Goal: Communication & Community: Answer question/provide support

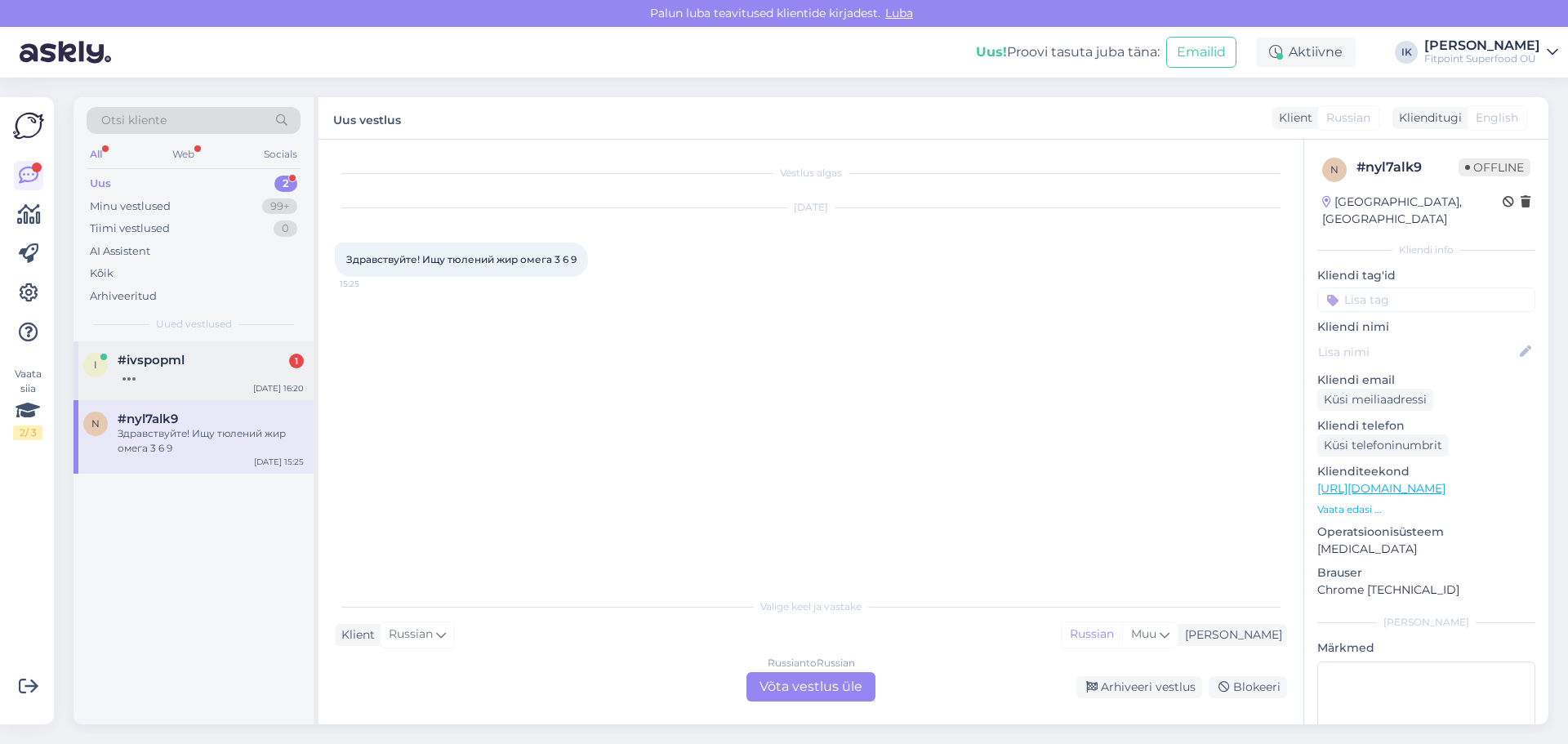
click at [251, 378] on div at bounding box center [211, 374] width 187 height 15
click at [243, 464] on div "n #nyl7alk9 Здравствуйте! Ищу тюлений жир омега 3 6 9 [DATE] 15:25" at bounding box center [194, 437] width 240 height 74
click at [852, 692] on div "Russian to Russian Võta vestlus üle" at bounding box center [810, 688] width 129 height 30
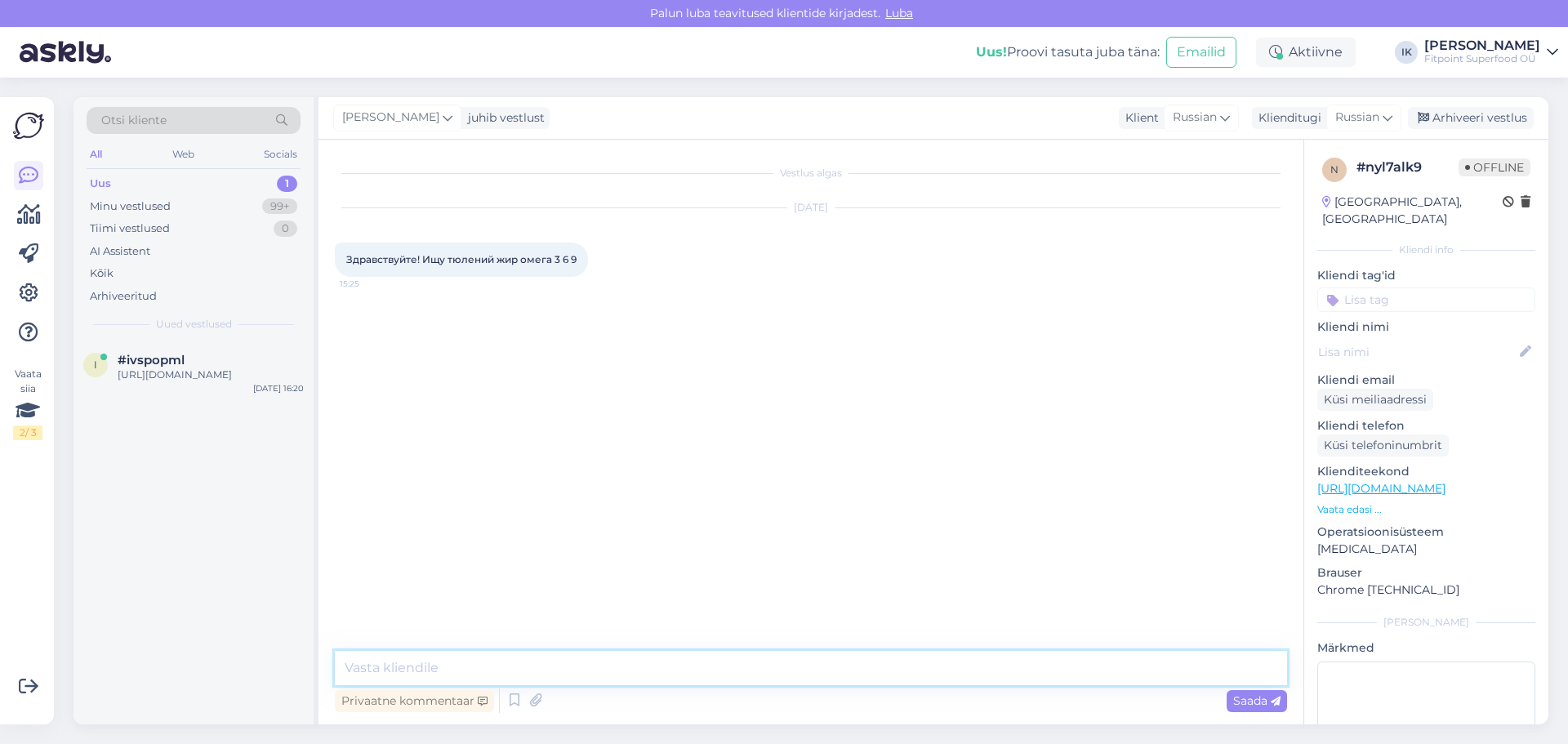
click at [641, 675] on textarea at bounding box center [810, 668] width 952 height 35
type textarea "Здравствуйте! К сожалению у нас нет такого товара."
click at [464, 256] on span "Здравствуйте! Ищу тюлений жир омега 3 6 9" at bounding box center [461, 260] width 230 height 12
copy span "тюлений"
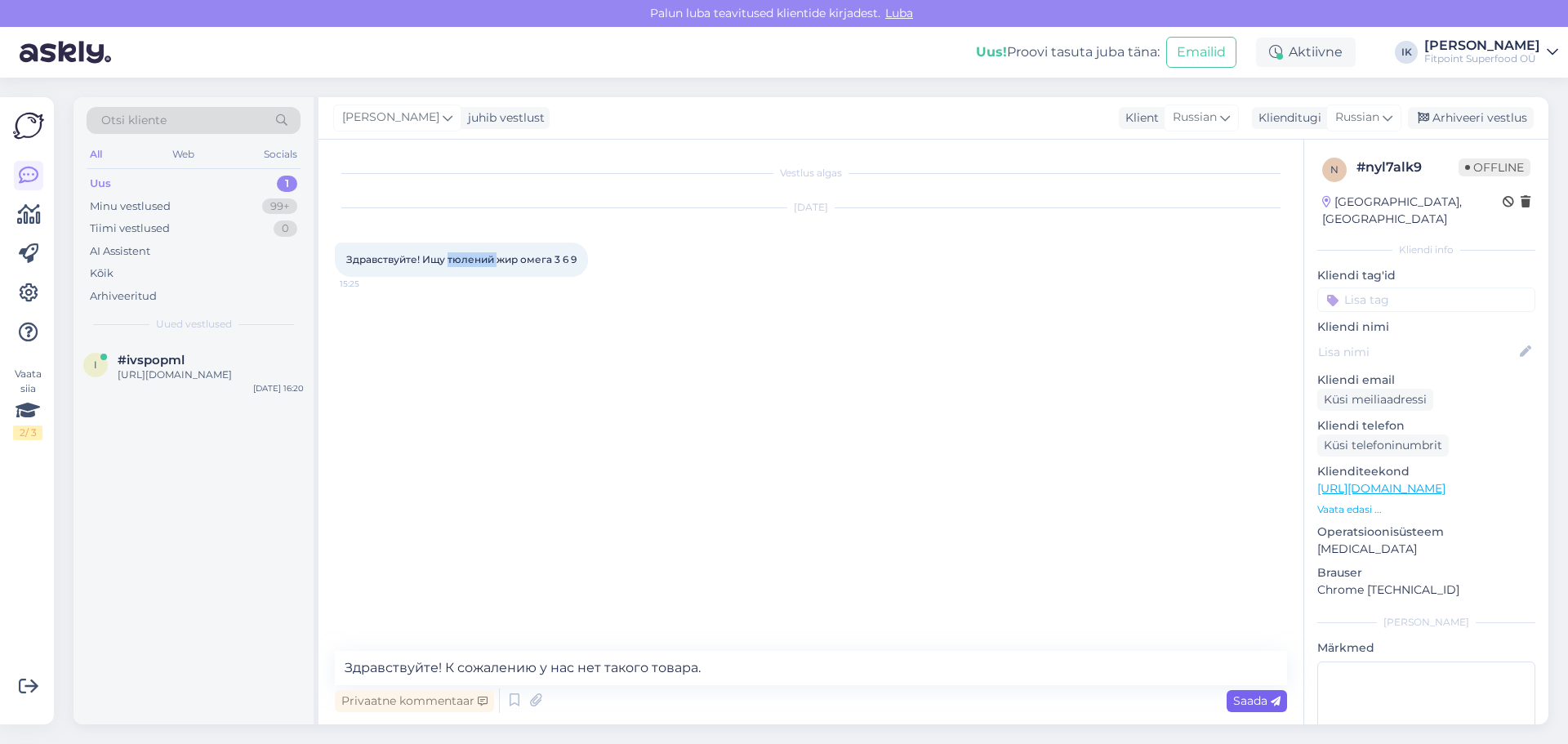
click at [1240, 693] on div "Saada" at bounding box center [1257, 701] width 61 height 22
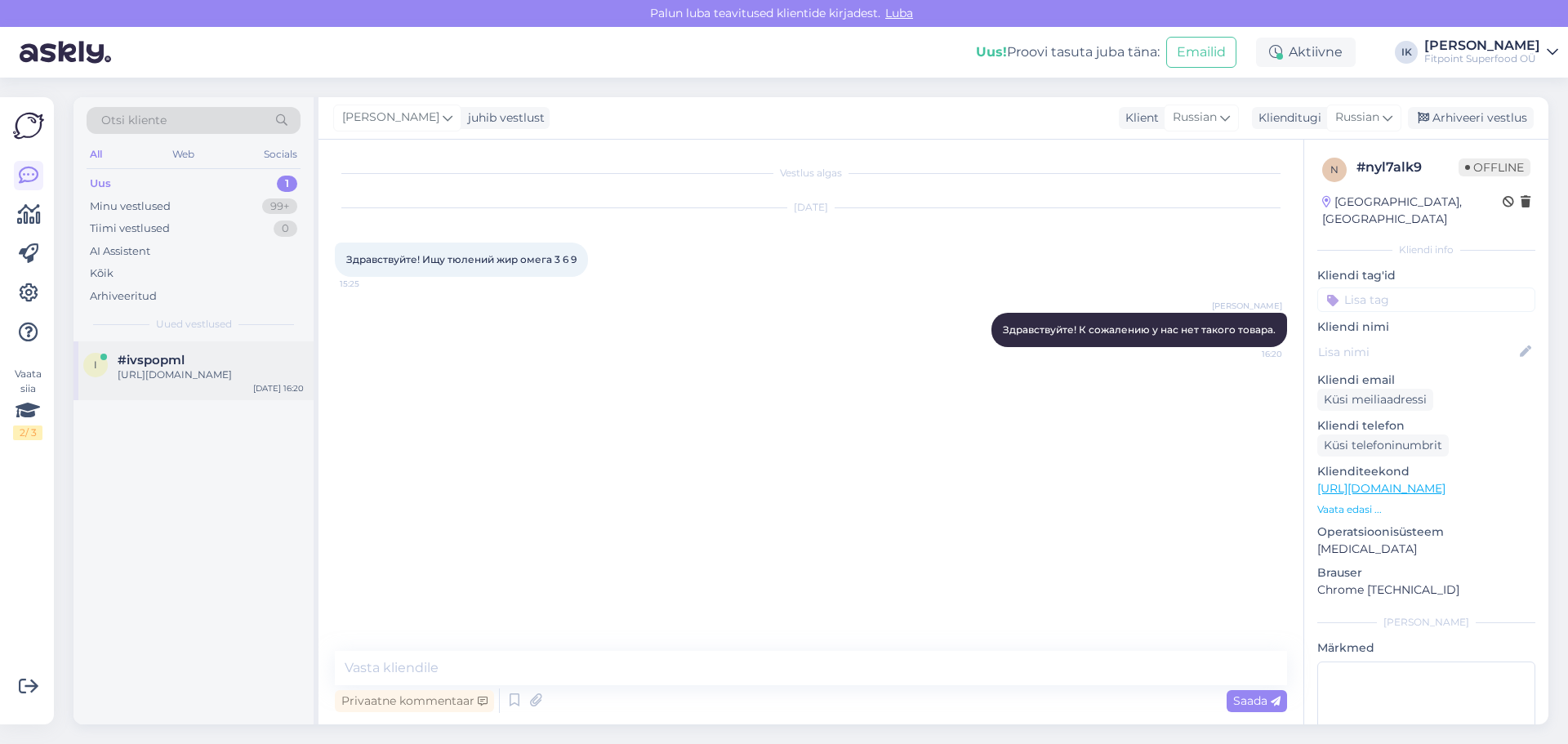
click at [156, 368] on div "[URL][DOMAIN_NAME]" at bounding box center [211, 374] width 187 height 15
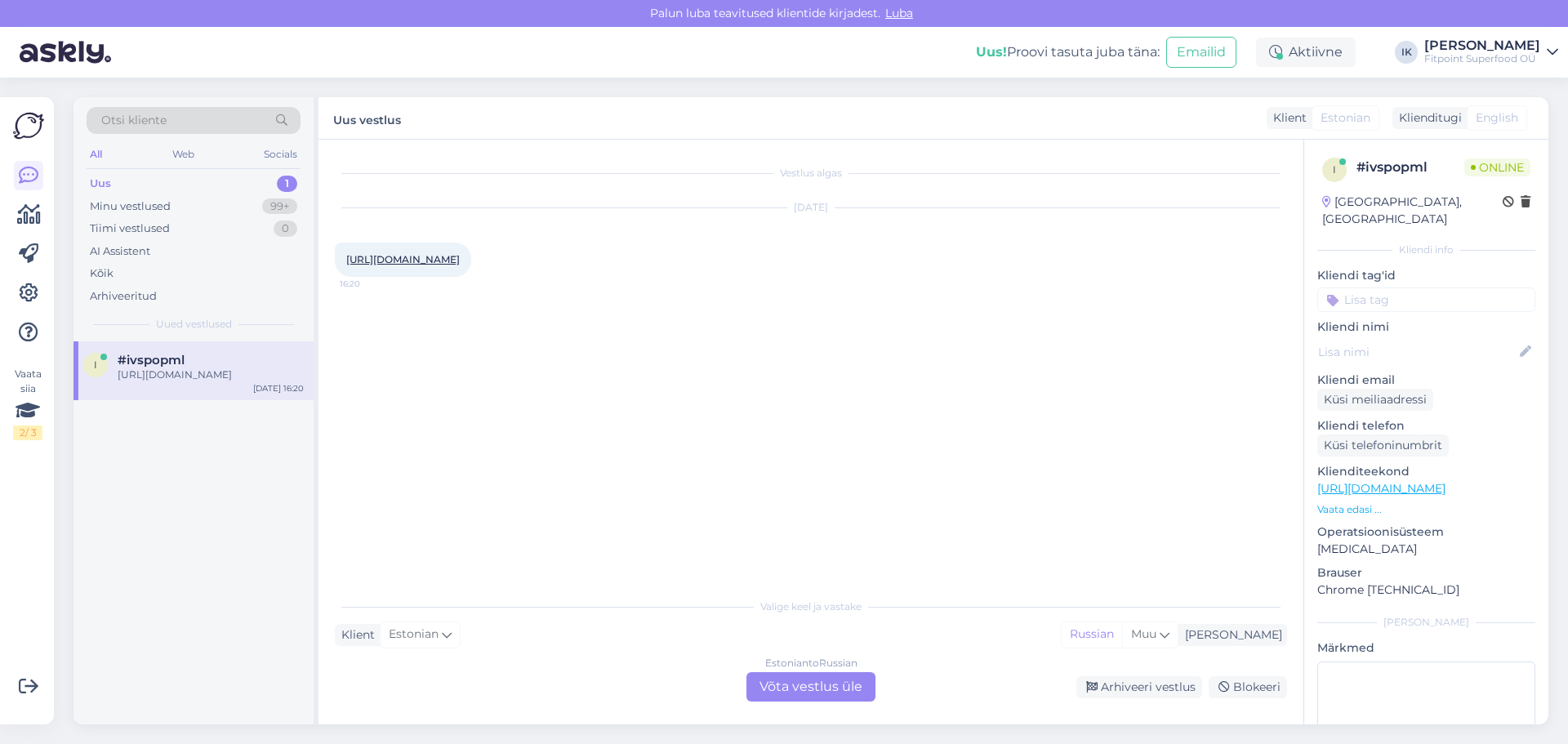
click at [785, 683] on div "Estonian to Russian Võta vestlus üle" at bounding box center [810, 688] width 129 height 30
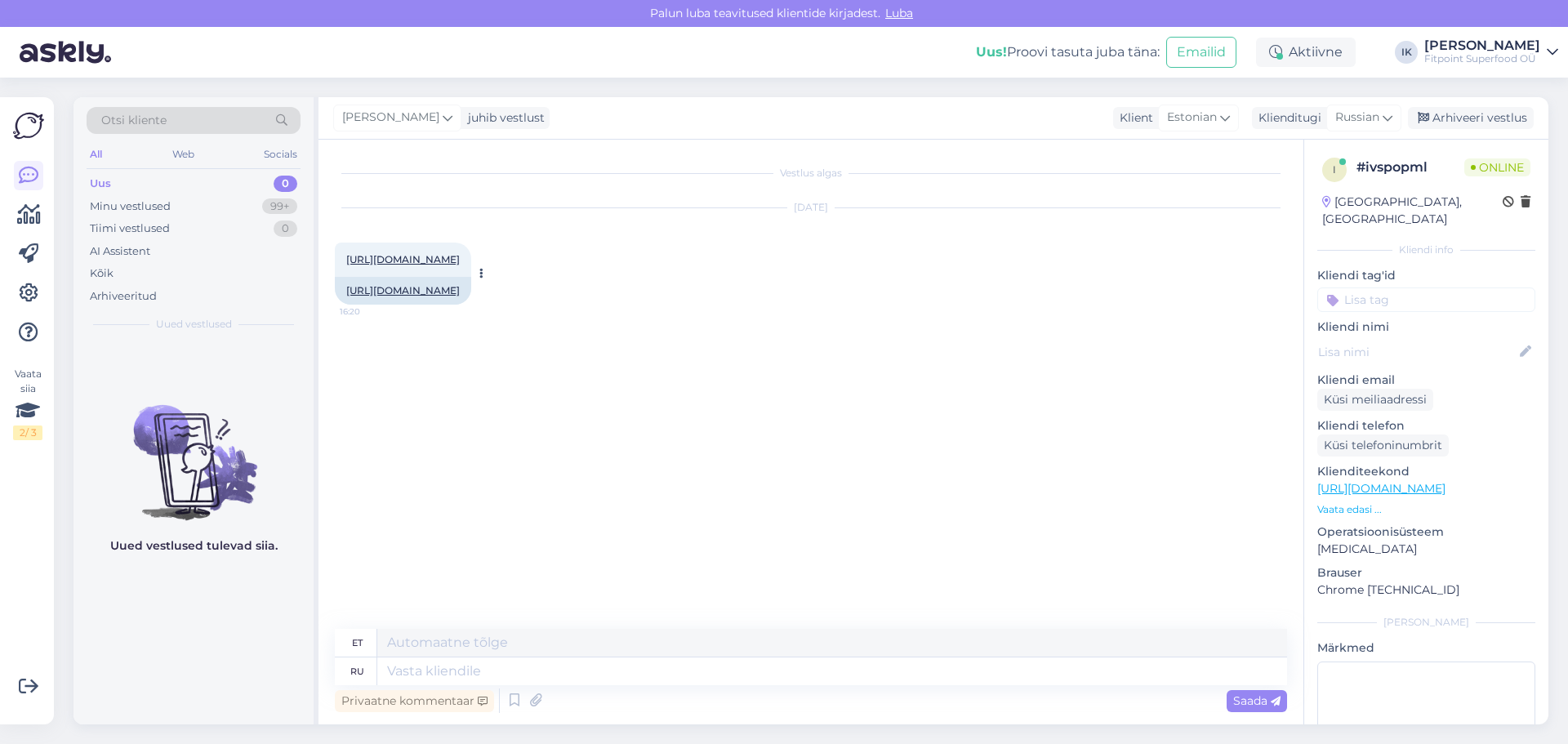
click at [460, 294] on link "[URL][DOMAIN_NAME]" at bounding box center [403, 290] width 114 height 12
click at [545, 678] on textarea at bounding box center [832, 672] width 909 height 28
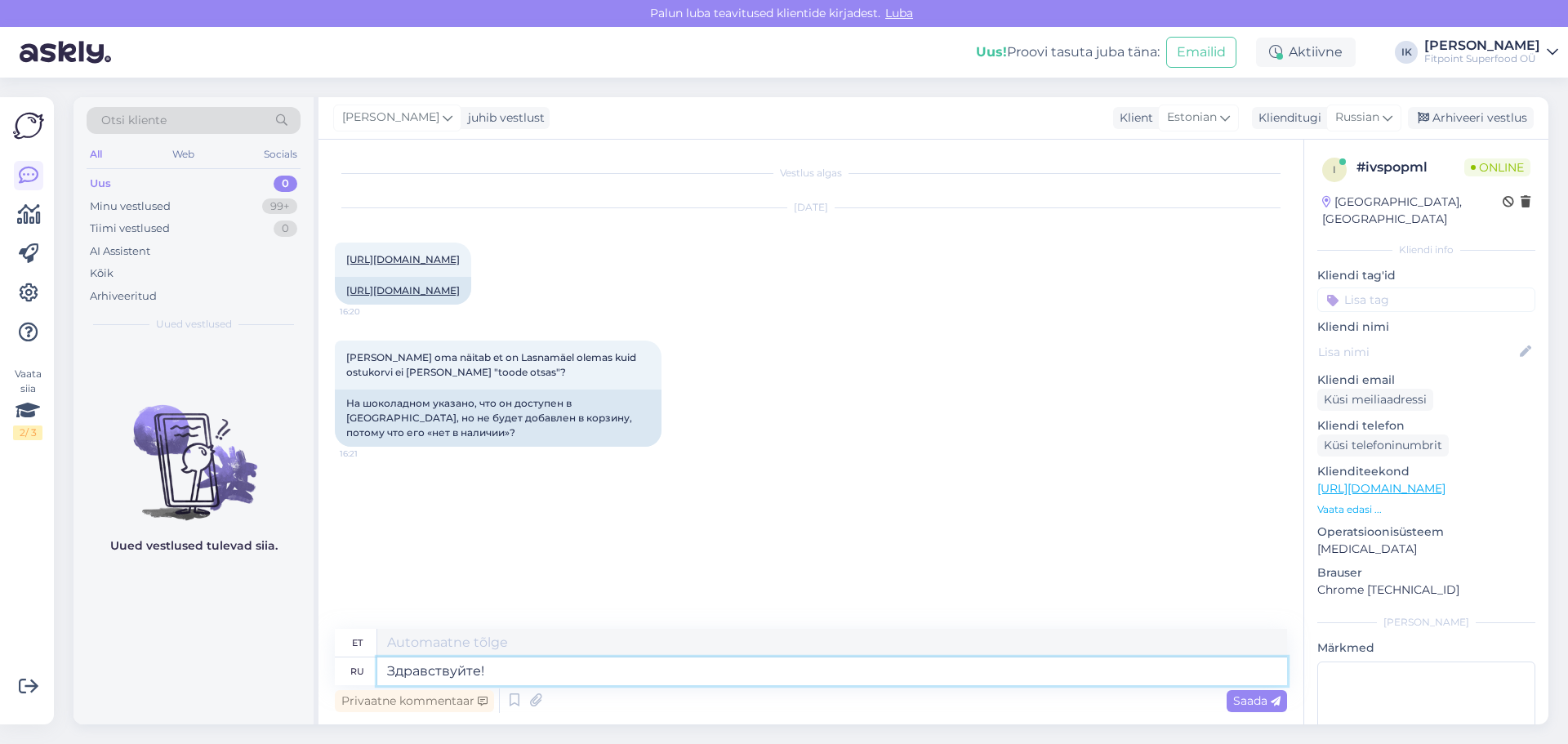
type textarea "Здравствуйте!"
type textarea "Tere!"
type textarea "З"
click at [515, 682] on textarea at bounding box center [832, 672] width 909 height 28
type textarea "Товары"
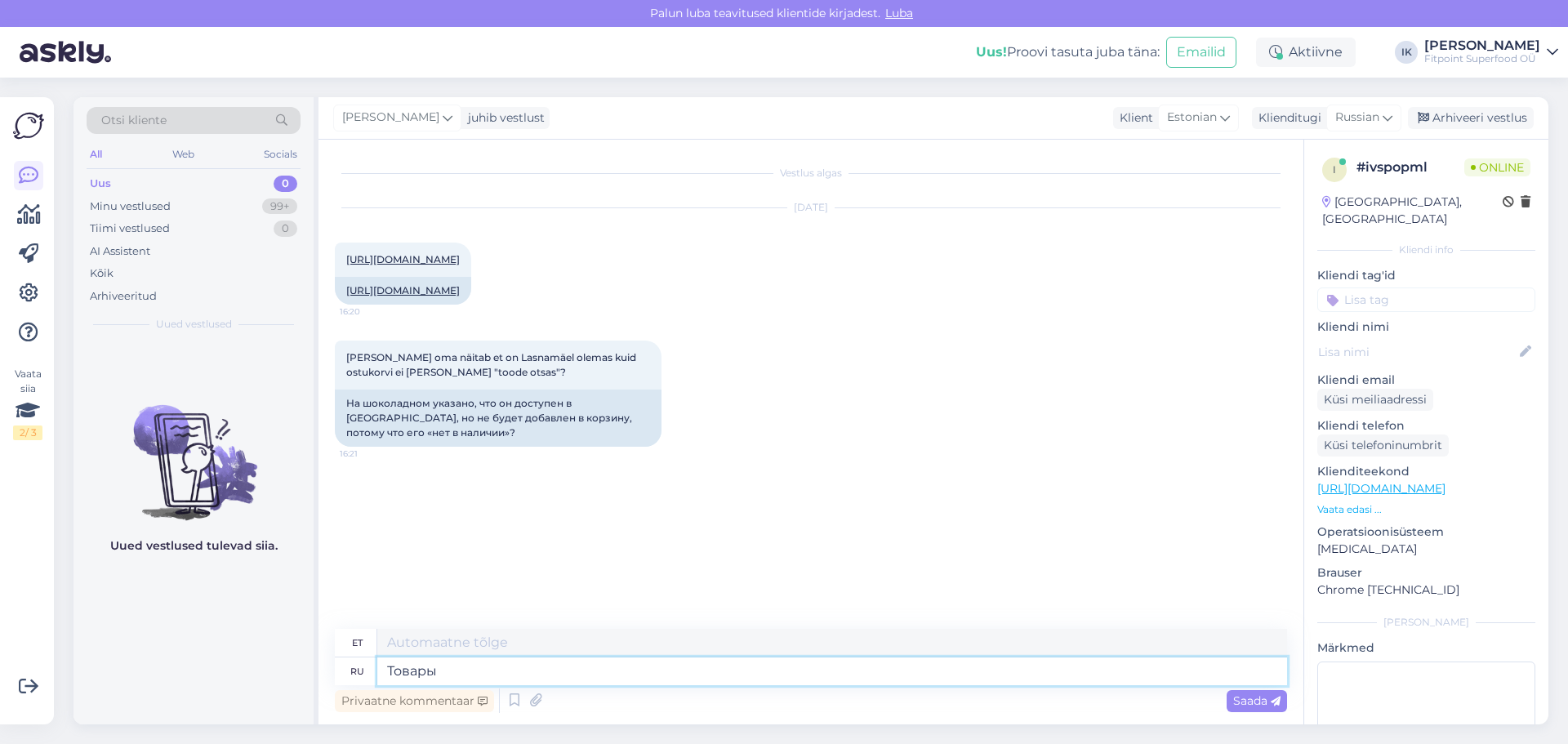
type textarea "Kaubad"
type textarea "Т"
type textarea "Здравствуйте!"
type textarea "Tere!"
type textarea "Здравствуйте! Его можно"
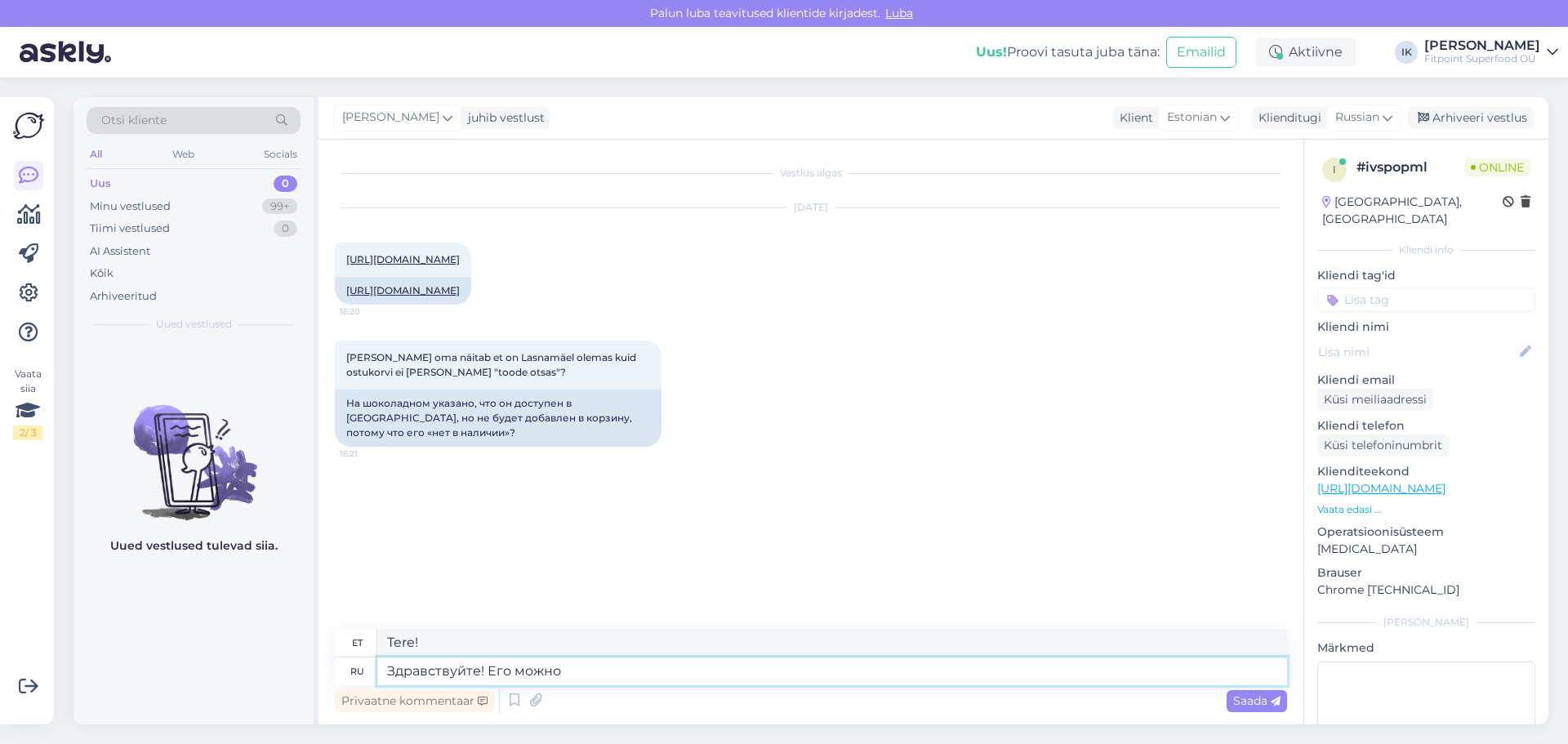
type textarea "Tere! Tema"
type textarea "Здравствуйте! Его можно купи"
type textarea "Tere! See on võimalik"
type textarea "Здравствуйте! Его можно купить то"
type textarea "Tere! See on müügil."
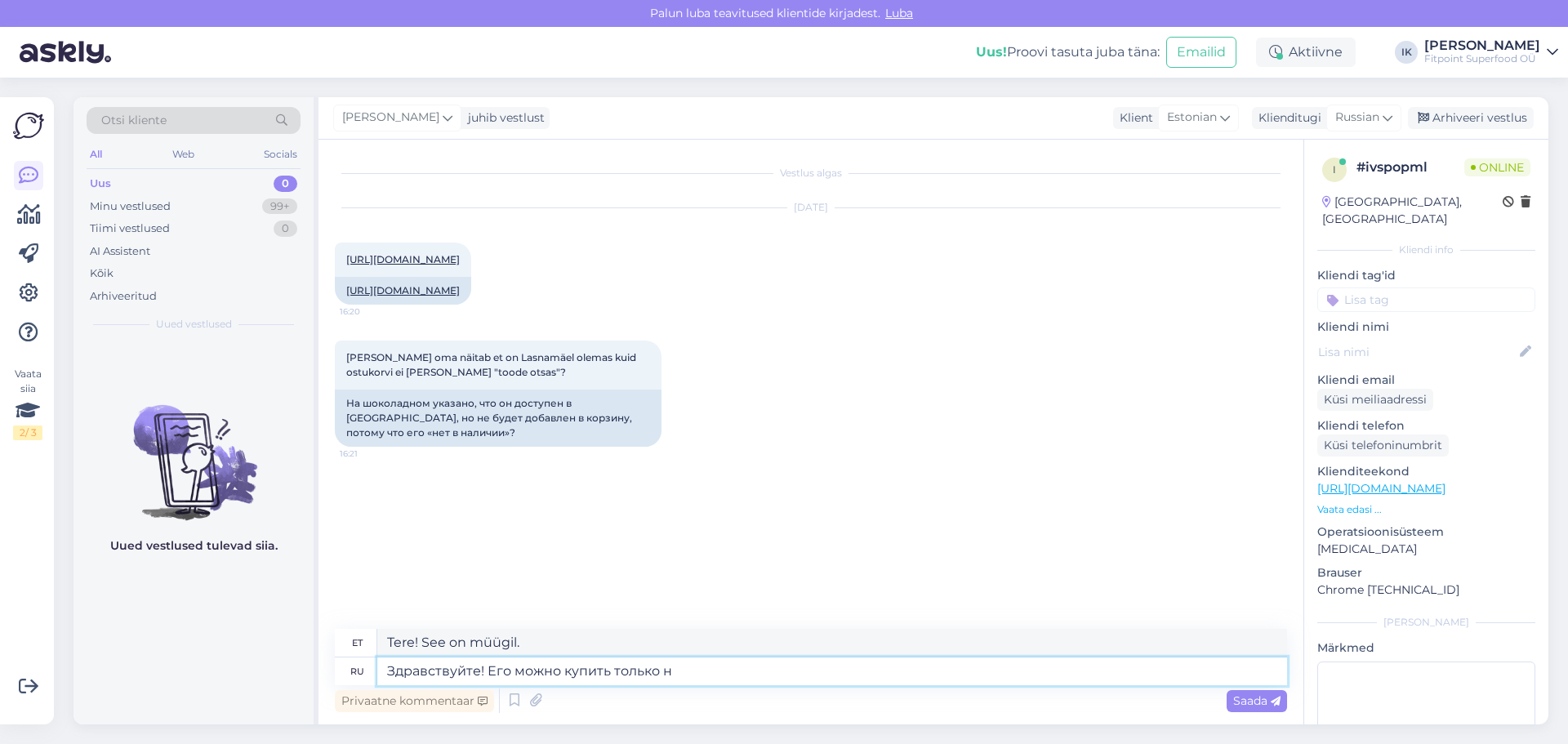
type textarea "Здравствуйте! Его можно купить только на"
type textarea "Tere! Seda saab osta ainult"
type textarea "Здравствуйте! Его можно купить только на мес"
type textarea "Tere! Seda saab osta ainult ."
type textarea "Здравствуйте! Его можно купить только на месте, пот"
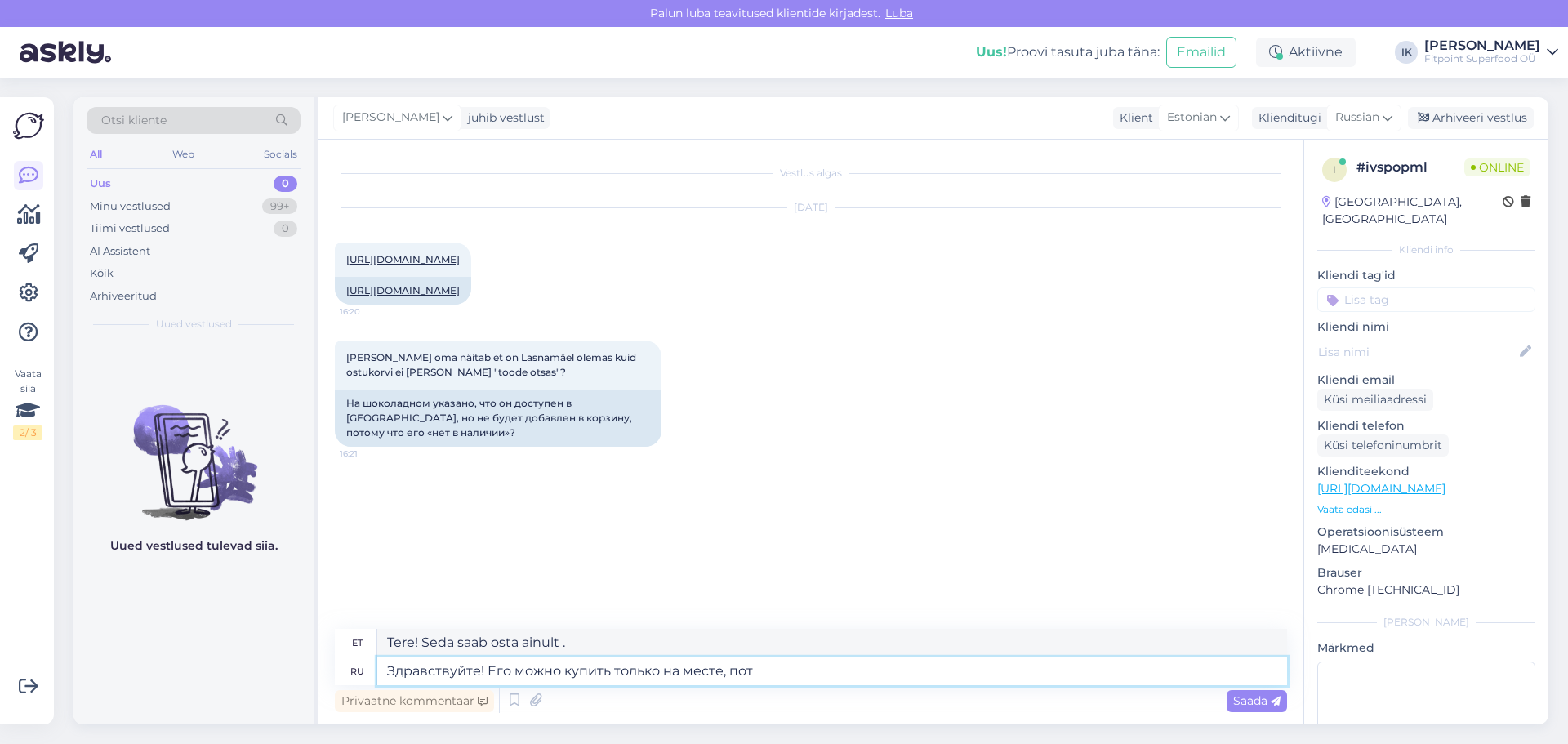
type textarea "Tere! Seda saab osta ainult kohapealt."
type textarea "Здравствуйте! Его можно купить только на месте, потому чсто"
type textarea "Tere! Seda saab osta ainult kohapealt, sest"
type textarea "Здравствуйте! Его можно купить только на месте, потому что зак"
type textarea "Tere! Seda saab osta ainult kohapeal, sest"
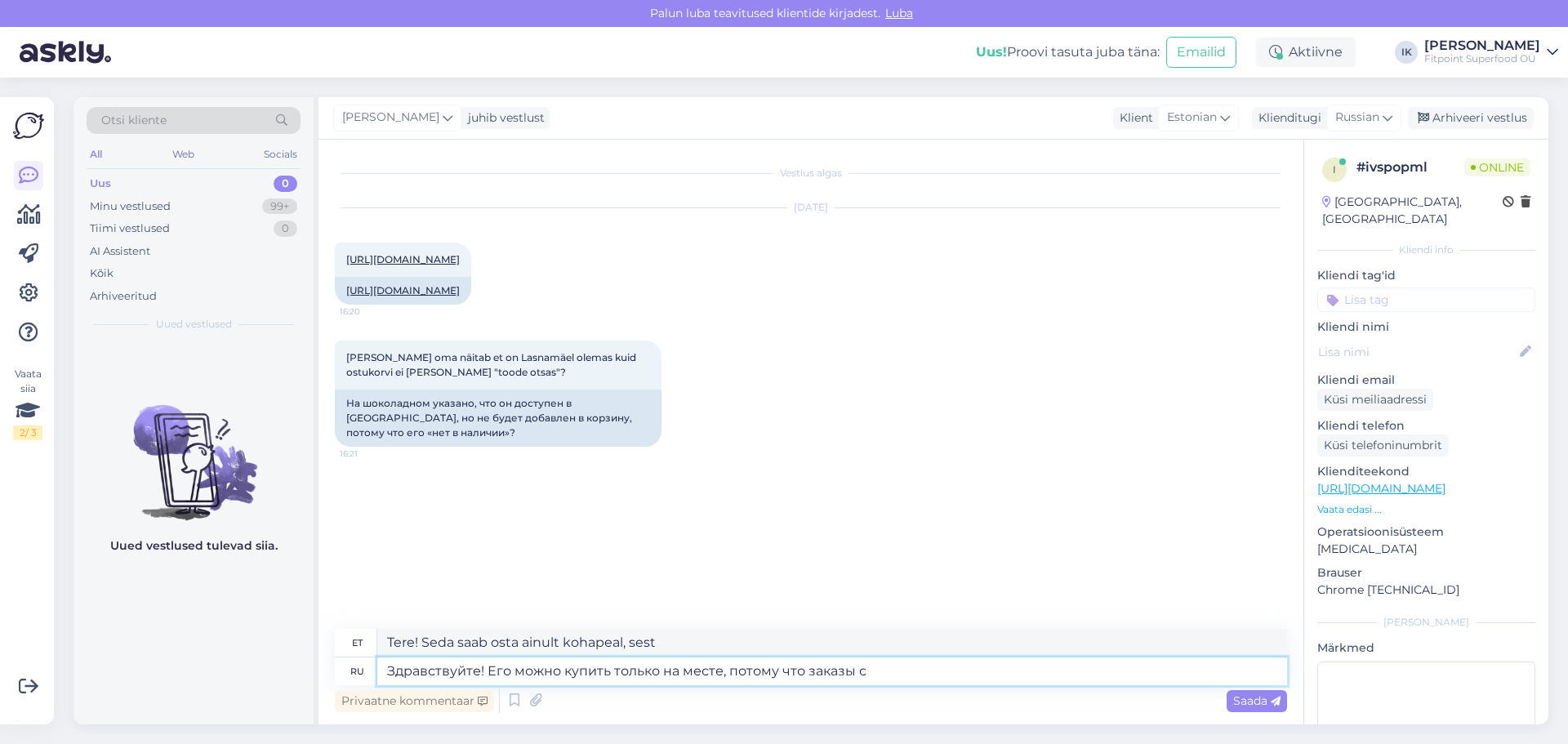
type textarea "Здравствуйте! Его можно купить только на месте, потому что заказы со"
type textarea "Tere! Seda saab osta ainult kohapeal, kuna tellimused"
type textarea "Здравствуйте! Его можно купить только на месте, потому что заказы собираются в …"
type textarea "Tere! Seda saab osta ainult kohapeal, kuna tellimusi kogutakse."
type textarea "Здравствуйте! Его можно купить только на месте, потому что заказы собираются в …"
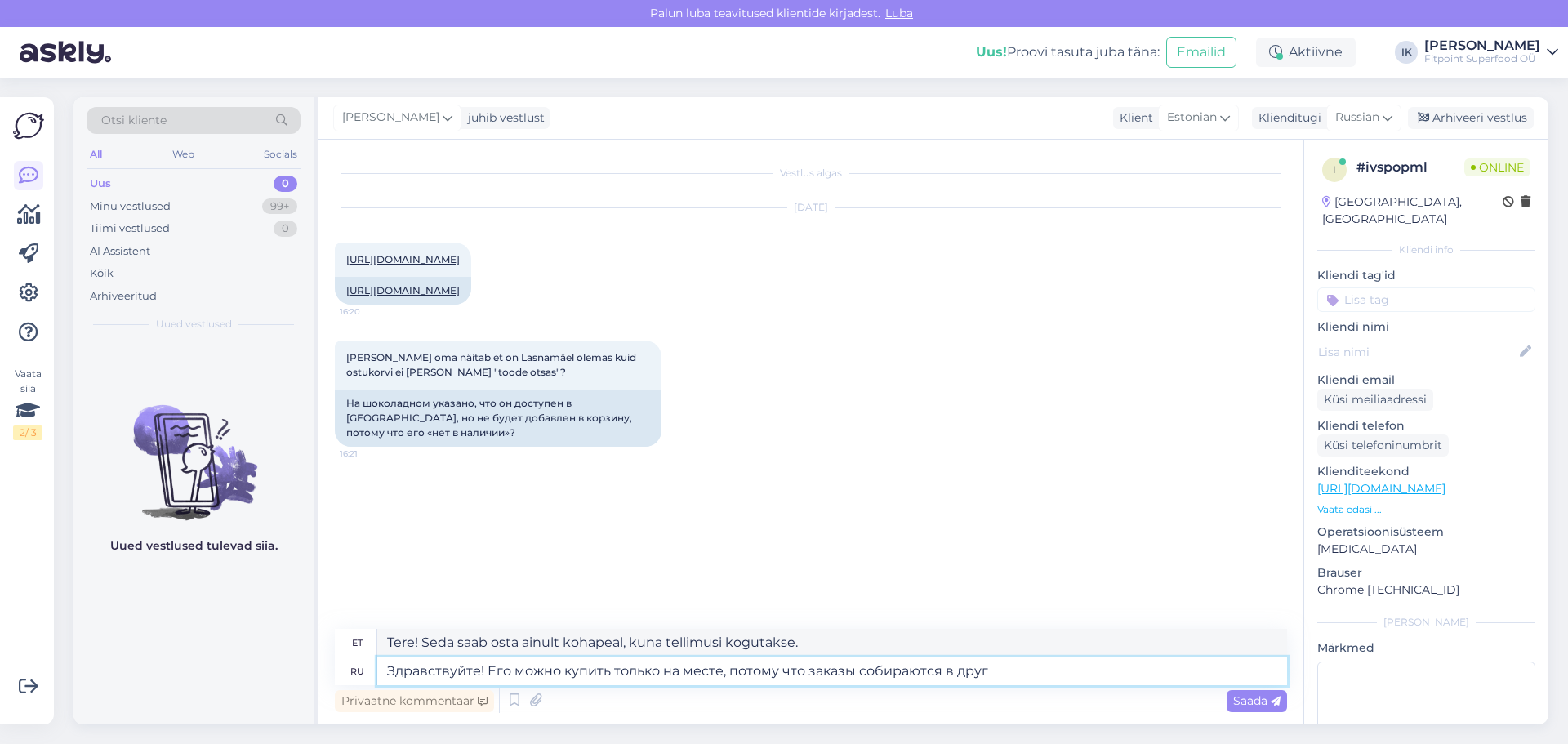
type textarea "Tere! Seda saab osta ainult kohapeal, kuna tellimusi võetakse vastu kohapeal."
type textarea "Здравствуйте! Его можно купить только на месте, потому что заказы собираются в …"
type textarea "Tere! Seda saab osta ainult kohapealt, kuna tellimusi võetakse mujalt kätte."
type textarea "Здравствуйте! Его можно купить только на месте, потому что заказы собираются в …"
type textarea "Tere! Seda saab osta ainult kohapealt, kuna tellimusi võetakse vastu mujal."
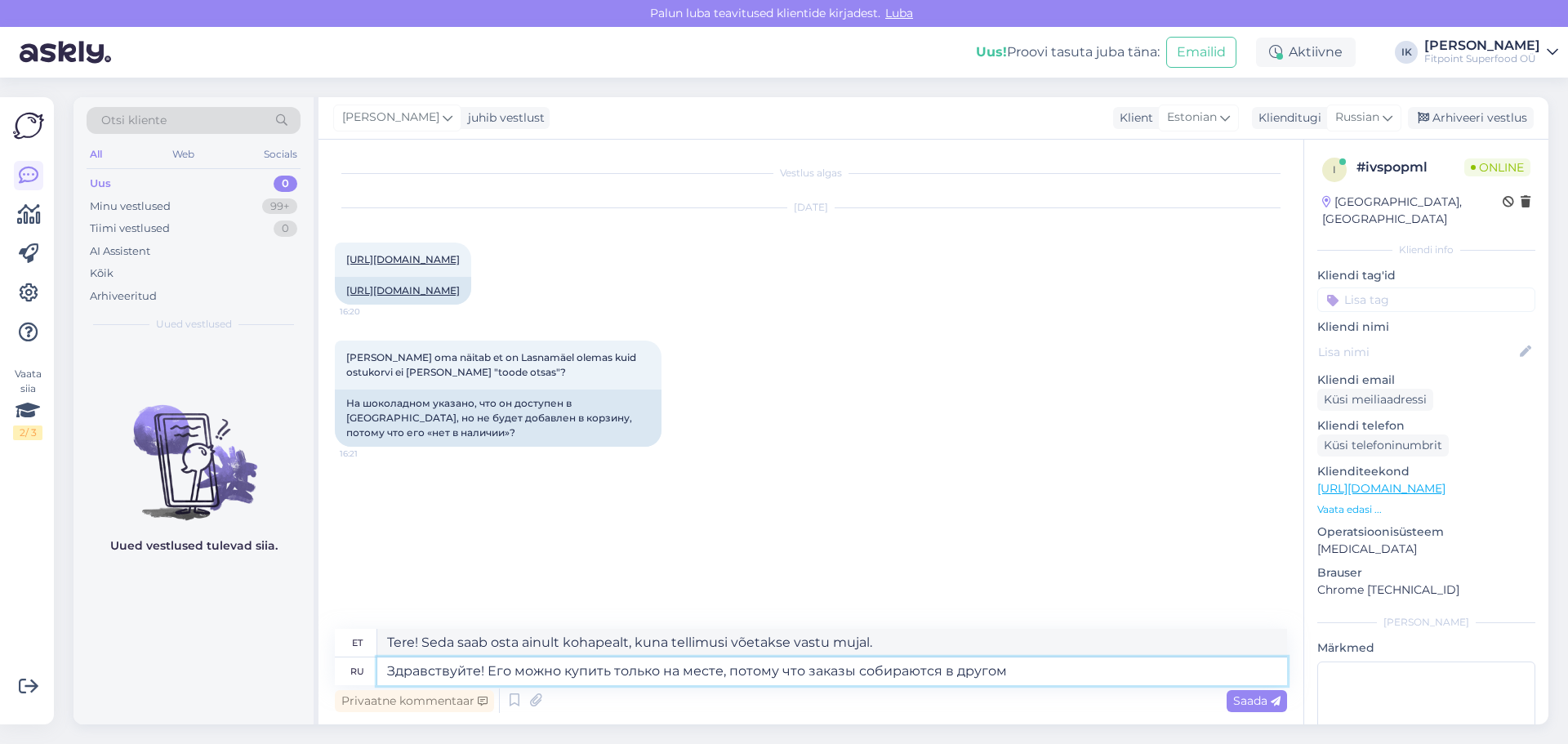
type textarea "Здравствуйте! Его можно купить только на месте, потому что заказы собираются в …"
type textarea "Tere! Seda saab osta ainult kohapealt, kuna tellimusi võetakse mujalt kätte."
type textarea "Здравствуйте! Его можно купить только на месте, потому что заказы собираются"
type textarea "Tere! Seda saab osta ainult kohapeal, kuna tellimusi võetakse vastu kohapeal."
type textarea "Здравствуйте! Его можно купить только на месте, потому что заказы собираются н"
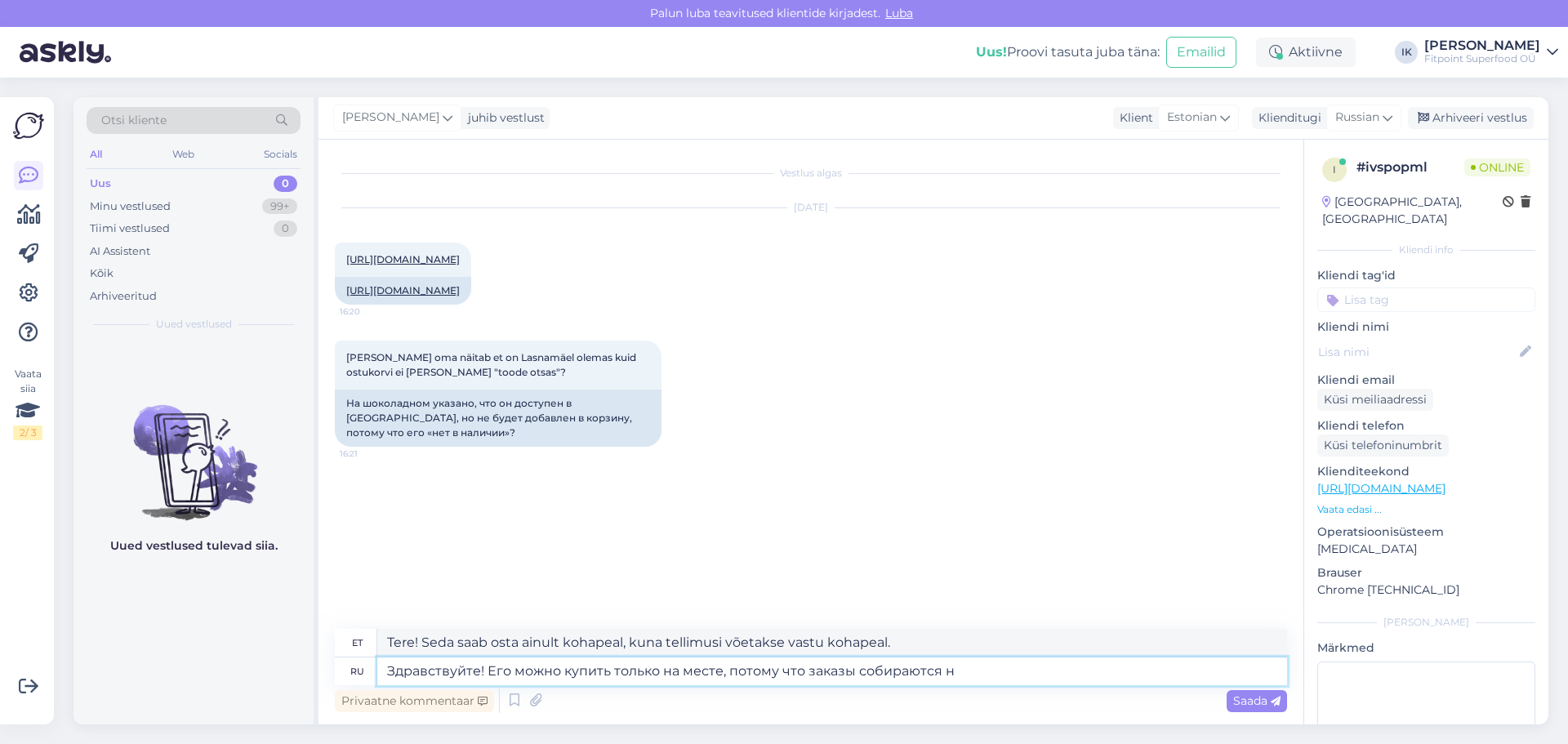
type textarea "Tere! Seda saab osta ainult kohapeal, kuna tellimusi kogutakse."
type textarea "Здравствуйте! Его можно купить только на месте, потому что заказы собираются на…"
type textarea "Tere! Seda saab osta ainult kohapeal, kuna tellimuste kogumine toimub"
type textarea "Здравствуйте! Его можно купить только на месте, потому что заказы собираются на…"
type textarea "Tere! Seda saab osta ainult kohapealt, kuna tellimusi võetakse laost kätte."
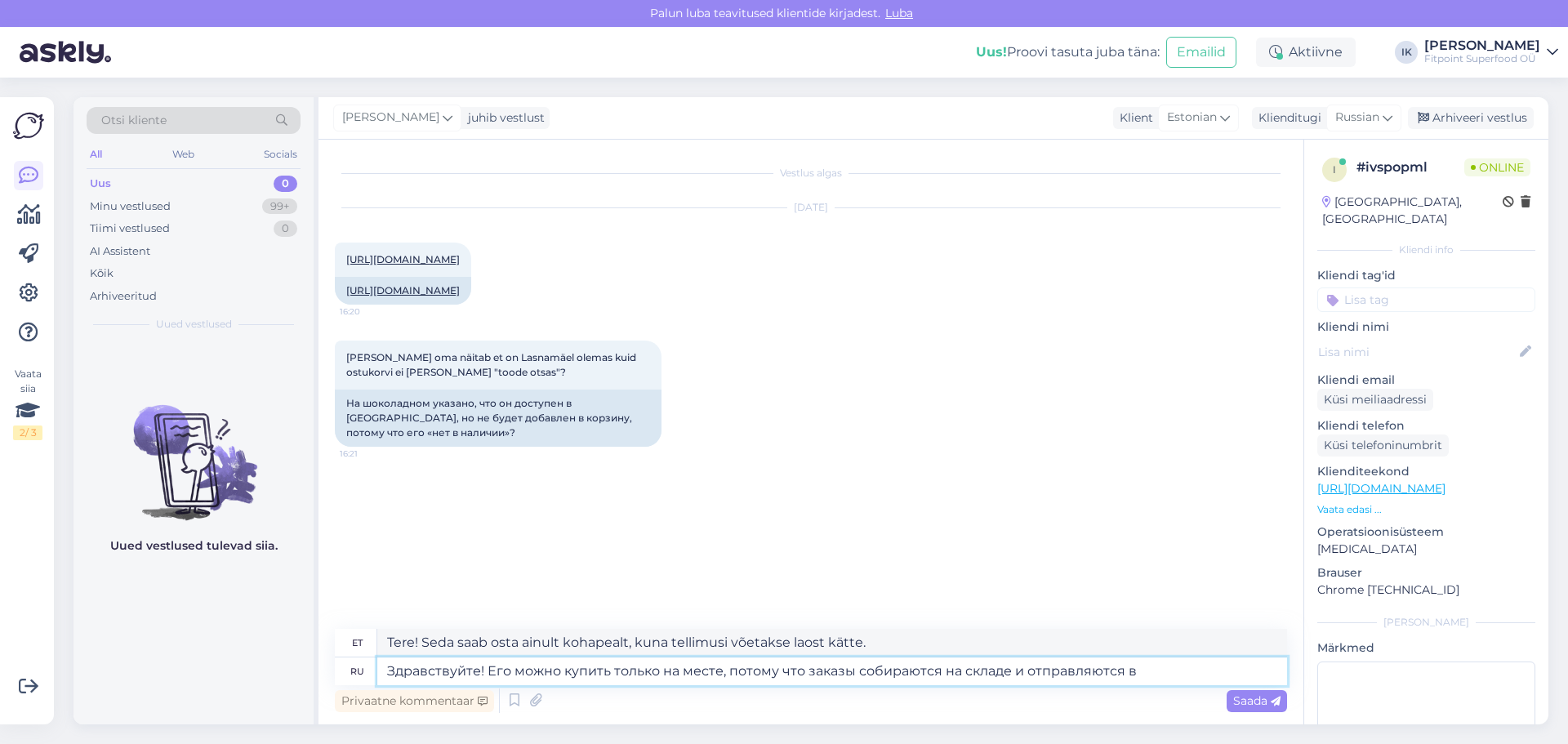
type textarea "Здравствуйте! Его можно купить только на месте, потому что заказы собираются на…"
type textarea "Tere! Seda saab osta ainult kohapeal, kuna tellimused kogutakse [GEOGRAPHIC_DAT…"
type textarea "Здравствуйте! Его можно купить только на месте, потому что заказы собираются на…"
type textarea "Tere! Seda saab osta ainult kohapeal, kuna tellimused kogutakse [GEOGRAPHIC_DAT…"
type textarea "Здравствуйте! Его можно купить только на месте, потому что заказы собираются на…"
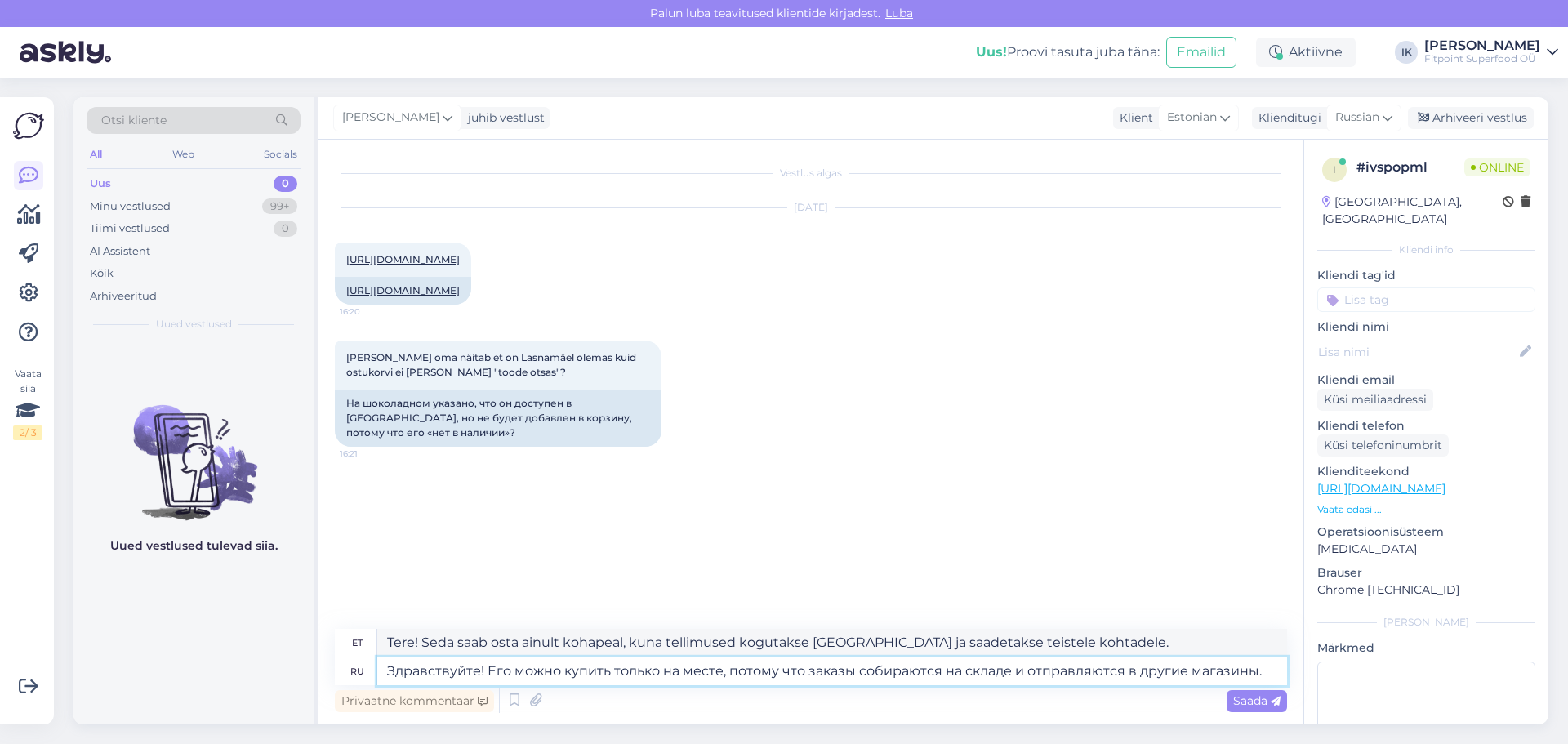
type textarea "Tere! Seda saab osta ainult kohapeal, kuna tellimused kogutakse laost kokku ja …"
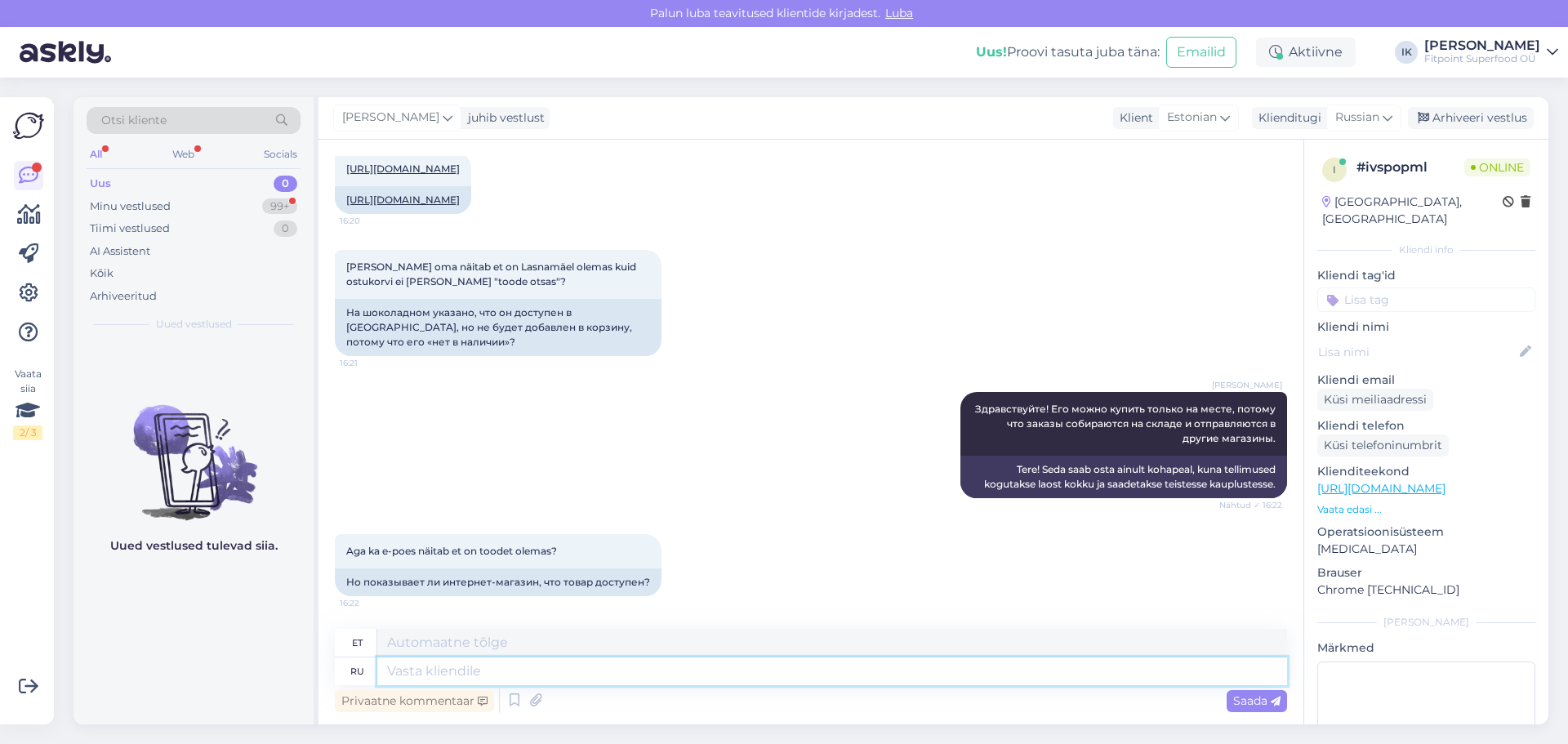
scroll to position [203, 0]
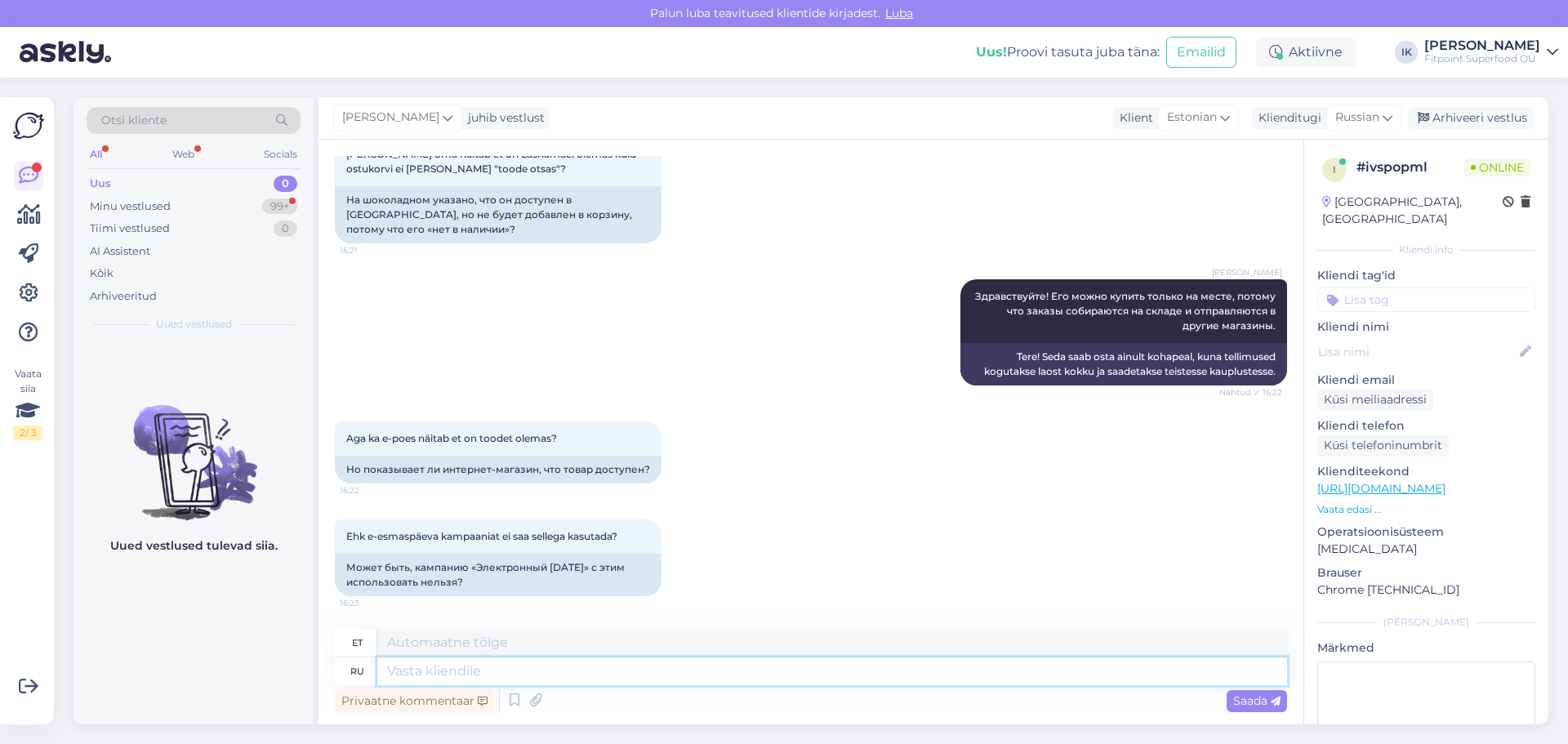
click at [548, 667] on textarea at bounding box center [832, 672] width 909 height 28
type textarea "Вижу о"
type textarea "Ma näen"
type textarea "Вижу о че"
type textarea "Ma näen o"
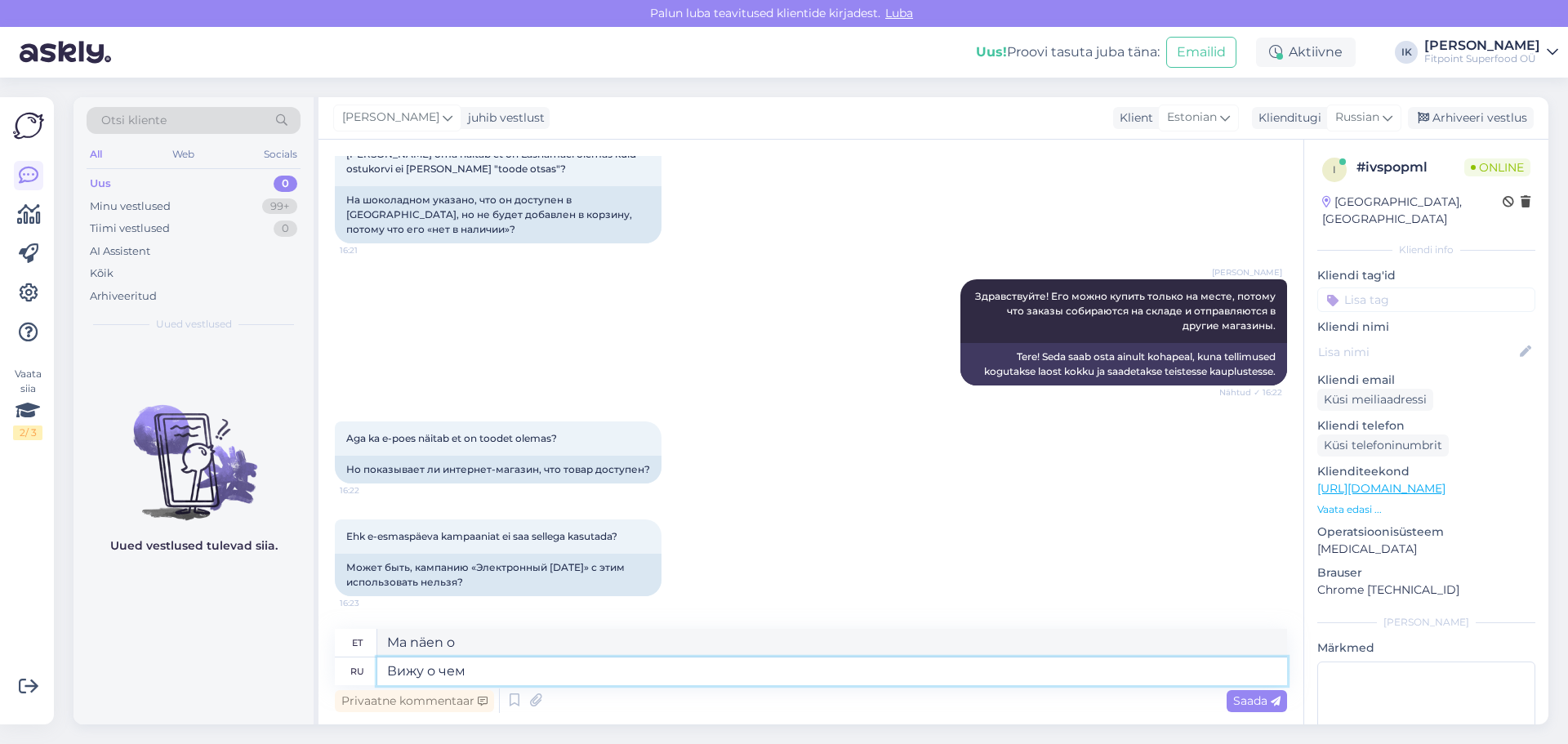
type textarea "Вижу о чем"
type textarea "Ma näen, millest [PERSON_NAME]"
type textarea "Вижу о чем вы, в"
type textarea "Ma saan aru, mida sa mõtled,"
type textarea "Вижу о чем вы, видимо оши"
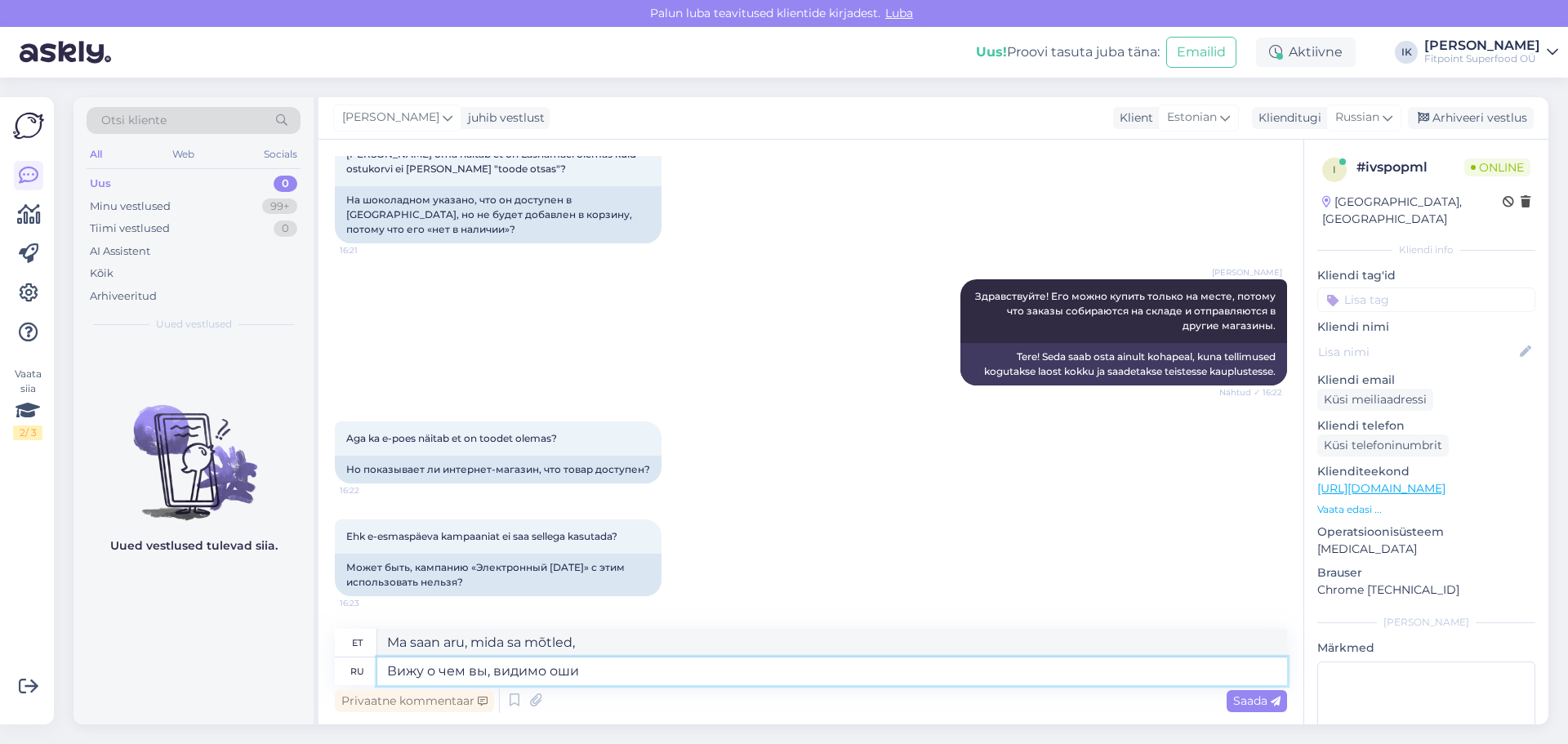
type textarea "Ma saan aru, mida sa mõtled, vist."
type textarea "Вижу о чем вы, видимо ошибка на с"
type textarea "Ma saan aru, mida sa mõtled, ilmselt on tegemist veaga"
type textarea "Вижу о чем вы, видимо ошибка на са"
type textarea "Ma saan aru, mida sa mõtled, ilmselt on siin viga"
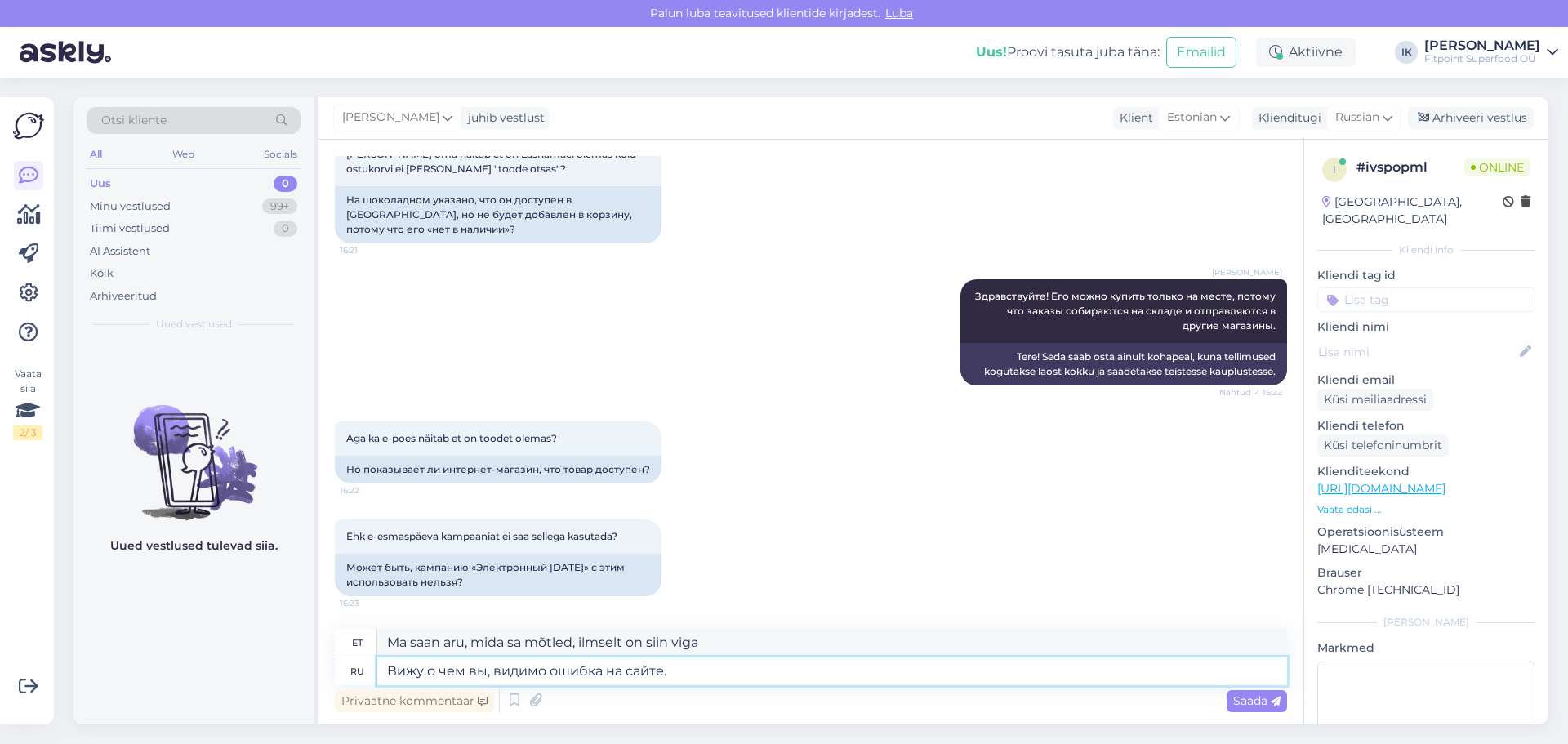
type textarea "Вижу о чем вы, видимо ошибка на сайте."
type textarea "Ma saan aru, mida sa mõtled, aga ilmselt on [PERSON_NAME]."
type textarea "Вижу о чем вы, видимо ошибка на сайте. Сейчас вс"
type textarea "Ma saan aru, mida sa mõtled, ilmselt on saidil viga. Nüüd"
type textarea "Вижу о чем вы, видимо ошибка на сайте. Сейчас все пр"
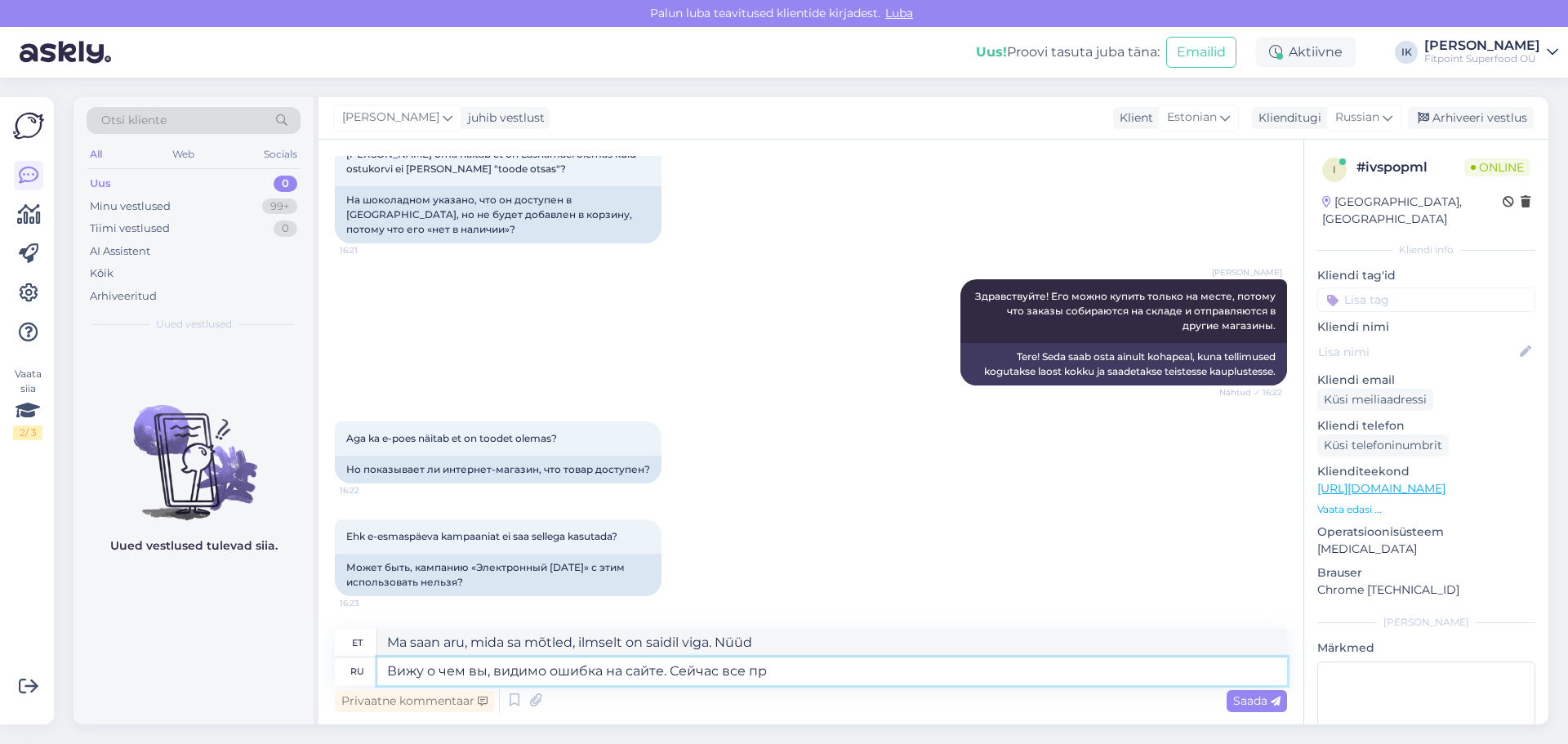
type textarea "Ma saan aru, mida sa mõtled, ilmselt on saidil viga. See on nüüd kõik."
type textarea "Вижу о чем вы, видимо ошибка на сайте. Сейчас все провер"
type textarea "Ma saan aru, mida sa mõtled, ilmselt on saidil viga. Ma kontrollin nüüd kõike."
type textarea "Вижу о чем вы, видимо ошибка на сайте. Сейчас все проверю"
click at [1237, 701] on span "Saada" at bounding box center [1256, 701] width 48 height 15
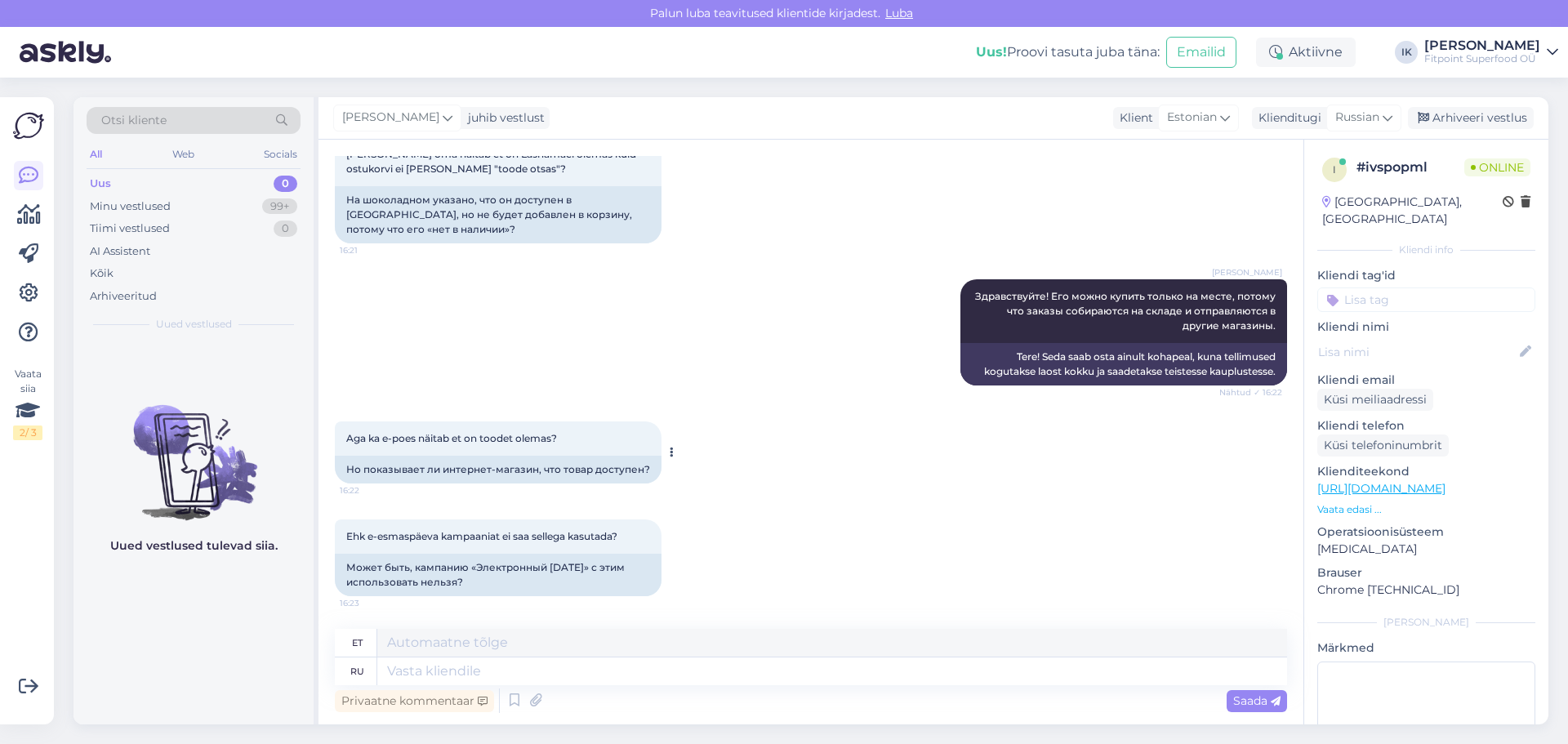
scroll to position [331, 0]
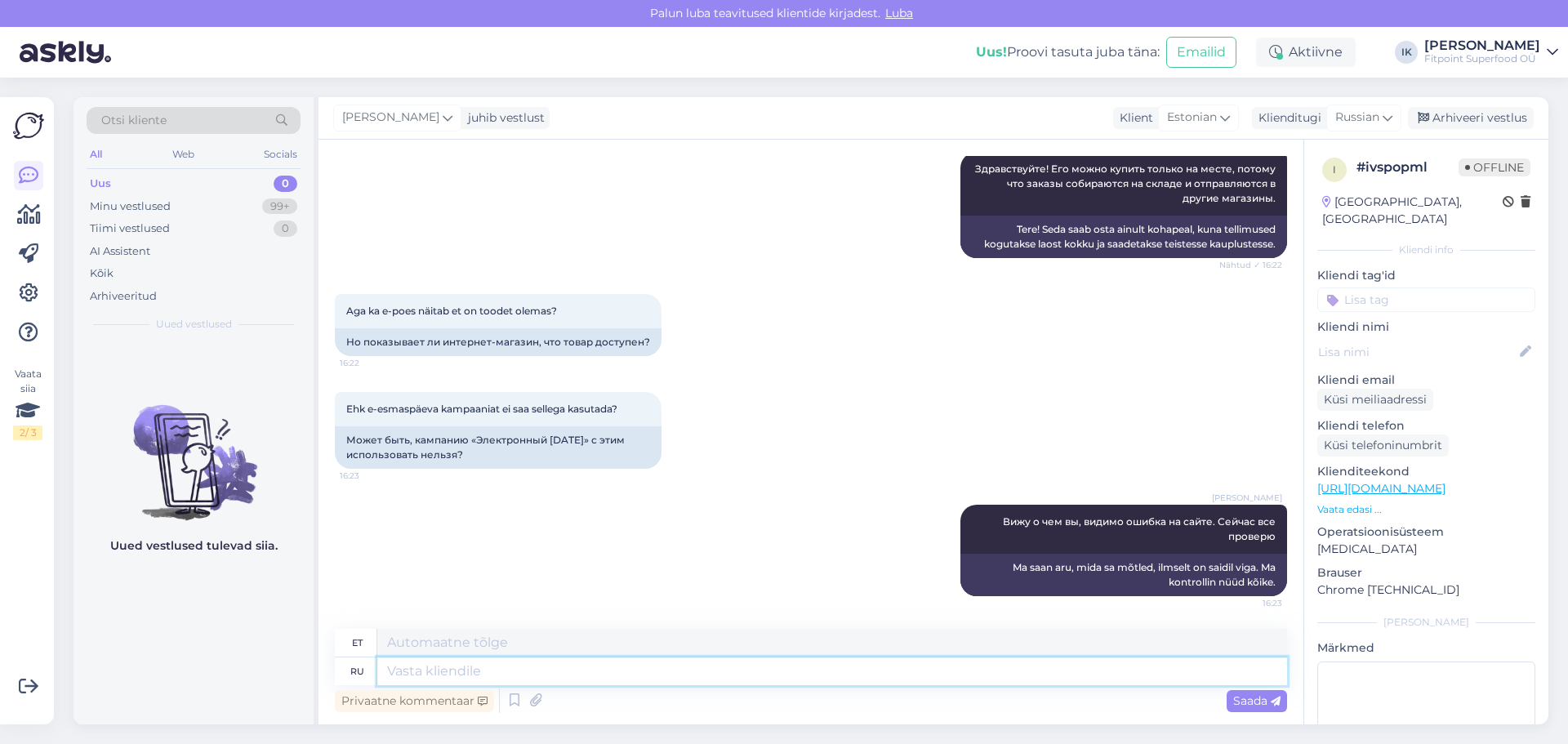
click at [889, 680] on textarea at bounding box center [832, 672] width 909 height 28
type textarea "с"
type textarea "Спасибо ч"
type textarea "Aitäh"
type textarea "Спасибо что с"
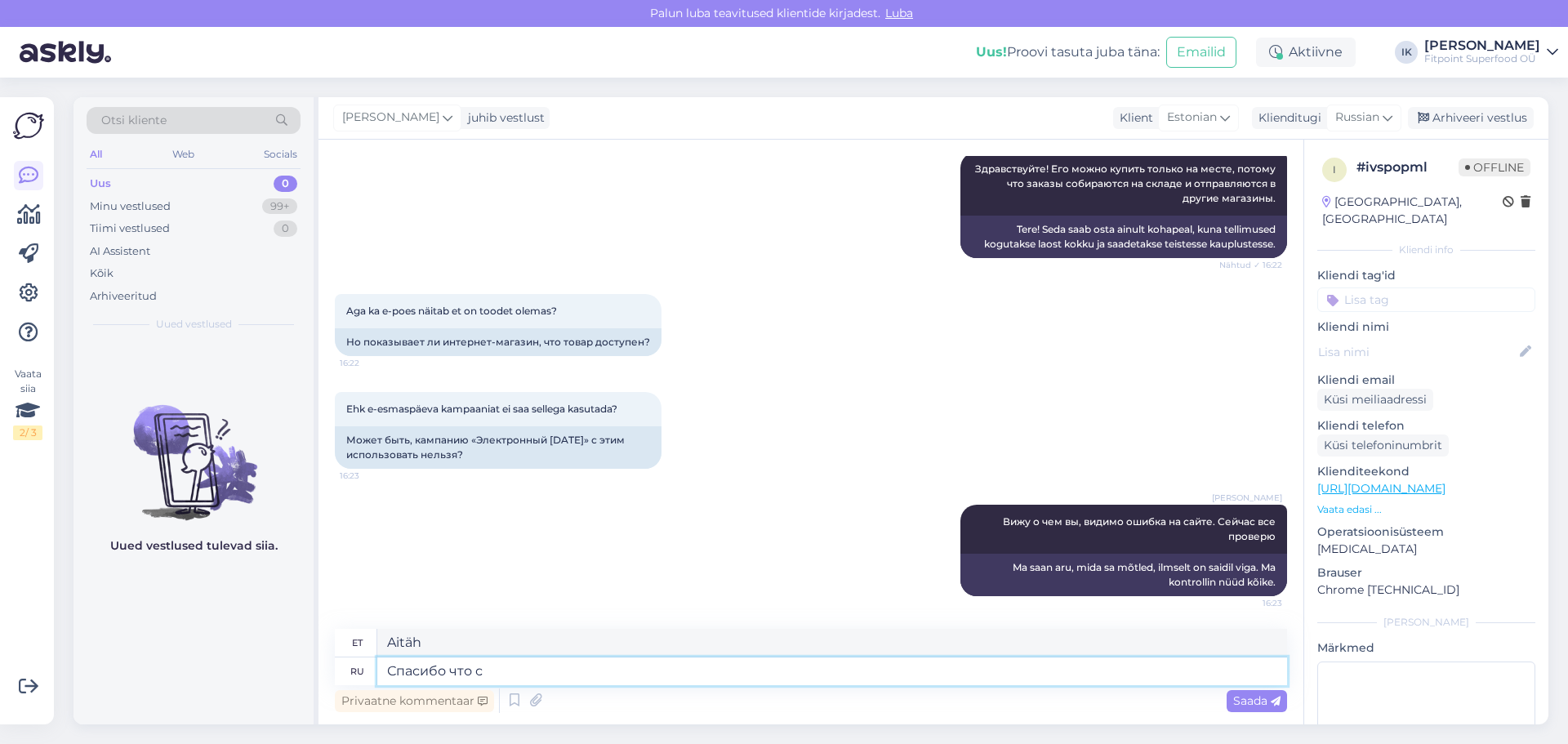
type textarea "Tänan teid selle eest"
type textarea "Спасибо что связались с н"
type textarea "Täname teid ühenduse võtmise eest"
type textarea "[DEMOGRAPHIC_DATA] что связались с нами!"
type textarea "Täname teid meiega ühenduse võtmise eest!"
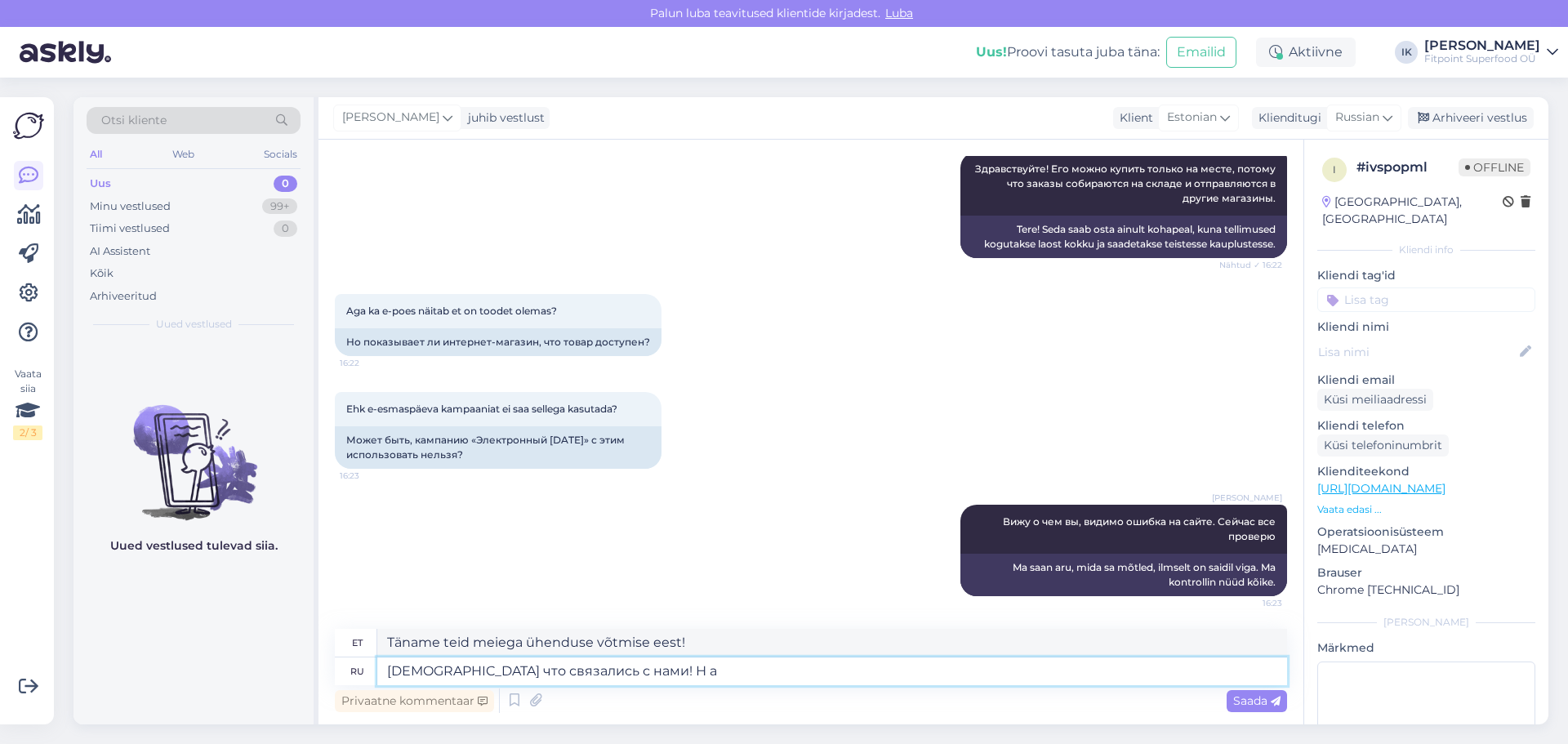
type textarea "[DEMOGRAPHIC_DATA] что связались с нами! Н ас"
type textarea "Täname teid meiega ühenduse võtmise eest! H"
type textarea "[DEMOGRAPHIC_DATA] что связались с нами! На с"
type textarea "Täname teid meiega ühenduse võtmise eest!"
type textarea "[DEMOGRAPHIC_DATA] что связались с нами! На сайте как"
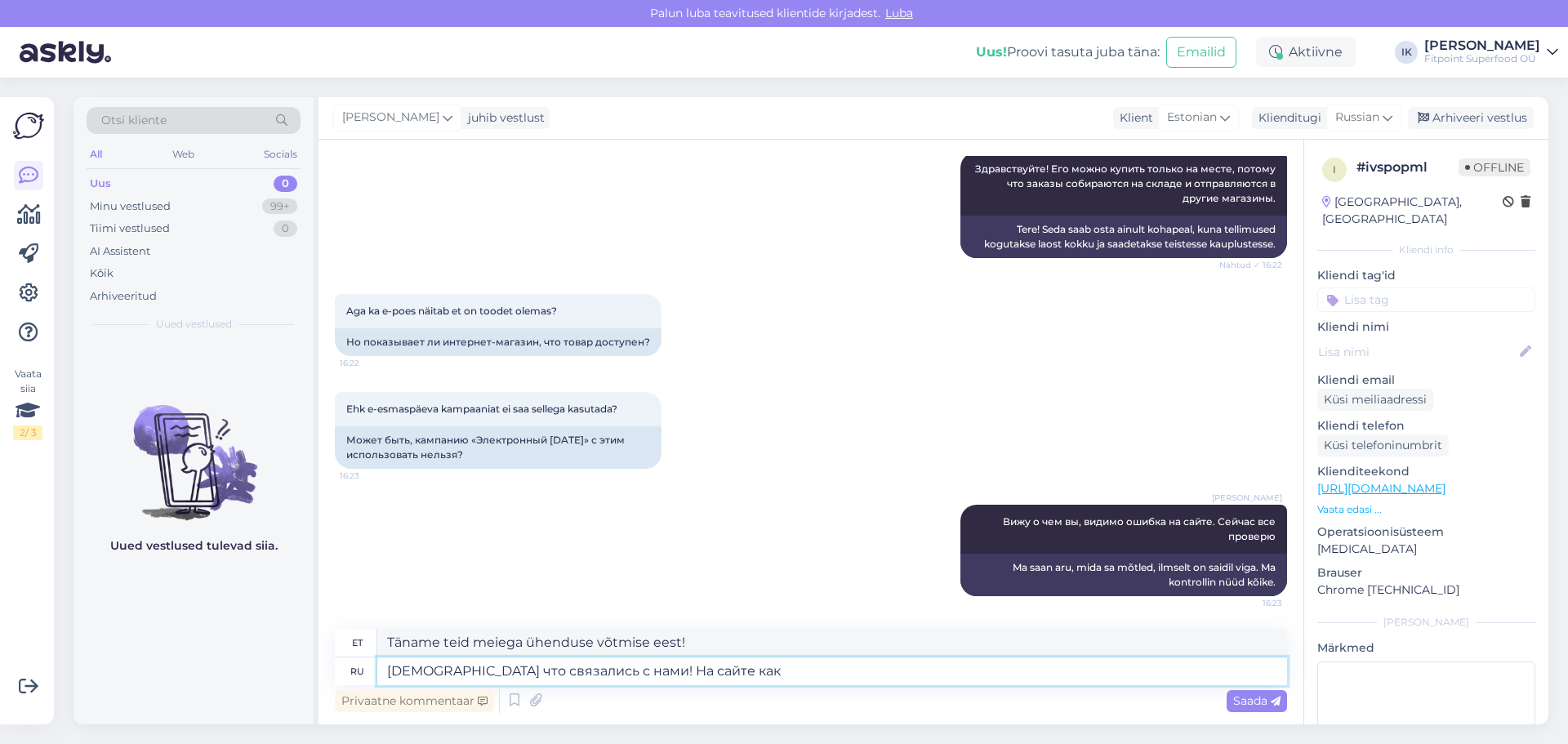
type textarea "Täname teid meiega ühenduse võtmise eest! [GEOGRAPHIC_DATA]"
type textarea "[DEMOGRAPHIC_DATA] что связались с нами! На сайте какая-то мас"
type textarea "Täname teid meiega ühenduse võtmise eest! Saidil on mingisugune probleem."
type textarea "[DEMOGRAPHIC_DATA] что связались с нами! На сайте какая-то массовая оши"
type textarea "Täname teid meiega ühenduse võtmise eest! Saidil on mingisugune mass."
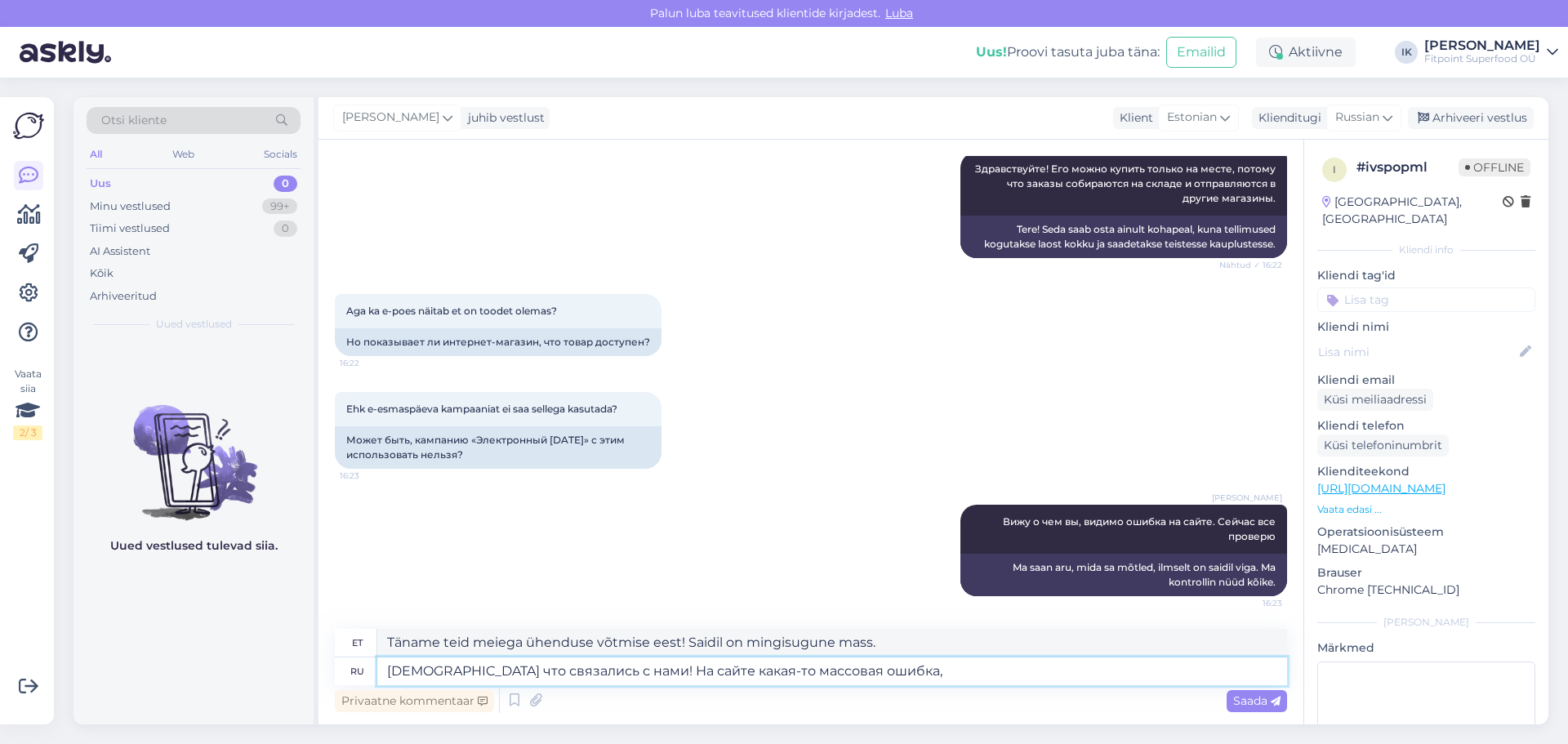
type textarea "[DEMOGRAPHIC_DATA] что связались с нами! На сайте какая-то массовая ошибка,"
type textarea "Täname teid meiega ühenduse võtmise eest! Veebilehel on mingisugune tohutu viga."
type textarea "[DEMOGRAPHIC_DATA] что связались с нами! На сайте какая-то массовая ошибка"
type textarea "Täname teid meiega ühenduse võtmise eest! Saidil on mingisugune tohutu viga."
type textarea "[DEMOGRAPHIC_DATA] что связались с нами! На сайте какая-то массовая ошибка."
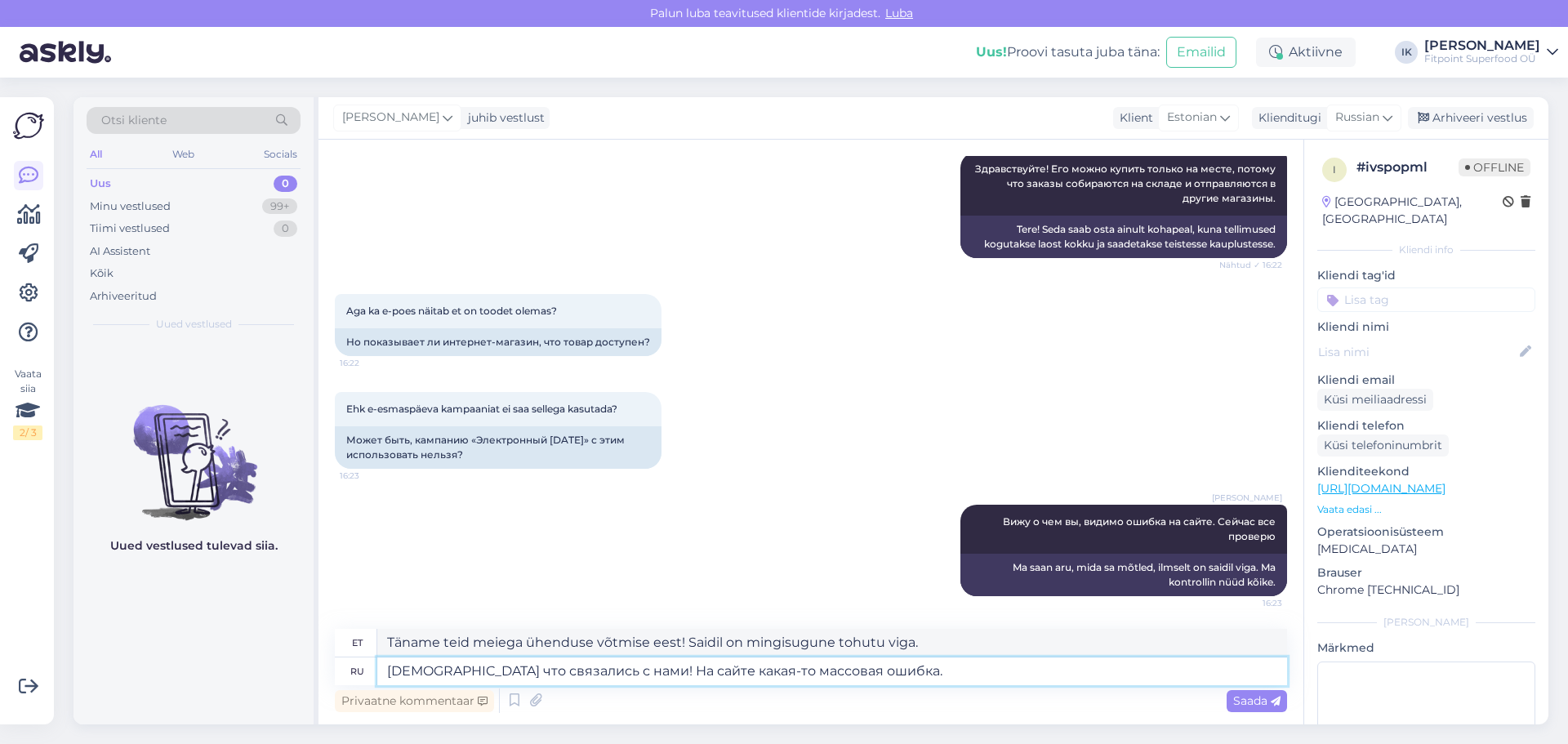
type textarea "Täname teid meiega ühenduse võtmise eest! Veebisaidil on mingisugune tohutu vig…"
type textarea "[DEMOGRAPHIC_DATA] что связались с нами! На сайте какая-то массовая ошибка."
click at [1234, 709] on div "Saada" at bounding box center [1257, 701] width 61 height 22
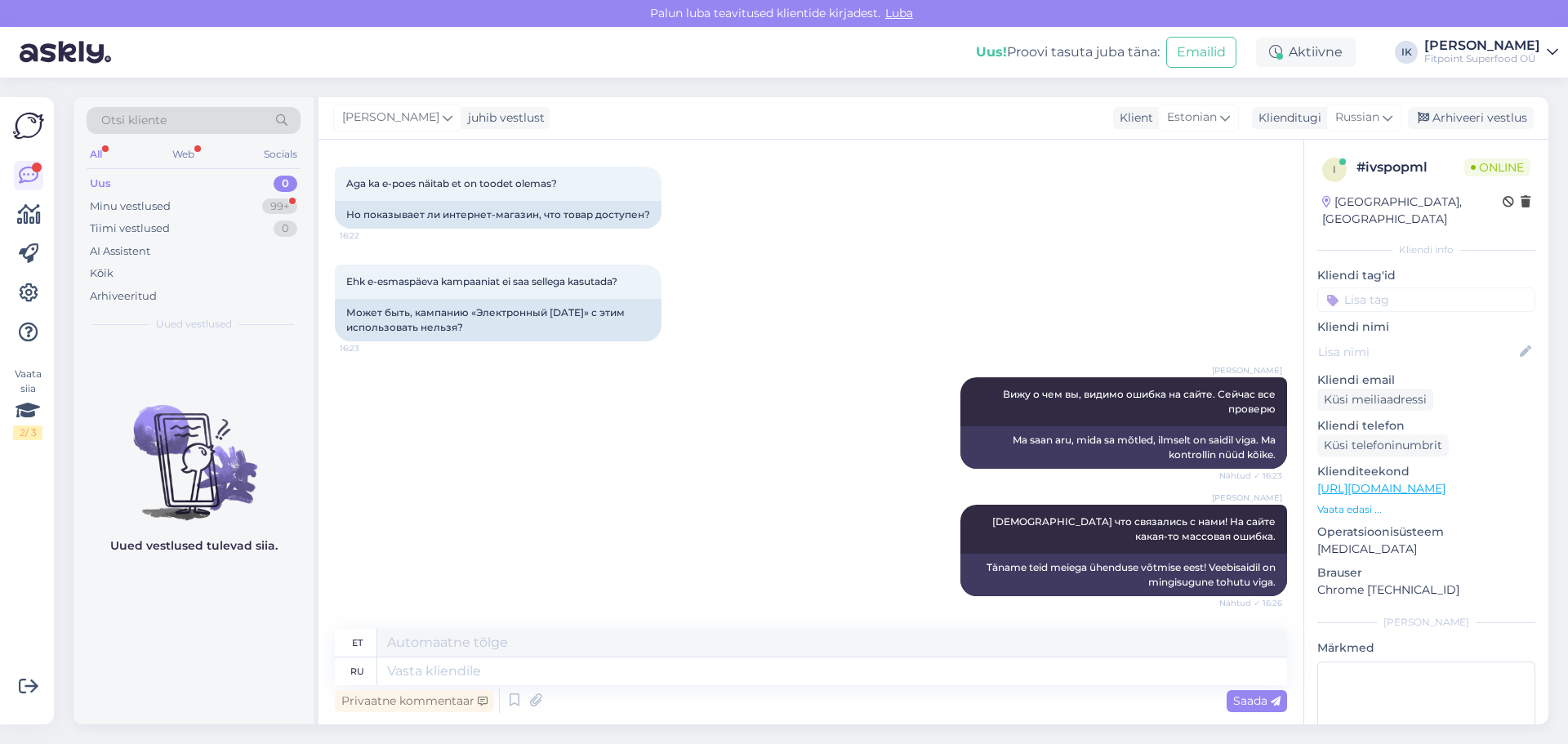
scroll to position [556, 0]
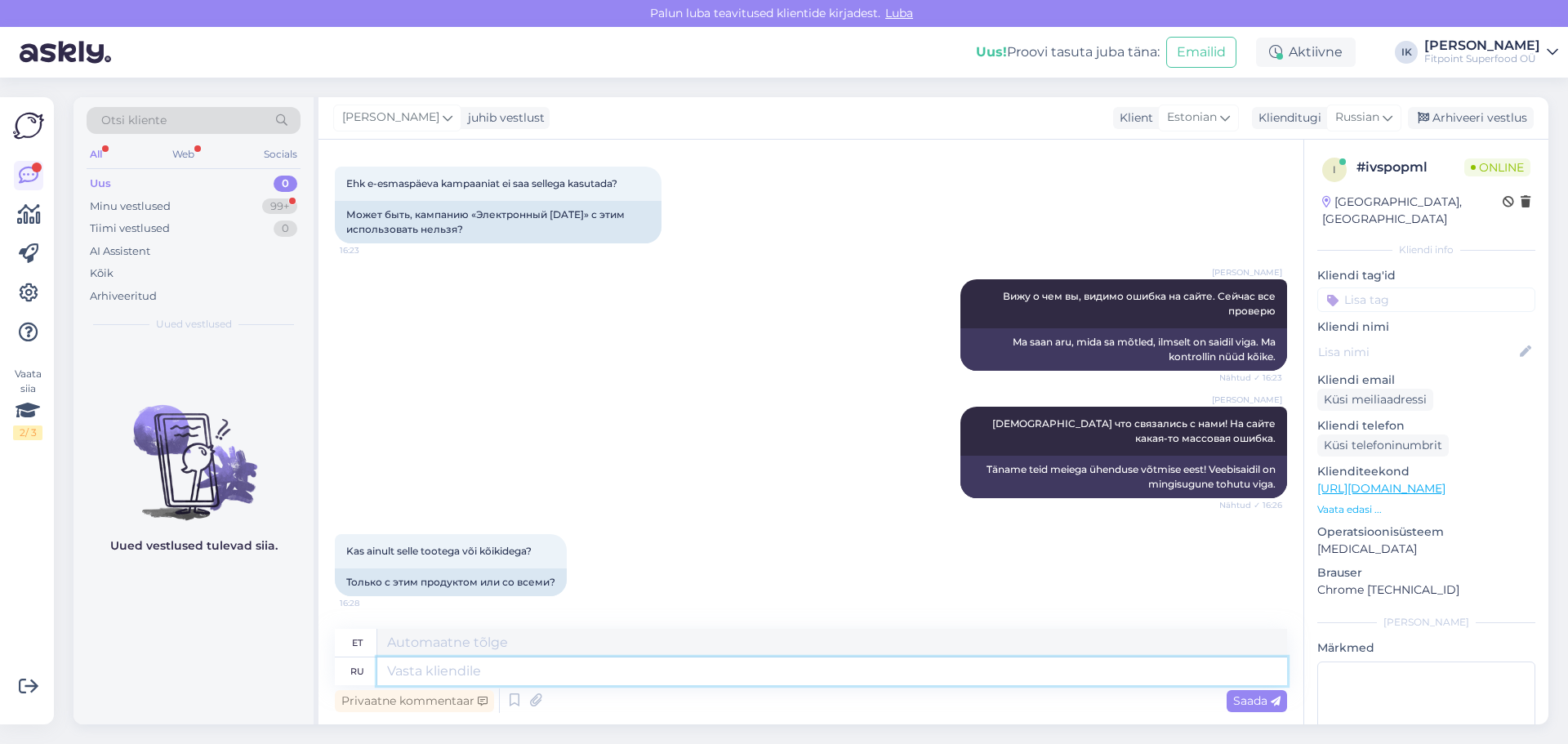
click at [527, 669] on textarea at bounding box center [832, 672] width 909 height 28
type textarea "со вс"
type textarea "koos"
type textarea "со всеми("
type textarea "kõigiga ("
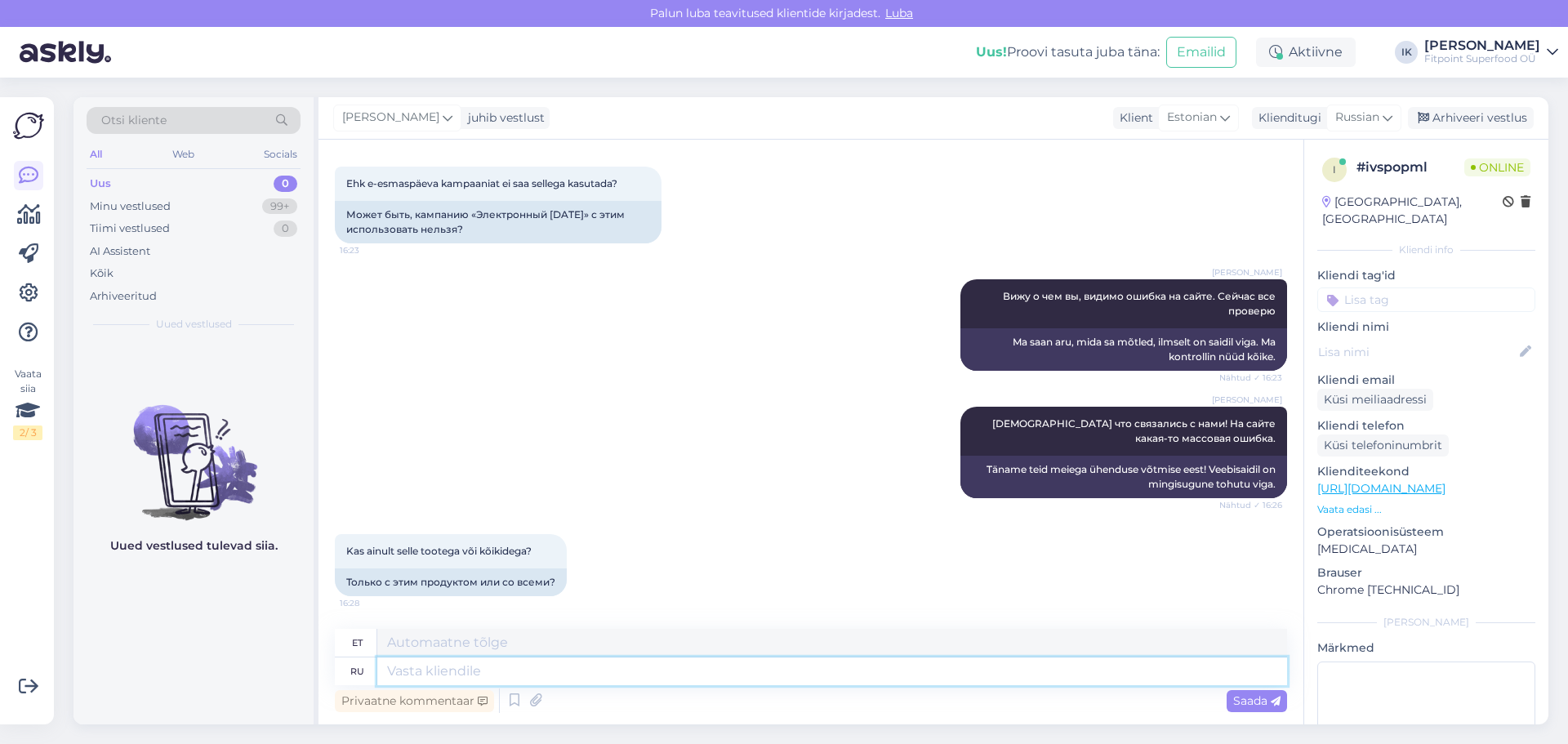
scroll to position [655, 0]
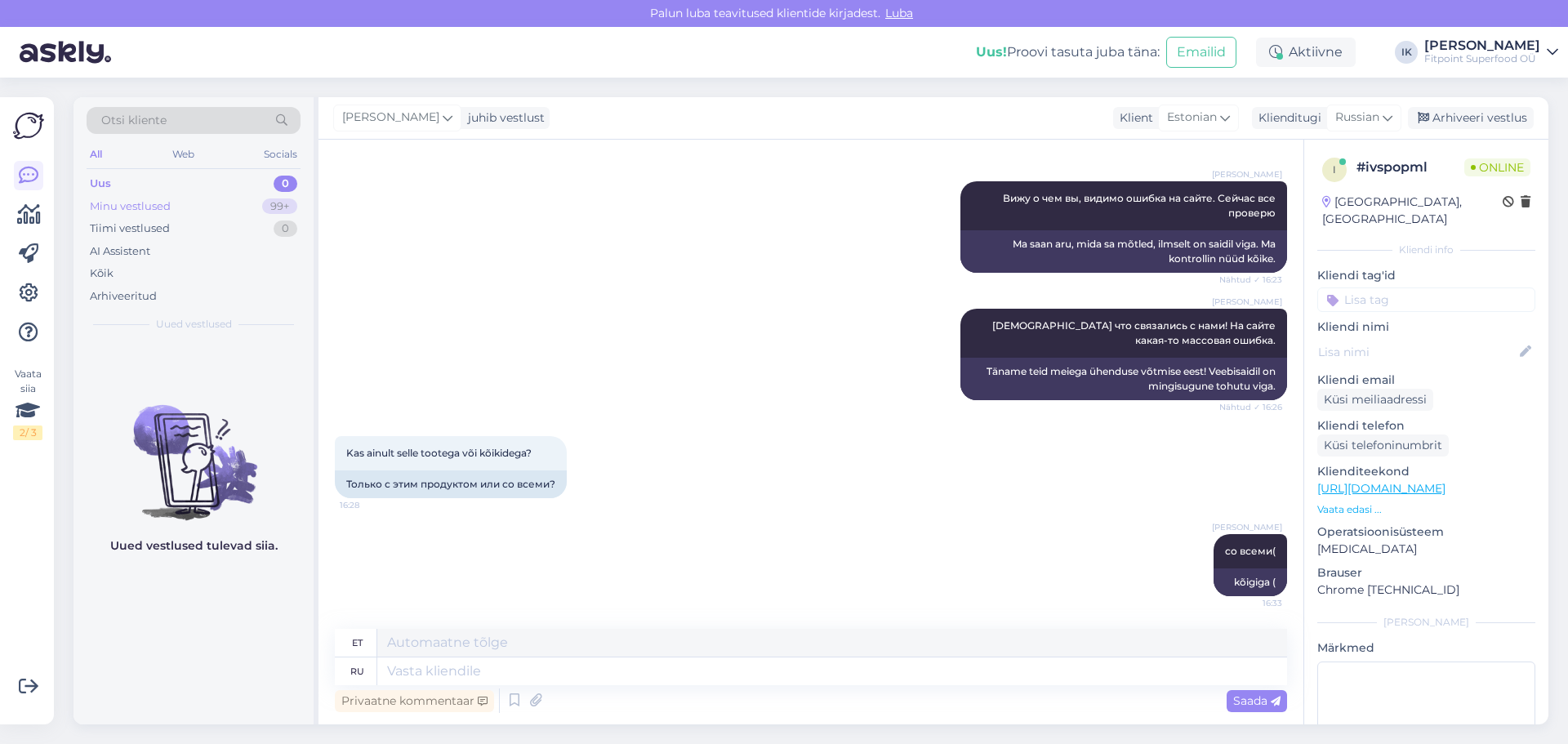
click at [194, 214] on div "Minu vestlused 99+" at bounding box center [194, 207] width 214 height 23
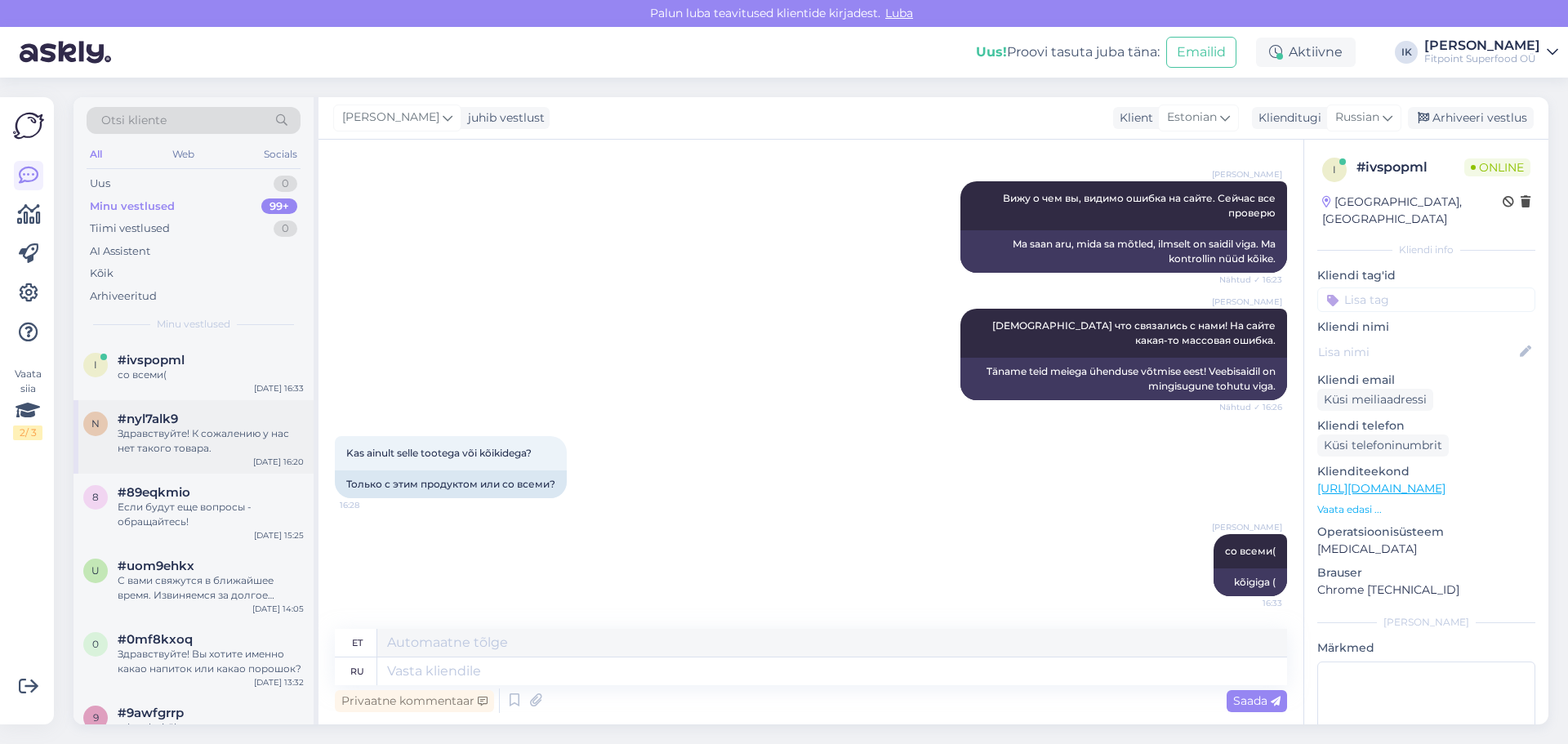
click at [165, 458] on div "n #nyl7alk9 Здравствуйте! К сожалению у нас нет такого товара. [DATE] 16:20" at bounding box center [194, 437] width 240 height 74
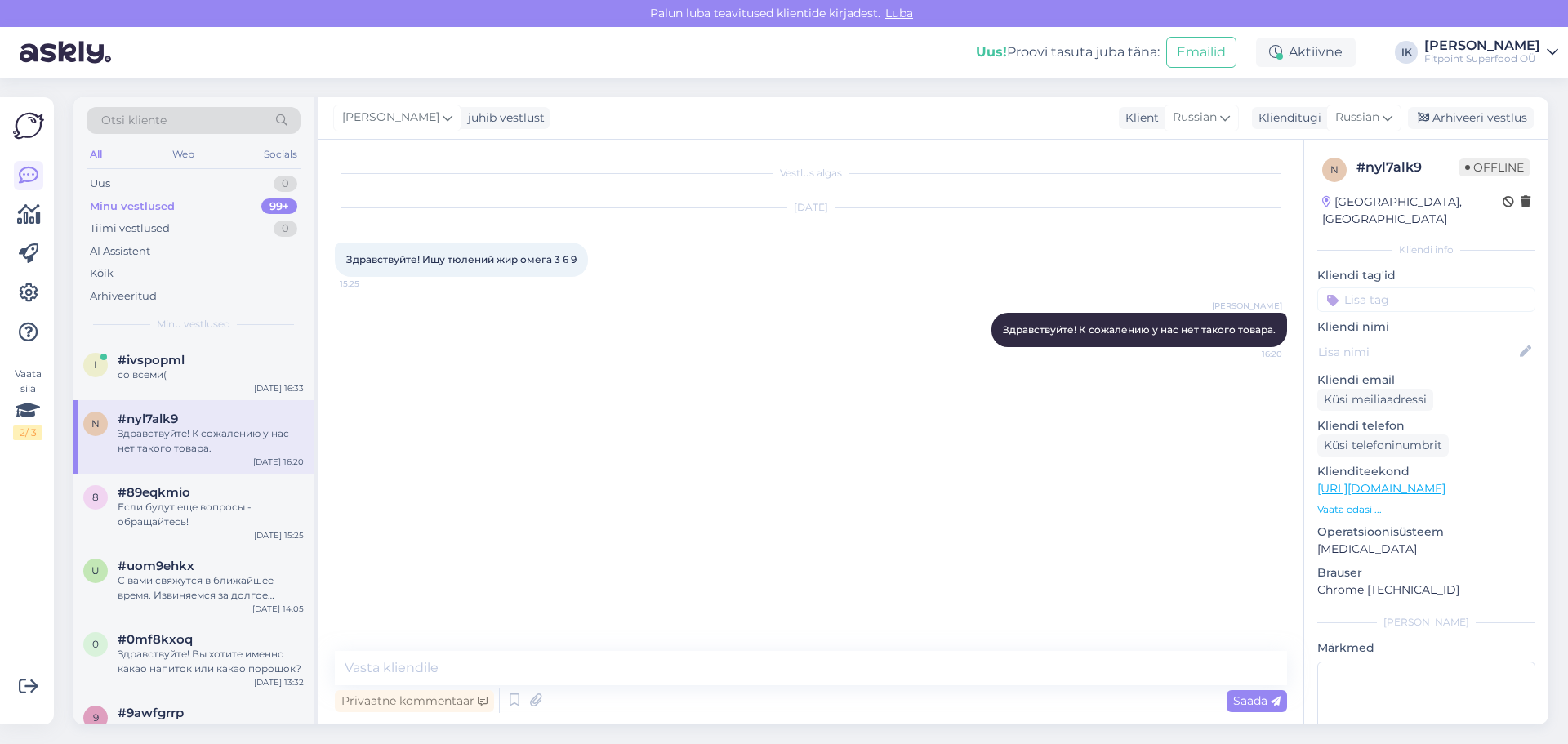
scroll to position [0, 0]
click at [232, 382] on div "i #ivspopml со всеми( [DATE] 16:33" at bounding box center [194, 371] width 240 height 59
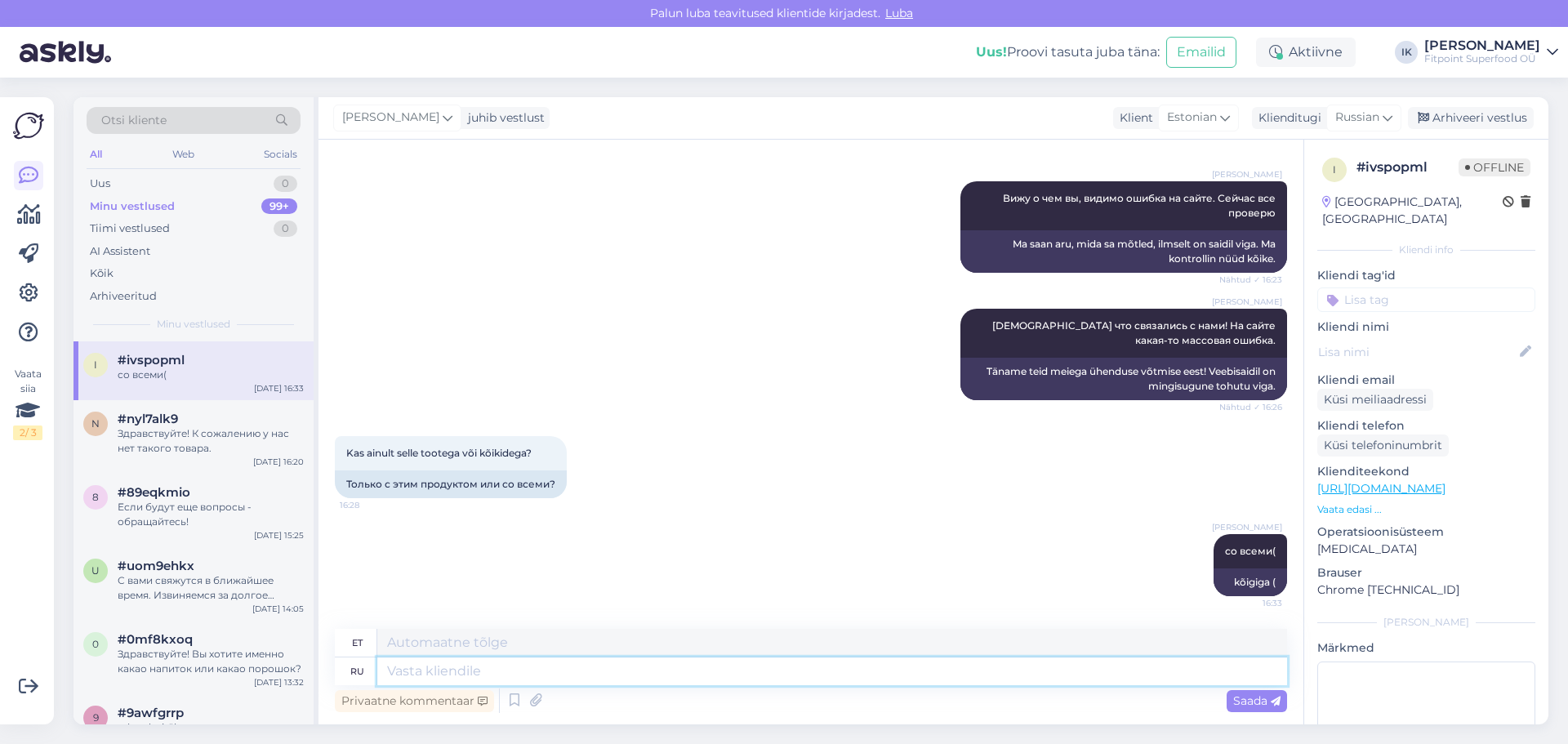
click at [604, 675] on textarea at bounding box center [832, 672] width 909 height 28
type textarea "Хотим"
type textarea "Me tahame"
type textarea "Х"
click at [199, 186] on div "Uus 1" at bounding box center [194, 184] width 214 height 23
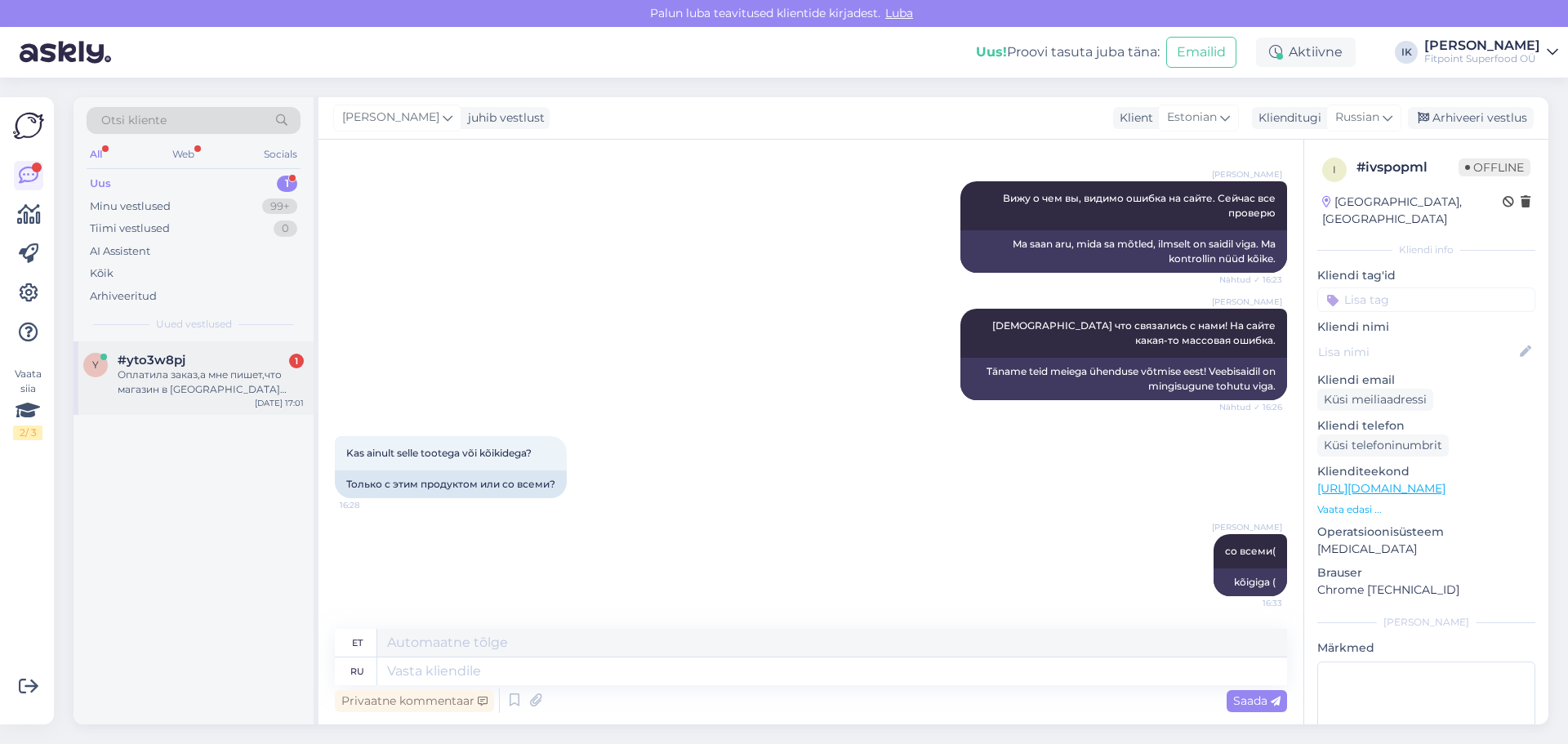
click at [214, 385] on div "Оплатила заказ,а мне пишет,что магазин в [GEOGRAPHIC_DATA] [PERSON_NAME],я выби…" at bounding box center [211, 382] width 187 height 30
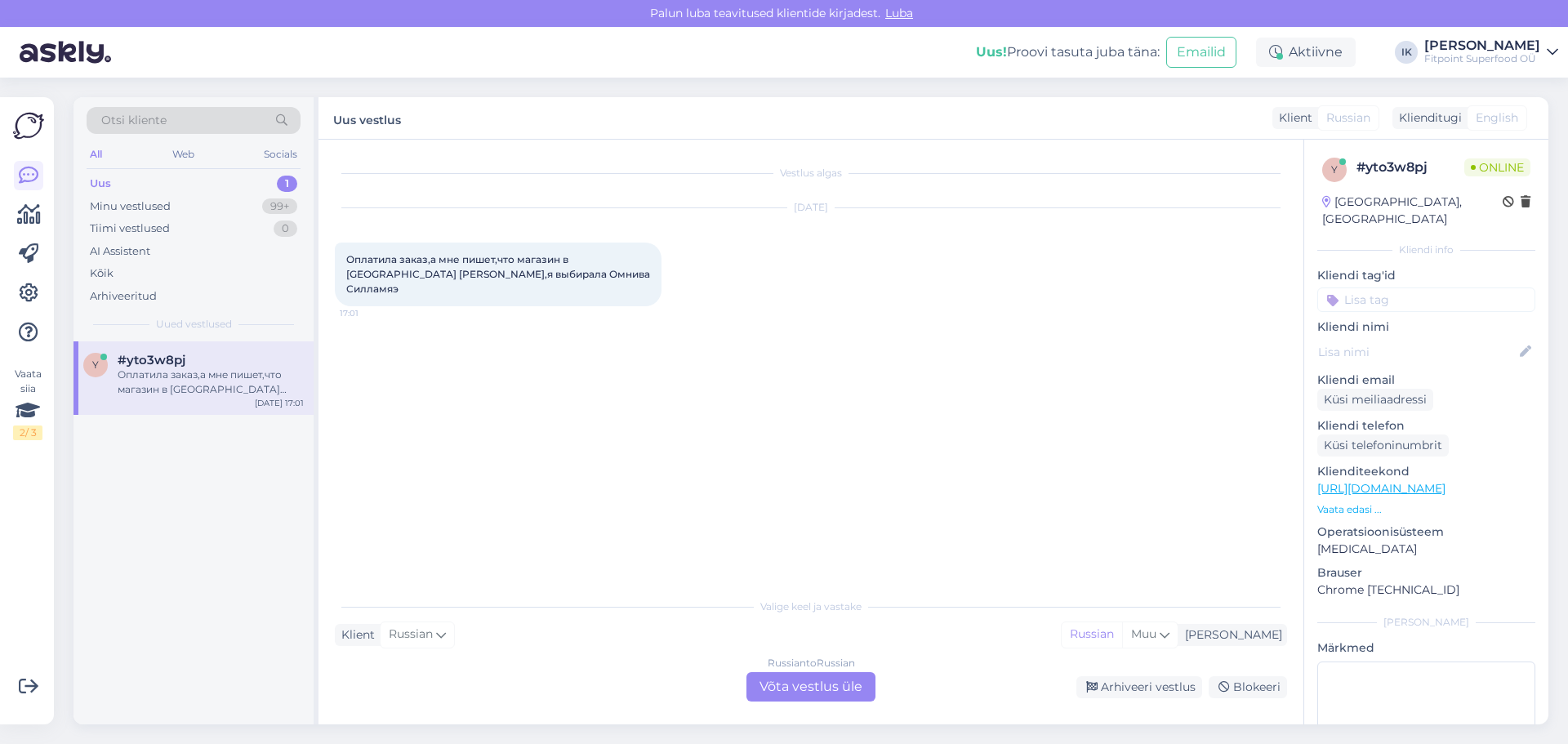
click at [787, 667] on div "Russian to Russian" at bounding box center [811, 663] width 88 height 15
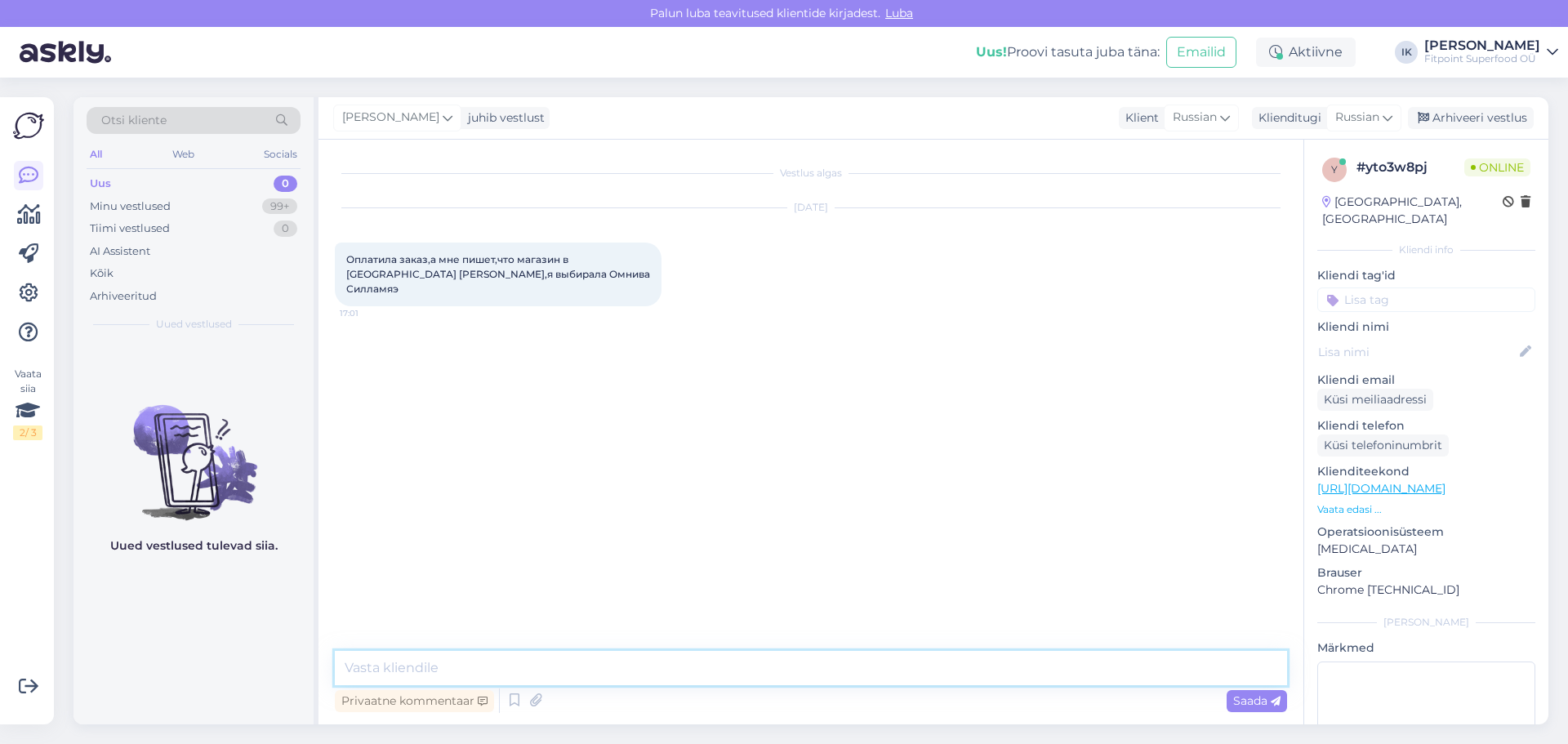
click at [732, 680] on textarea at bounding box center [810, 668] width 952 height 35
type textarea "Здравствуйте! Мне нужен номер заказа."
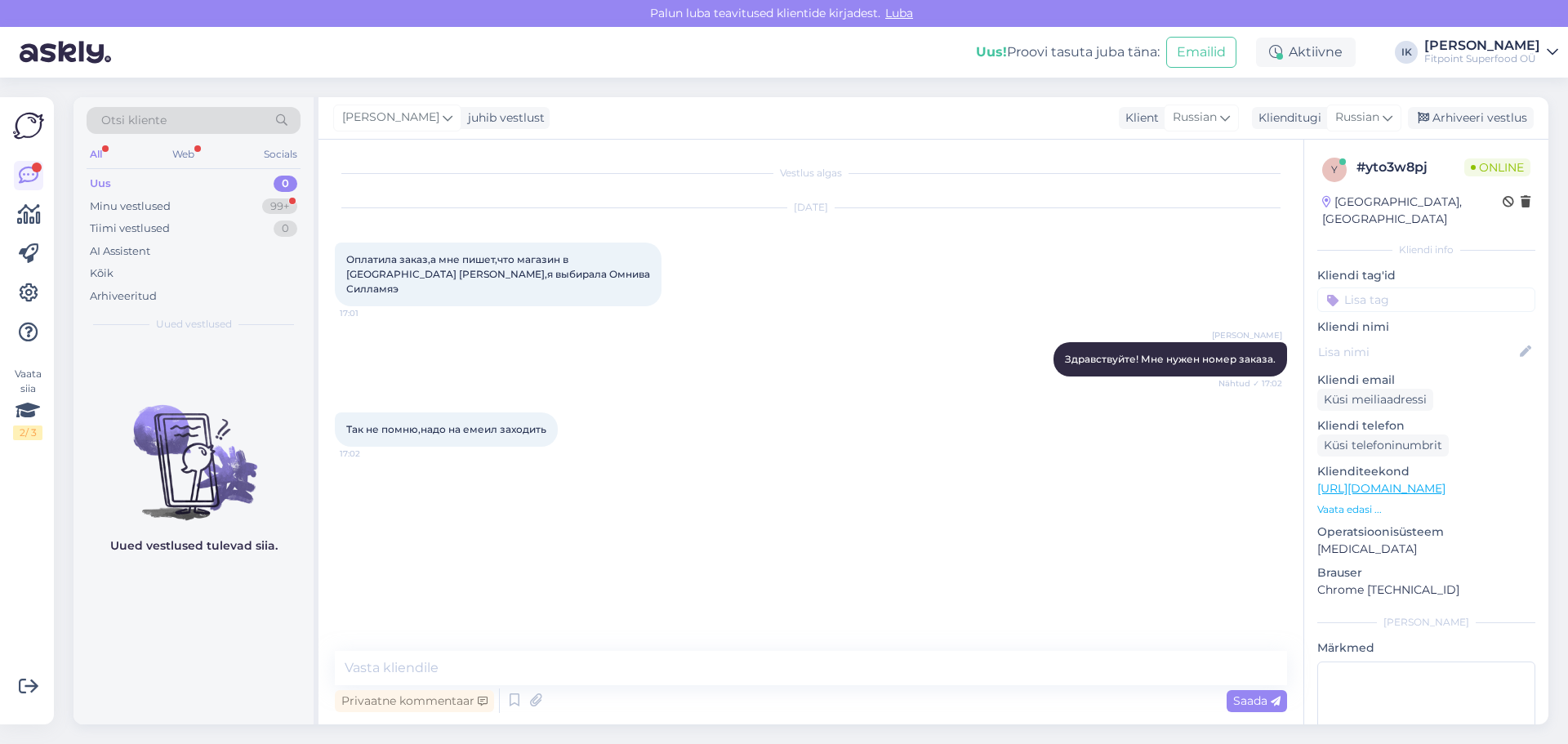
click at [1070, 286] on div "[DATE] Оплатила заказ,а мне пишет,что магазин в [GEOGRAPHIC_DATA] [PERSON_NAME]…" at bounding box center [810, 257] width 952 height 134
click at [439, 670] on textarea at bounding box center [810, 668] width 952 height 35
type textarea "д"
type textarea "Д"
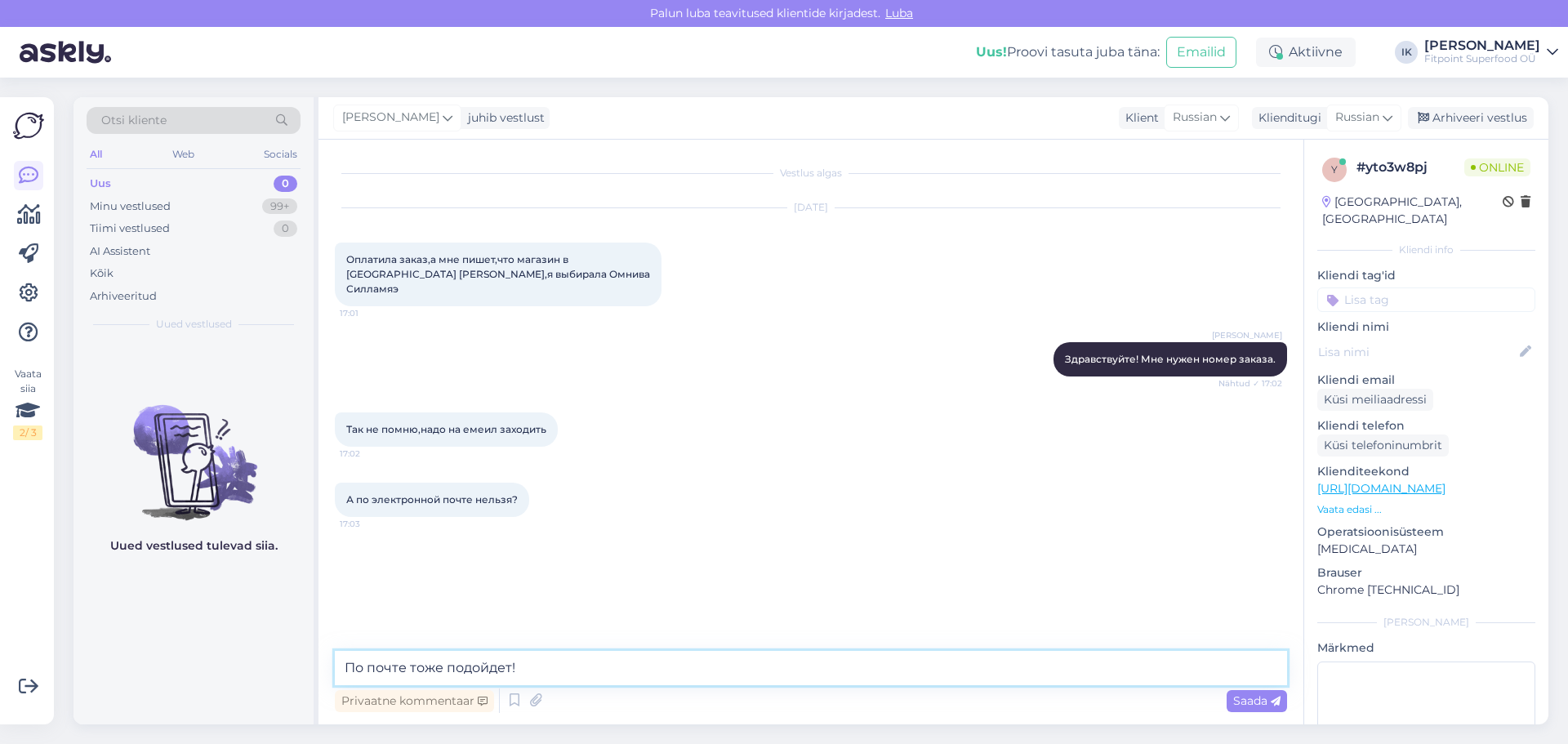
type textarea "По почте тоже подойдет!"
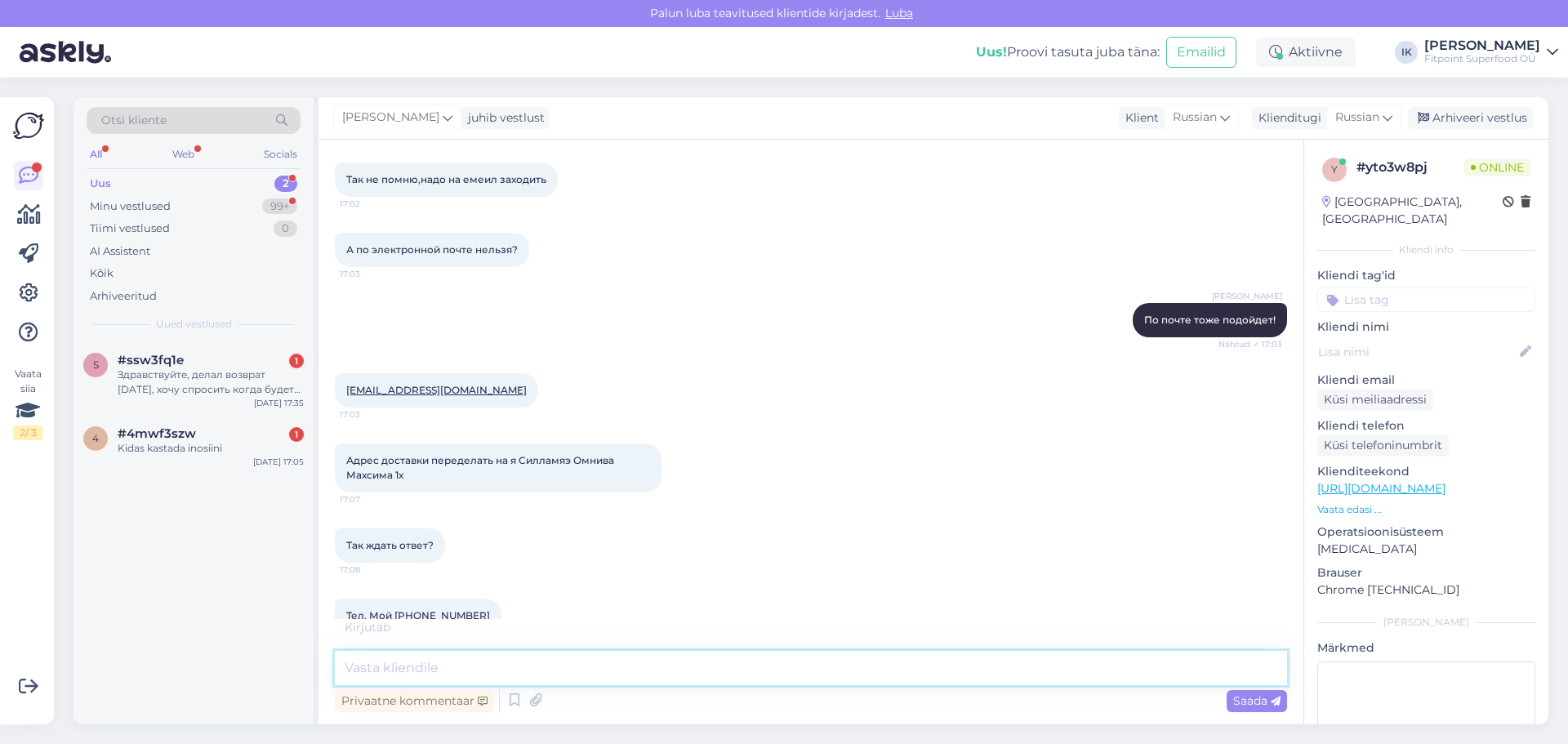
scroll to position [320, 0]
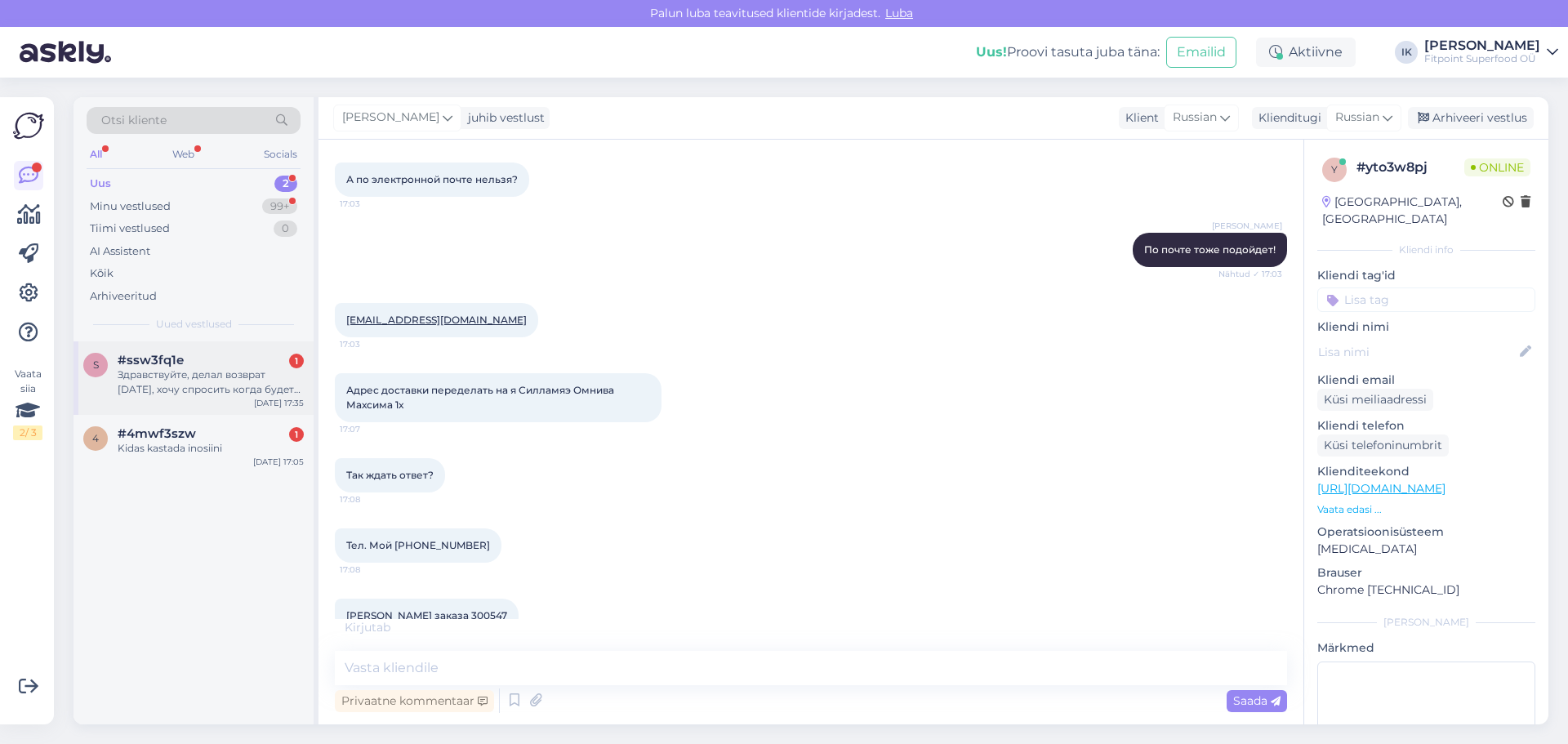
click at [207, 396] on div "Здравствуйте, делал возврат [DATE], хочу спросить когда будет сделан возврат ср…" at bounding box center [211, 382] width 187 height 30
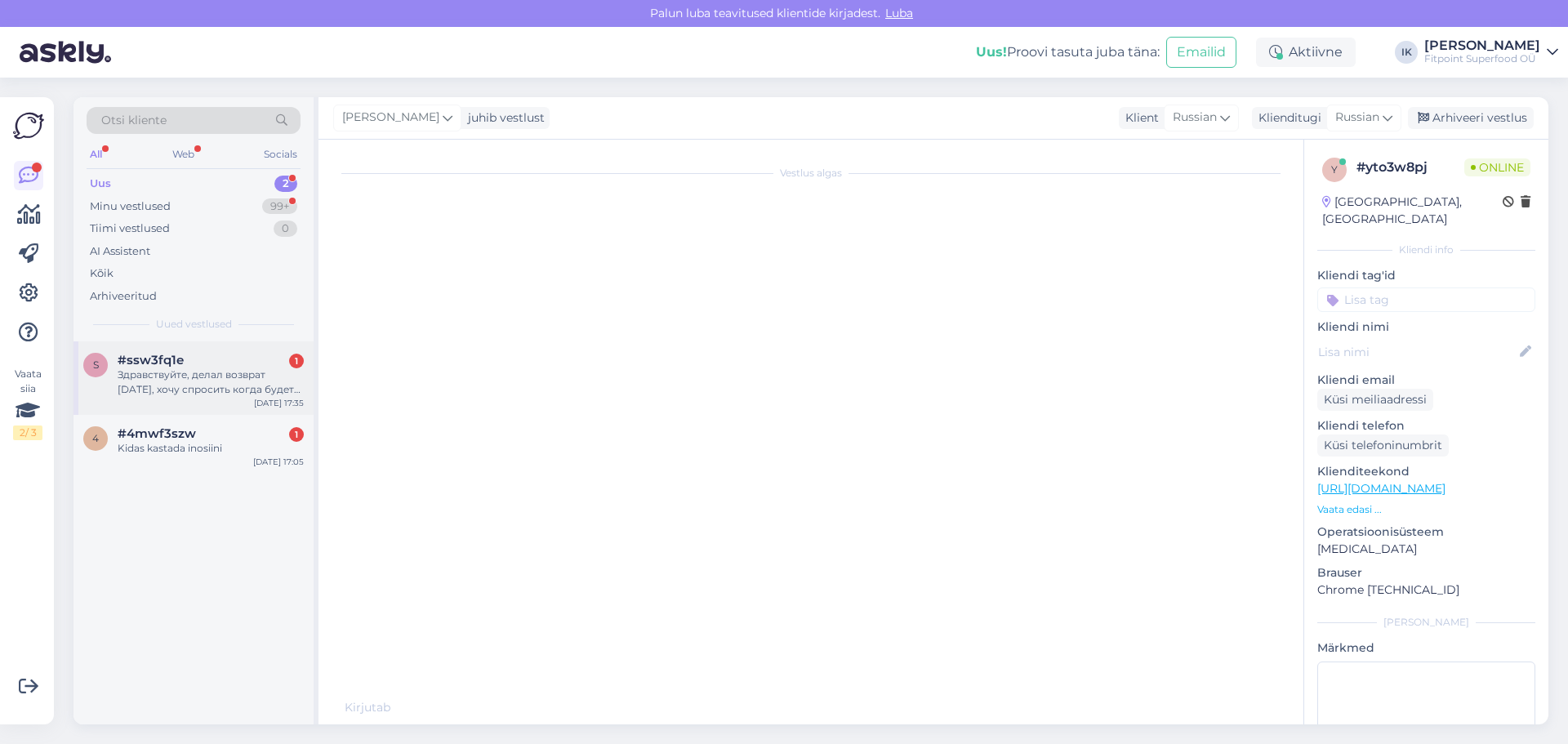
scroll to position [0, 0]
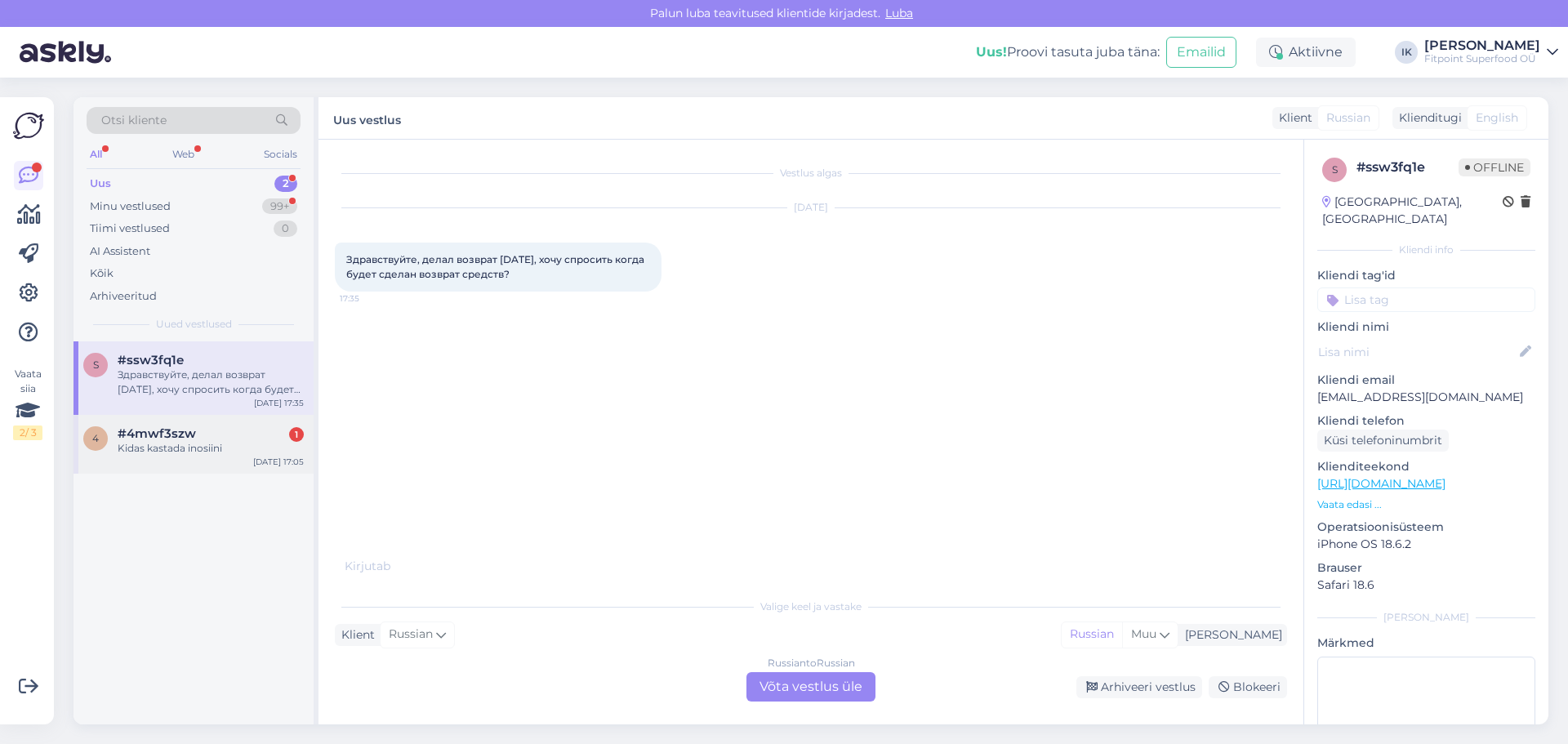
click at [172, 451] on div "Kidas kastada inosiini" at bounding box center [211, 448] width 187 height 15
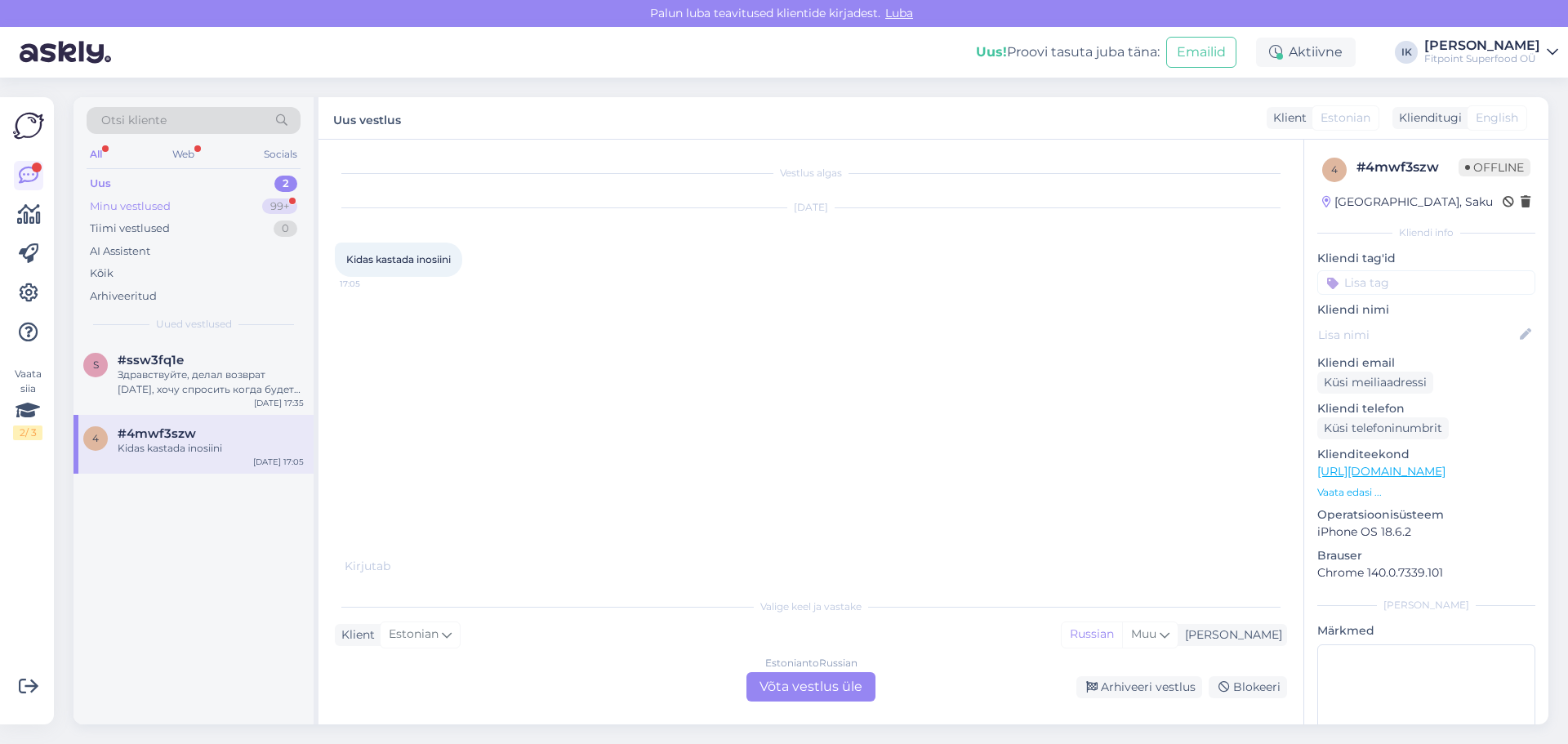
click at [172, 206] on div "Minu vestlused 99+" at bounding box center [194, 207] width 214 height 23
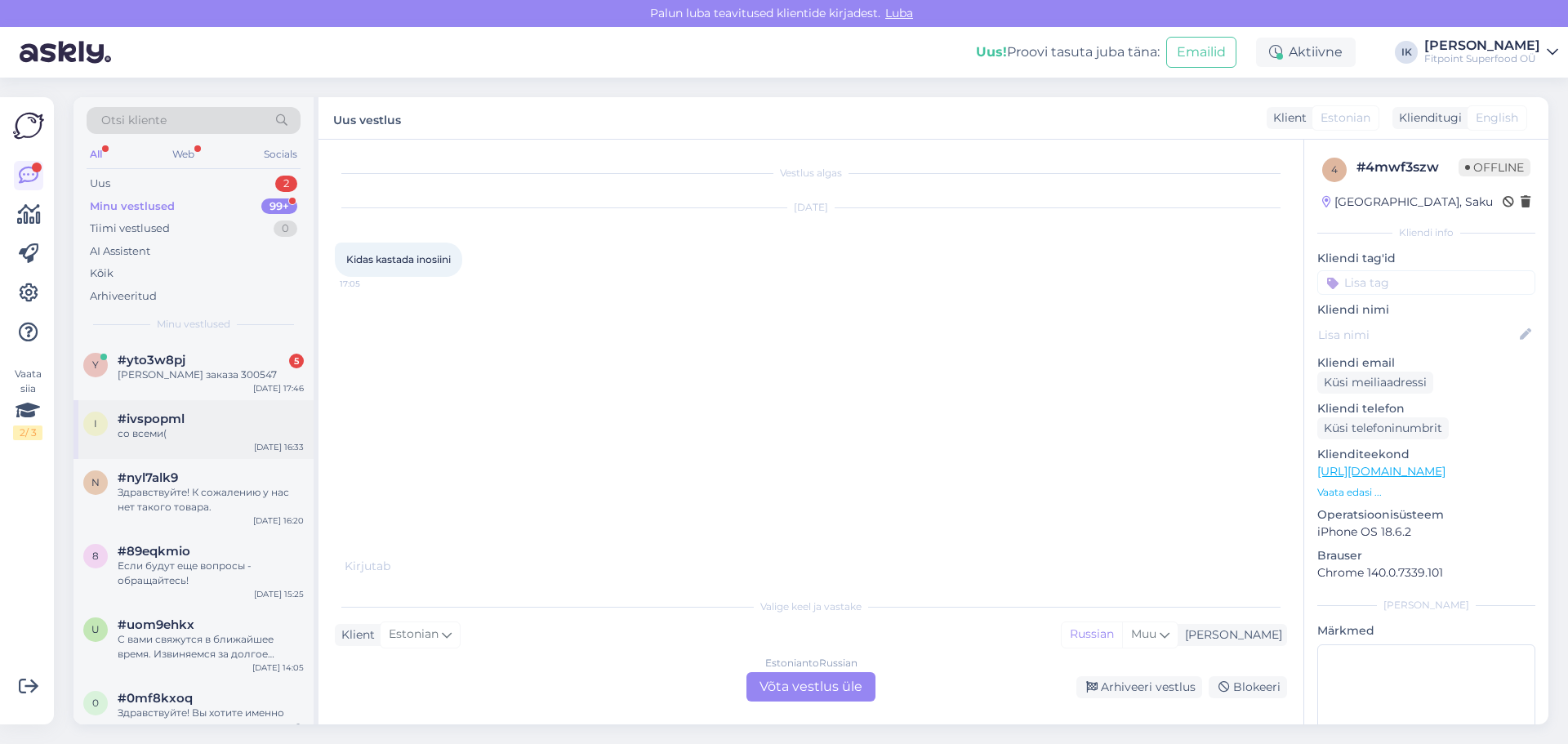
click at [206, 433] on div "со всеми(" at bounding box center [211, 433] width 187 height 15
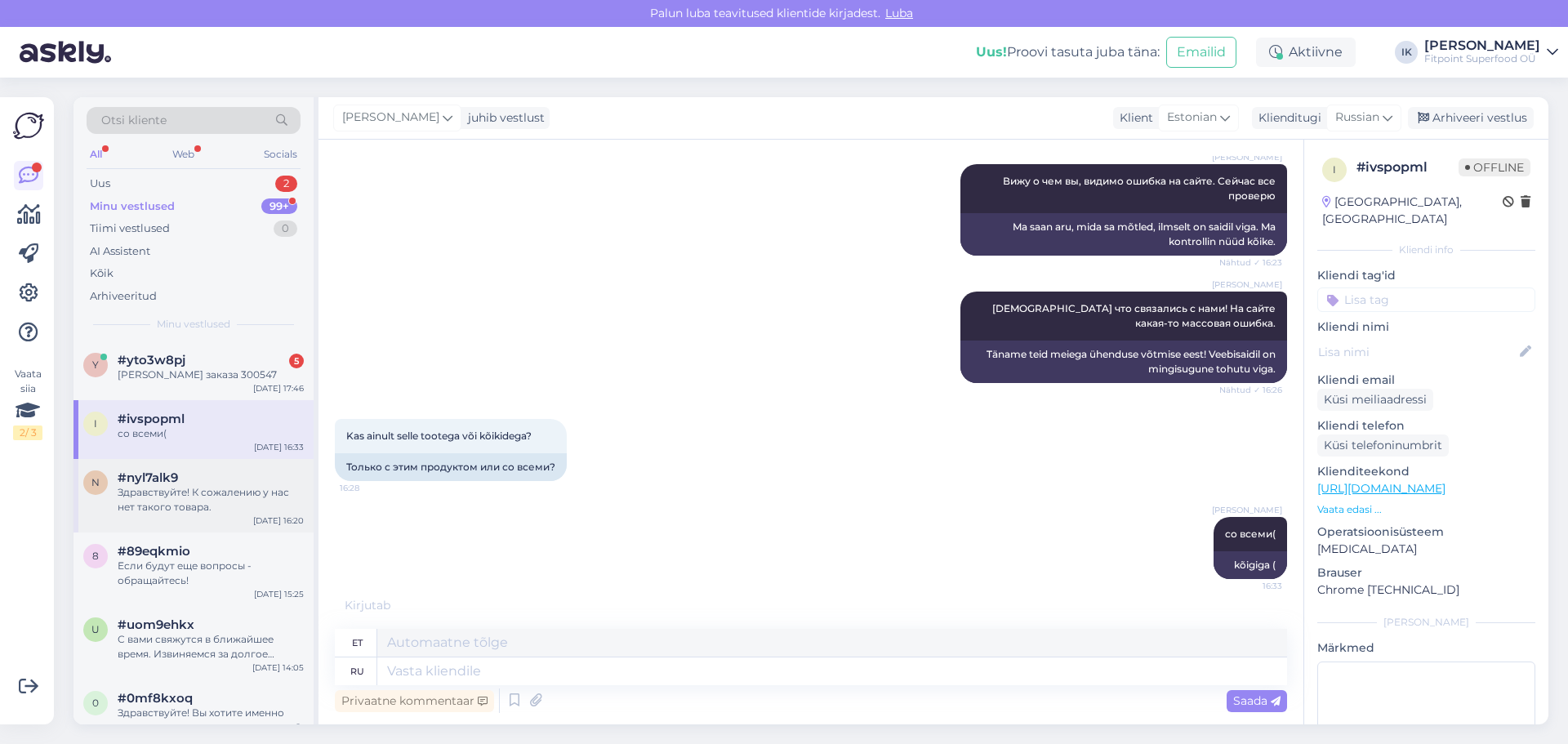
scroll to position [655, 0]
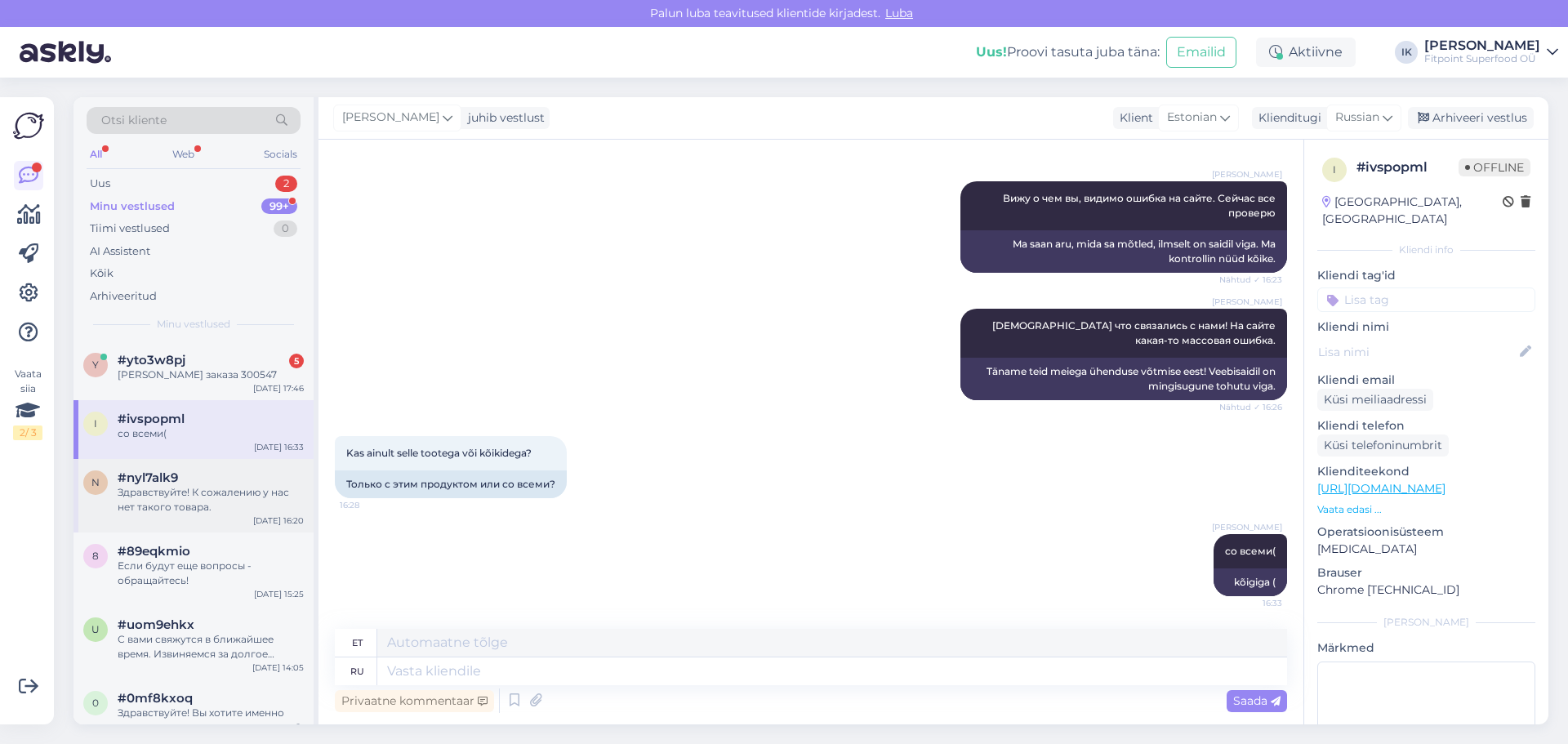
click at [141, 478] on span "#nyl7alk9" at bounding box center [148, 477] width 61 height 15
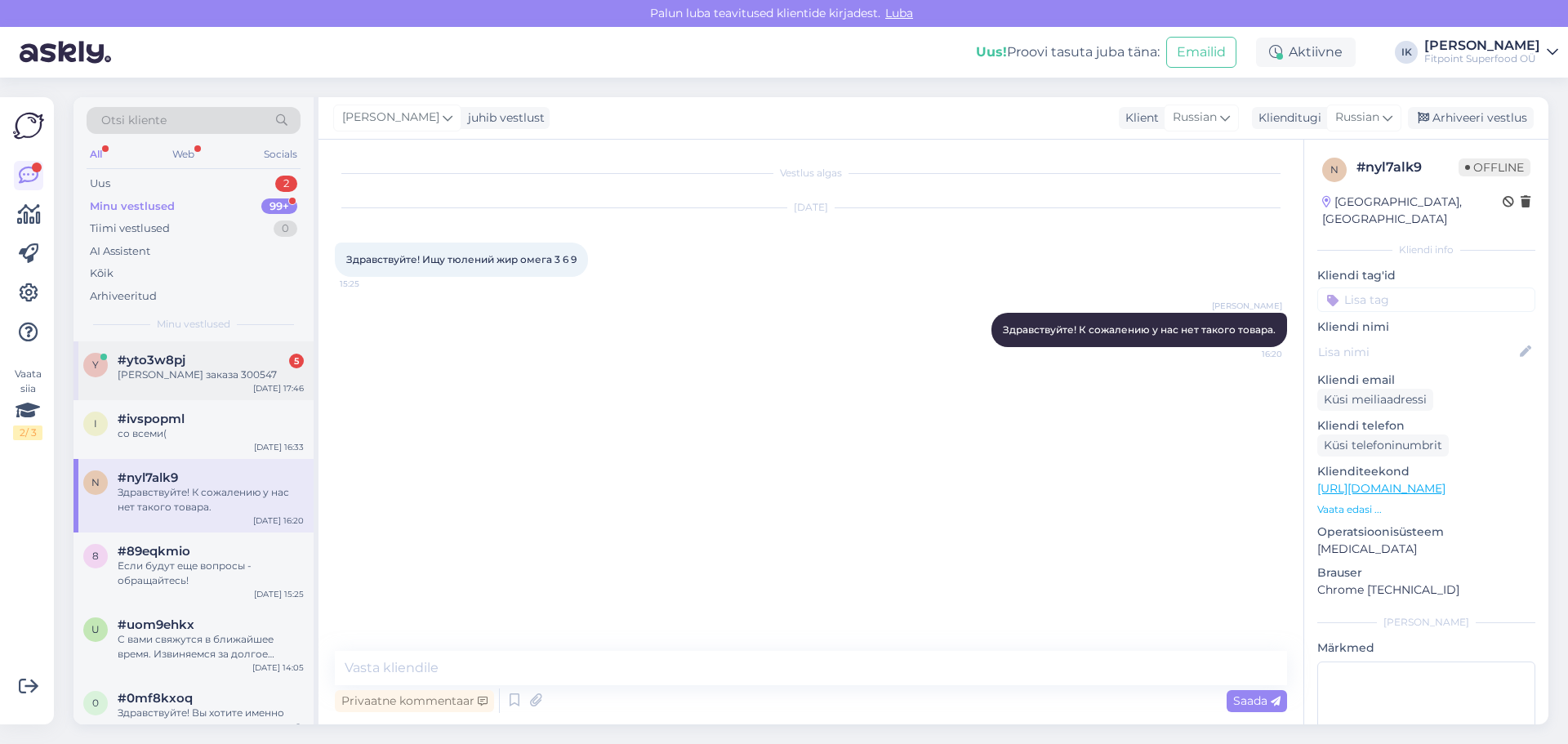
click at [213, 375] on div "[PERSON_NAME] заказа 300547" at bounding box center [211, 374] width 187 height 15
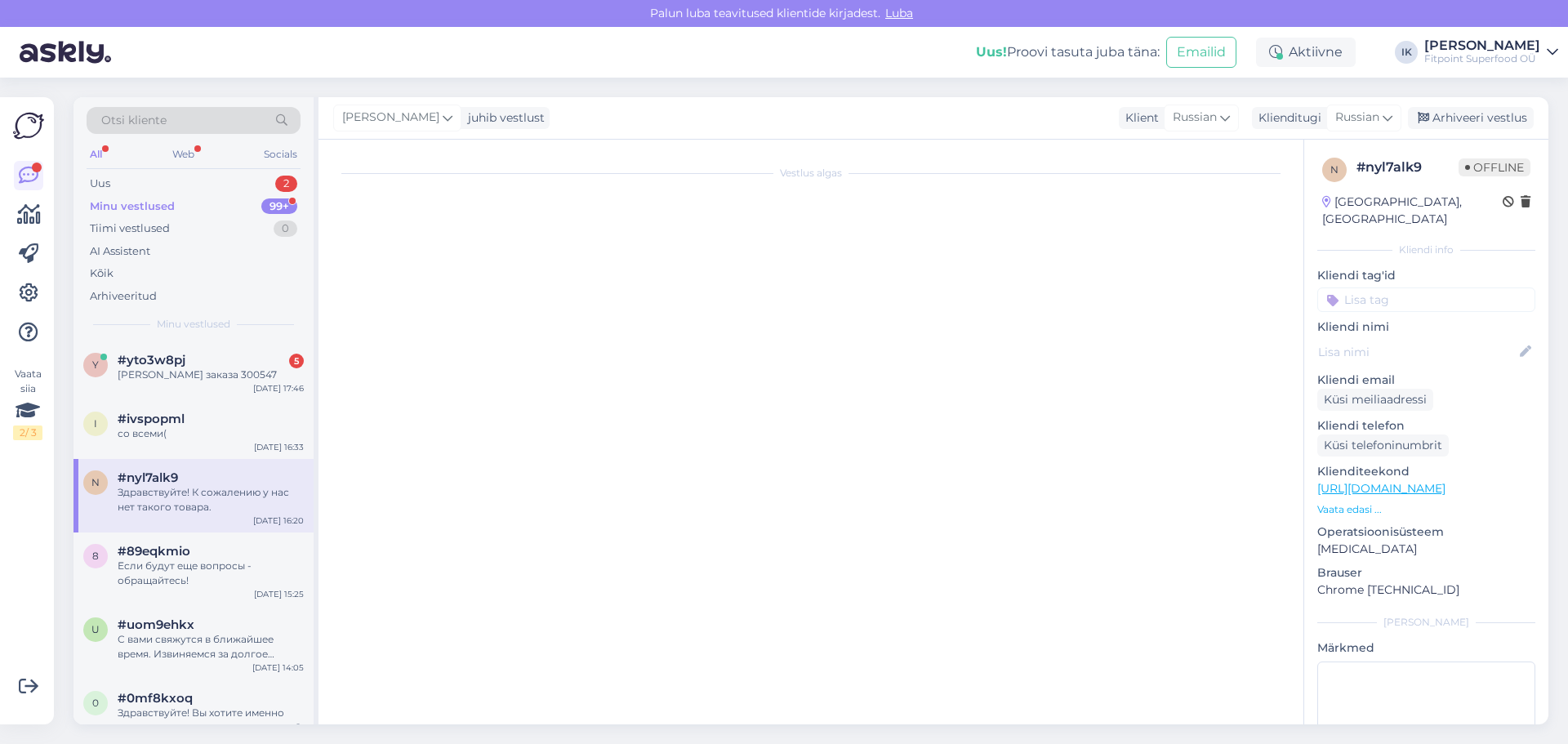
scroll to position [320, 0]
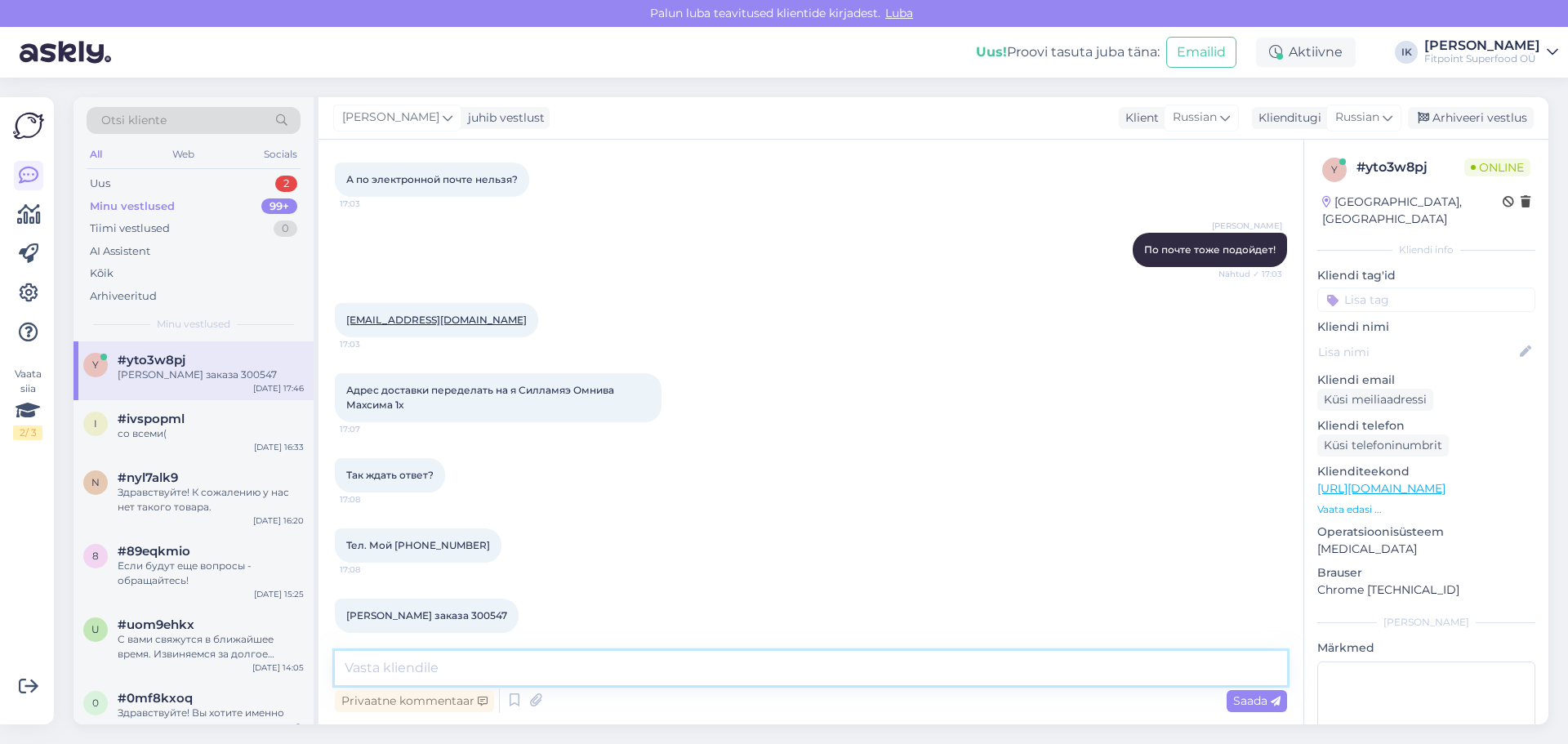
click at [450, 677] on textarea at bounding box center [810, 668] width 952 height 35
type textarea "Извиняюсь, не могли ответить. Сейчас все проверю."
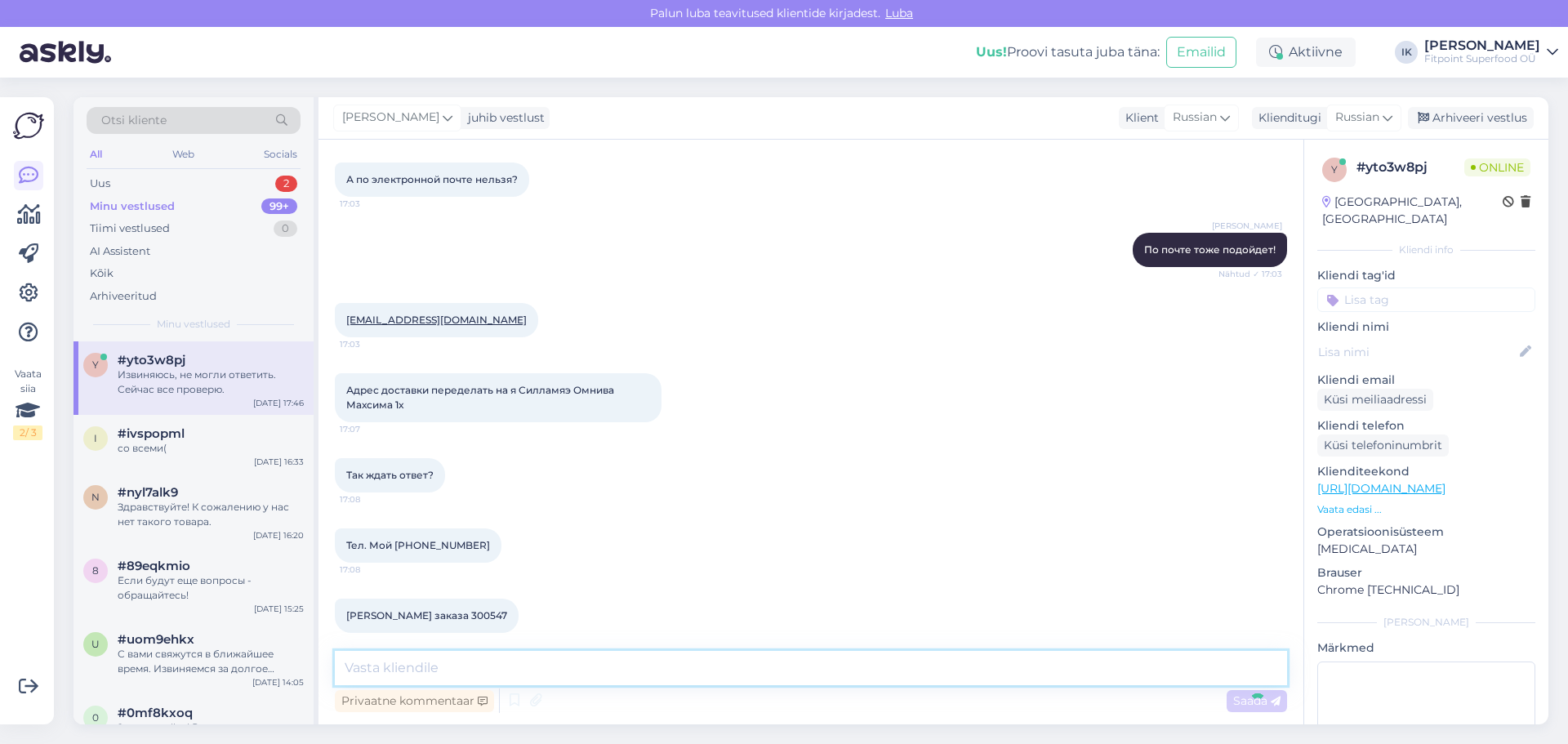
scroll to position [391, 0]
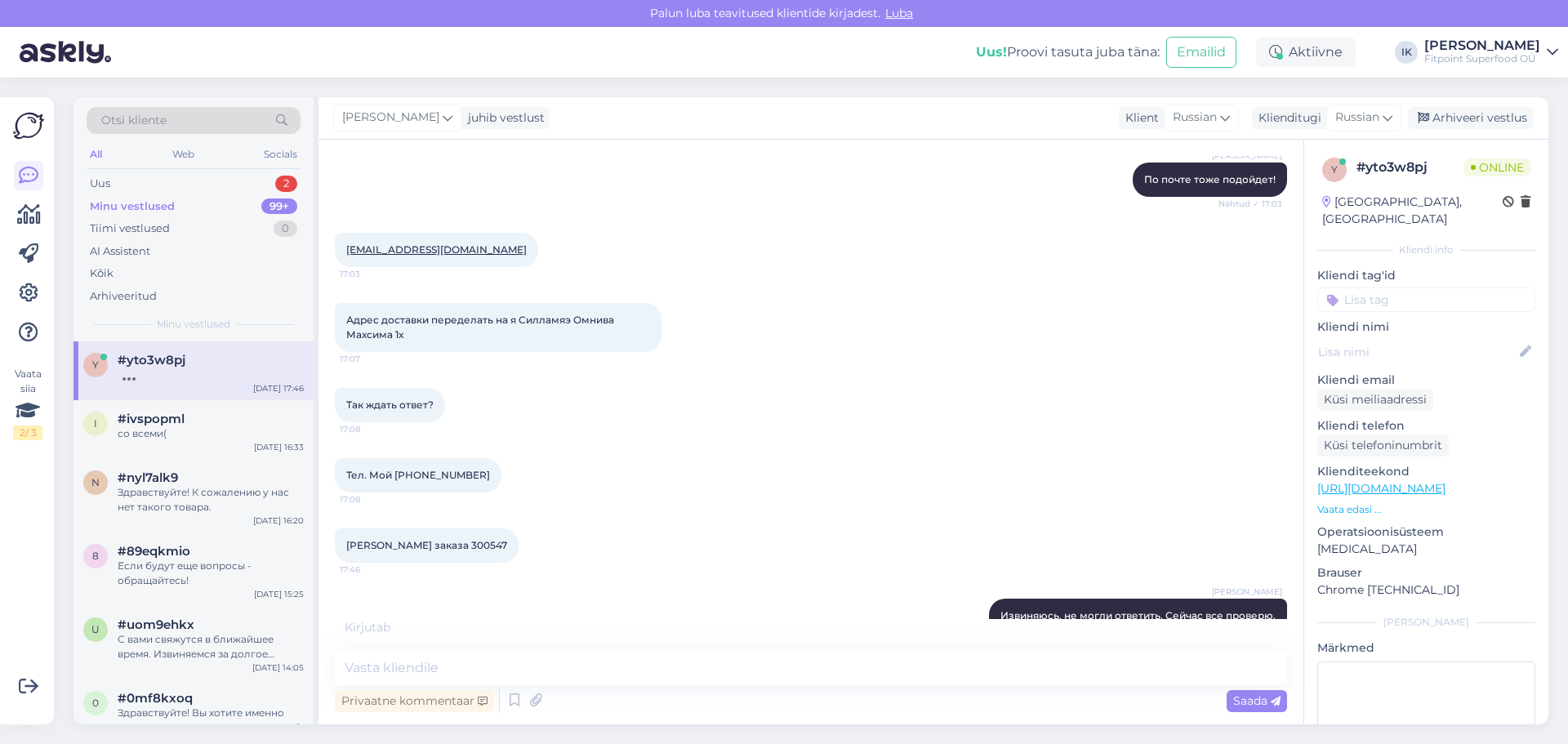
click at [423, 539] on span "[PERSON_NAME] заказа 300547" at bounding box center [426, 545] width 161 height 12
click at [438, 539] on span "[PERSON_NAME] заказа 300547" at bounding box center [426, 545] width 161 height 12
copy div "300547 17:46"
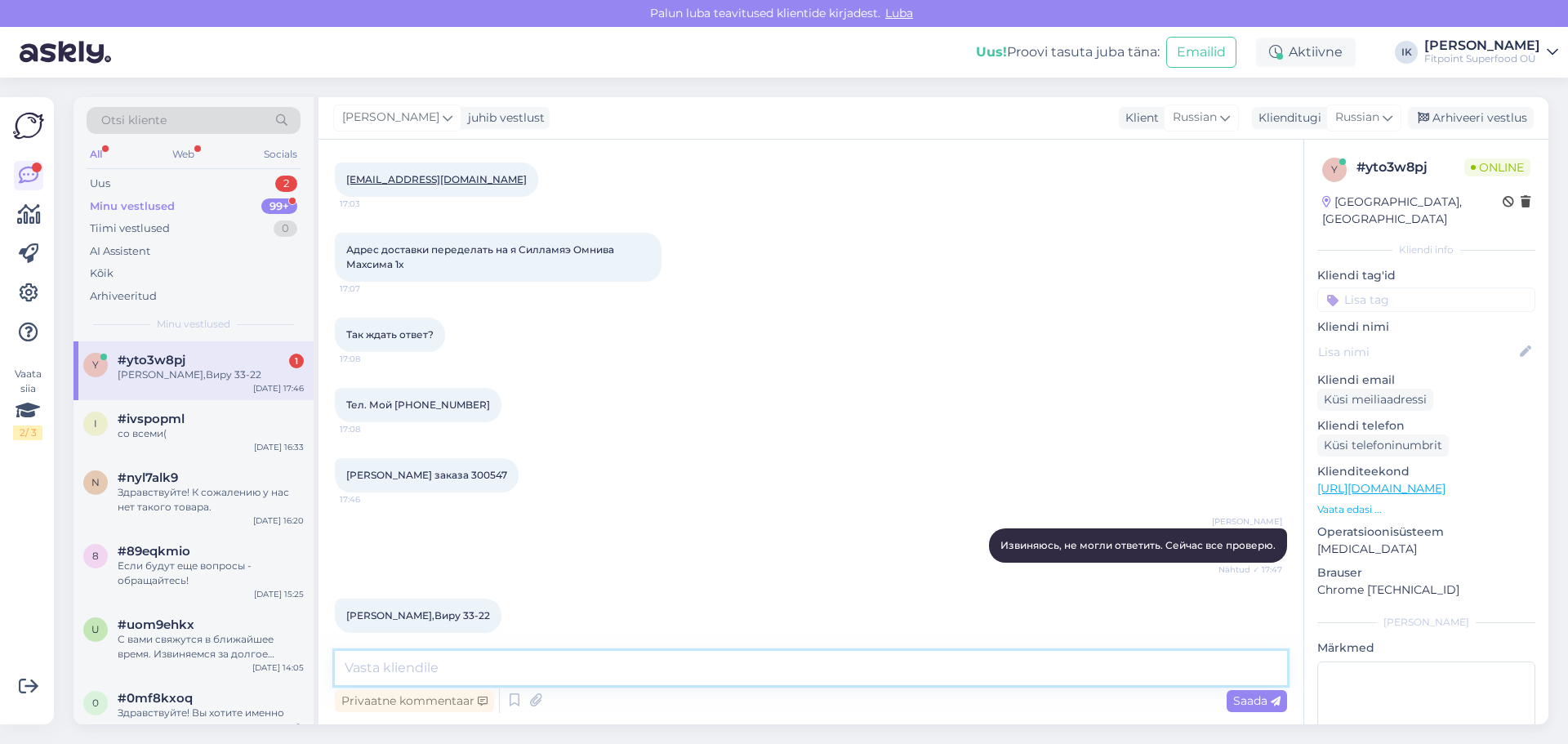
click at [490, 671] on textarea at bounding box center [810, 668] width 952 height 35
click at [802, 661] on textarea "Нам нужно будет добавить сумму за доставку. Исправим данные и отправим Ваш зака…" at bounding box center [810, 668] width 952 height 35
type textarea "Нам нужно будет добавить сумму за доставку. Исправим данные и [DATE] отправим В…"
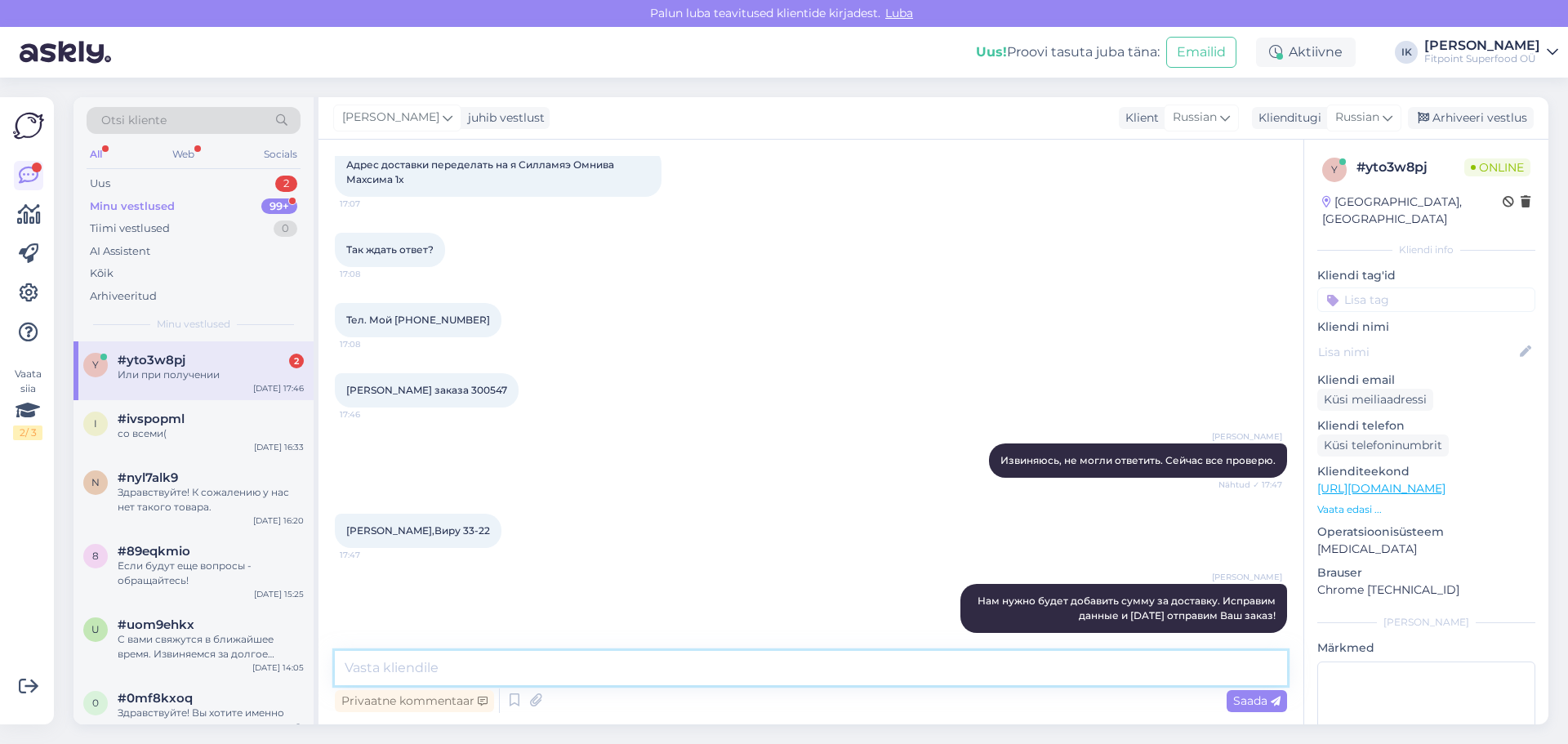
scroll to position [687, 0]
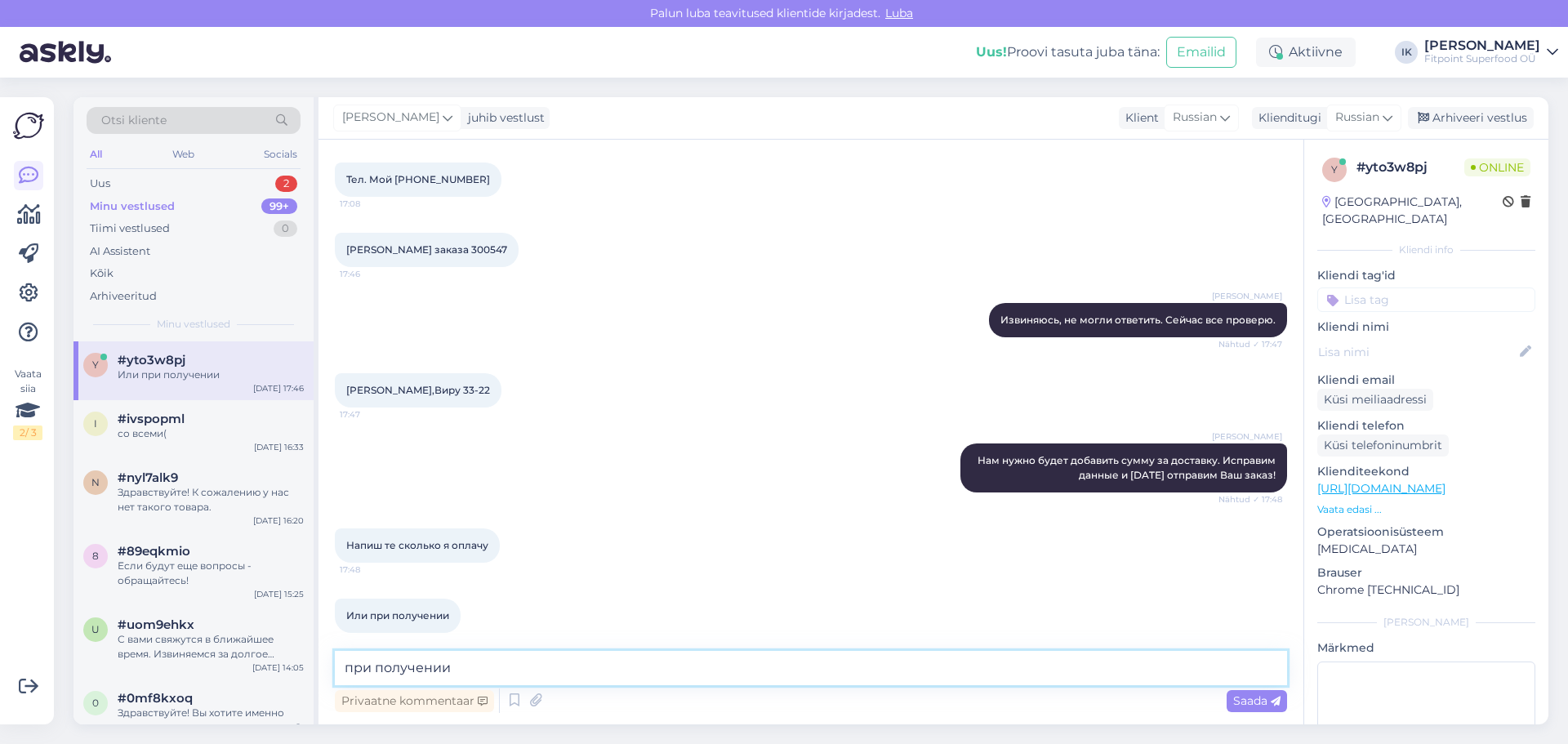
click at [343, 669] on textarea "при получении" at bounding box center [810, 668] width 952 height 35
click at [523, 665] on textarea "я укажу при получении" at bounding box center [810, 668] width 952 height 35
click at [371, 670] on textarea "я укажу при получении" at bounding box center [810, 668] width 952 height 35
drag, startPoint x: 589, startPoint y: 652, endPoint x: 186, endPoint y: 659, distance: 403.1
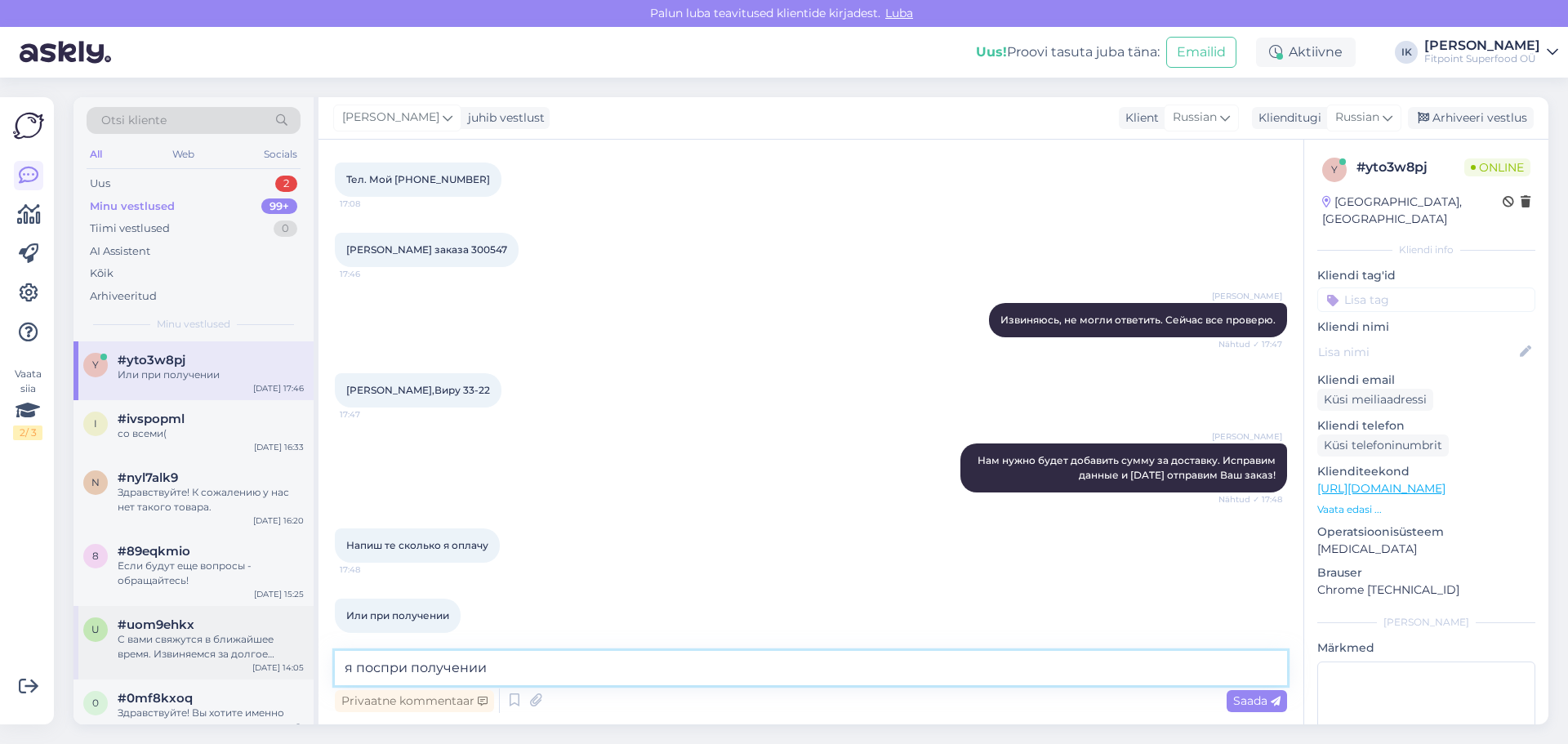
click at [139, 655] on div "Otsi kliente All Web Socials Uus 2 Minu vestlused 99+ Tiimi vestlused 0 AI Assi…" at bounding box center [811, 411] width 1475 height 628
type textarea "Мы поставим сумму при получении, чтобы Вам было удобнее."
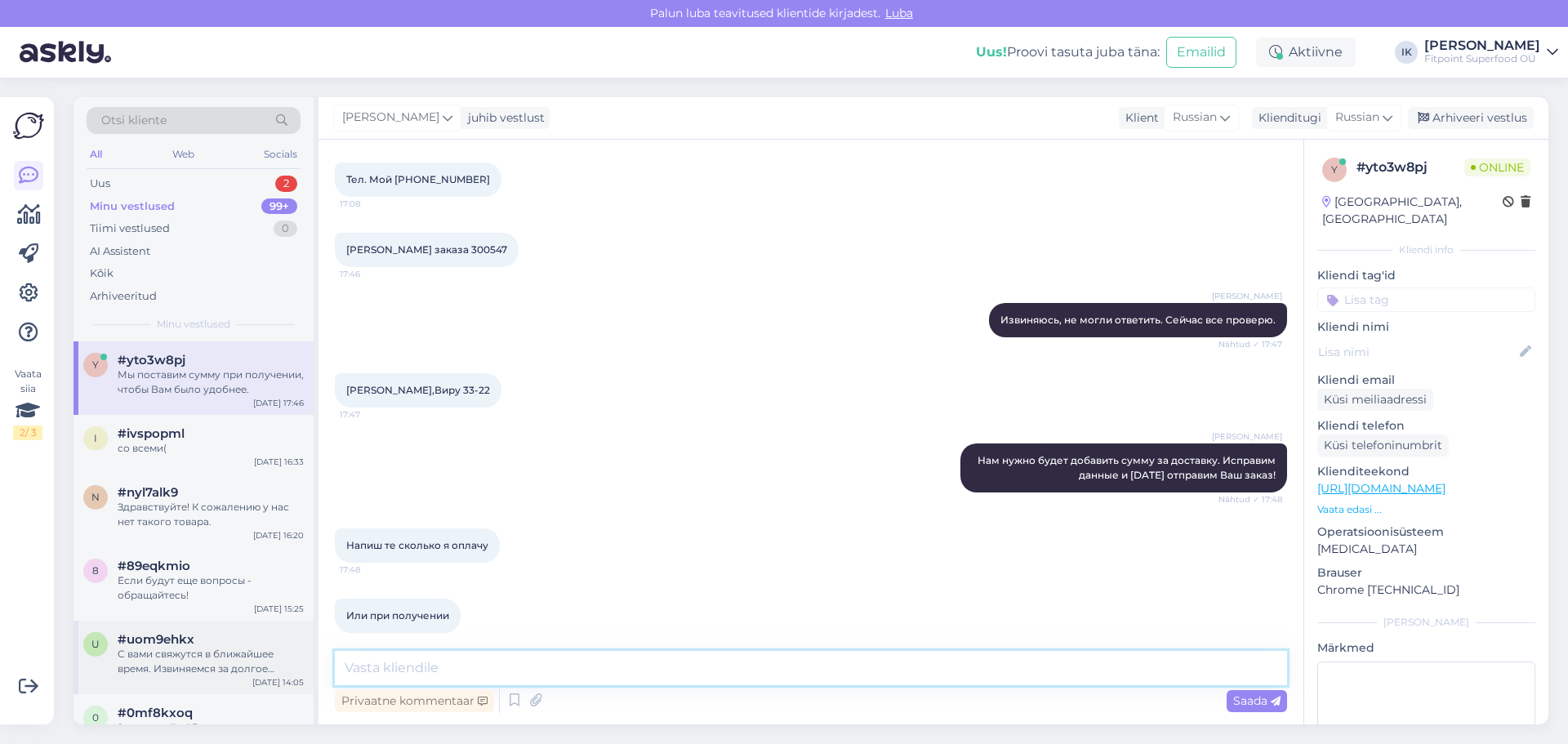
scroll to position [771, 0]
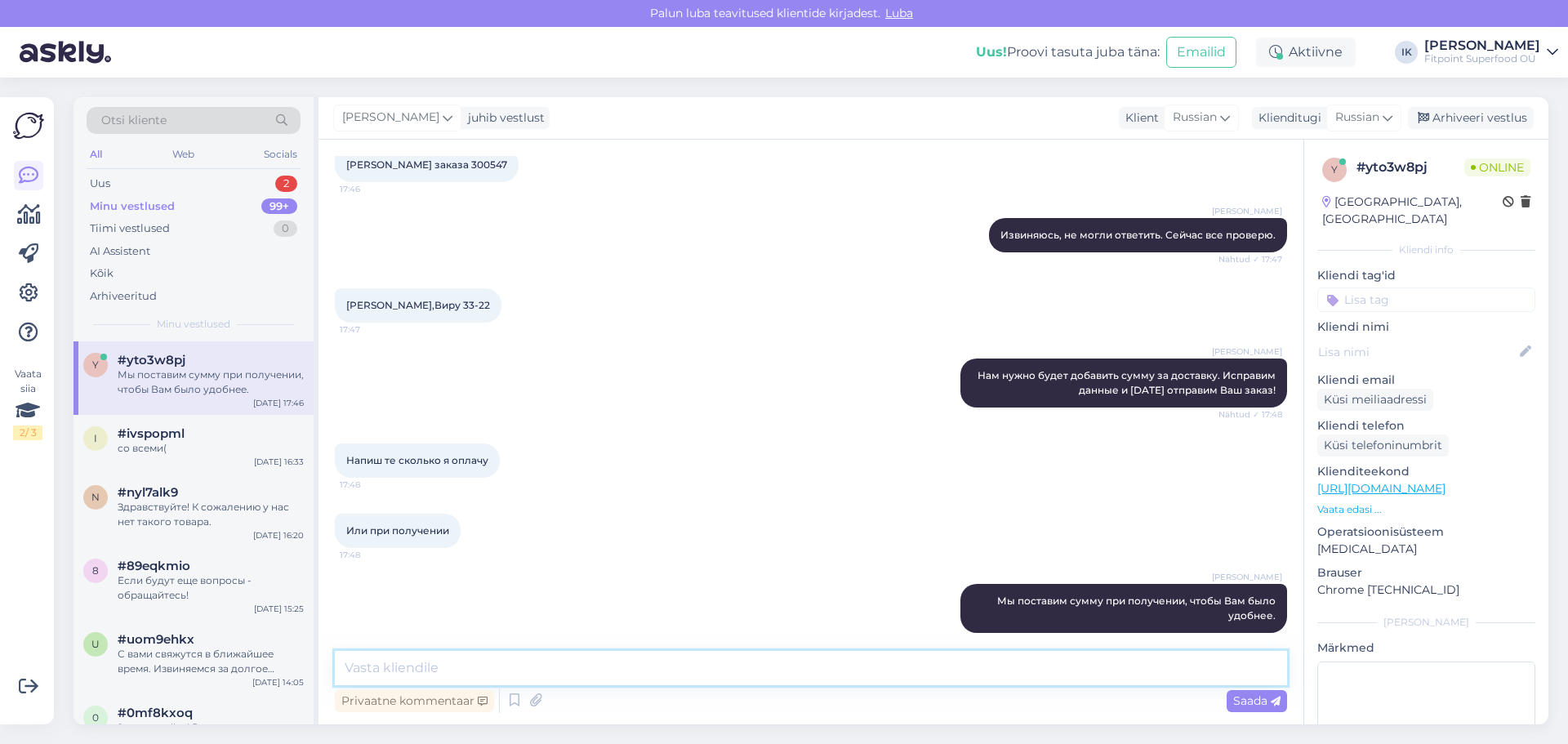
click at [915, 677] on textarea at bounding box center [810, 668] width 952 height 35
click at [1162, 662] on textarea at bounding box center [810, 668] width 952 height 35
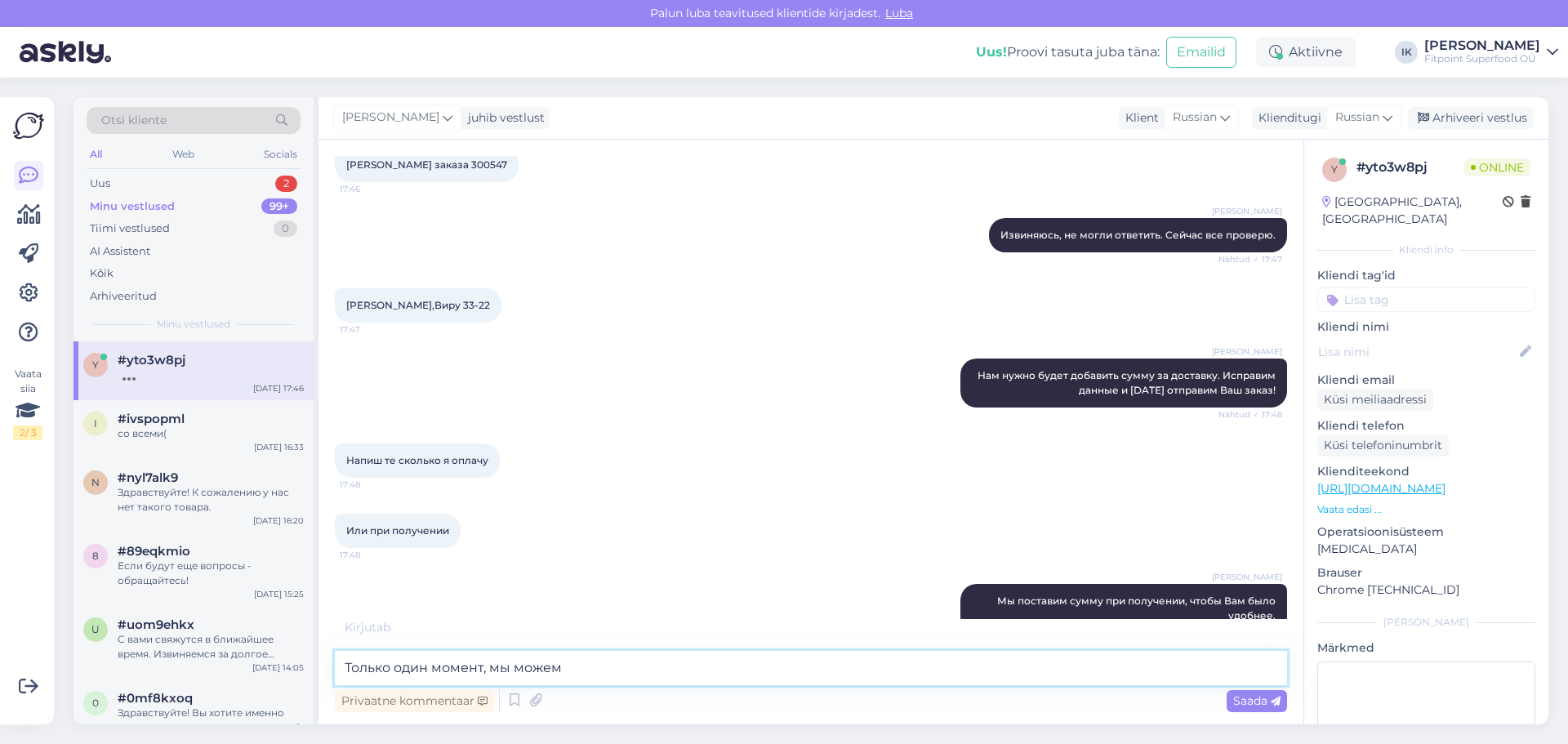
scroll to position [841, 0]
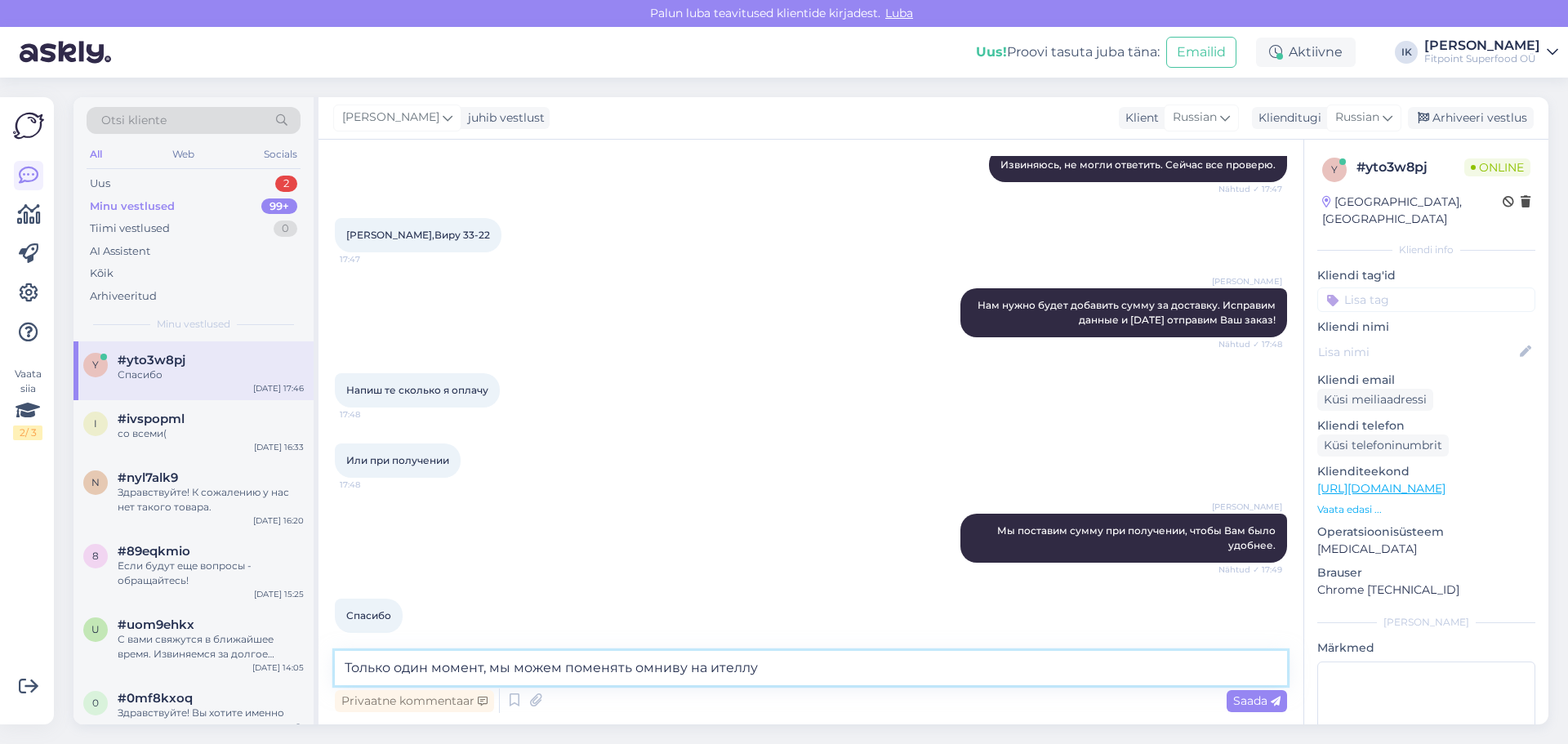
type textarea "Только один момент, мы можем поменять омниву на ителлу?"
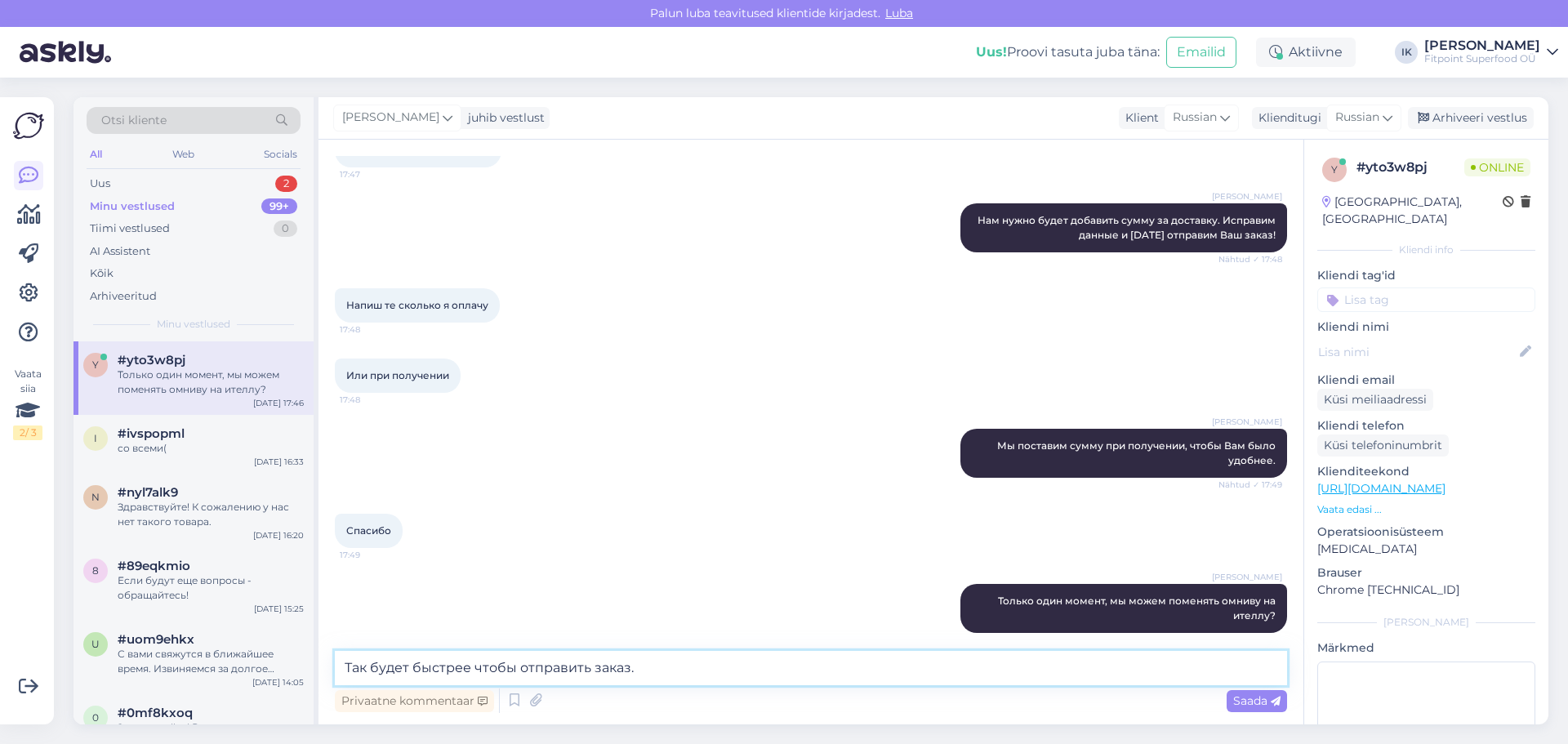
type textarea "Так будет быстрее чтобы отправить заказ."
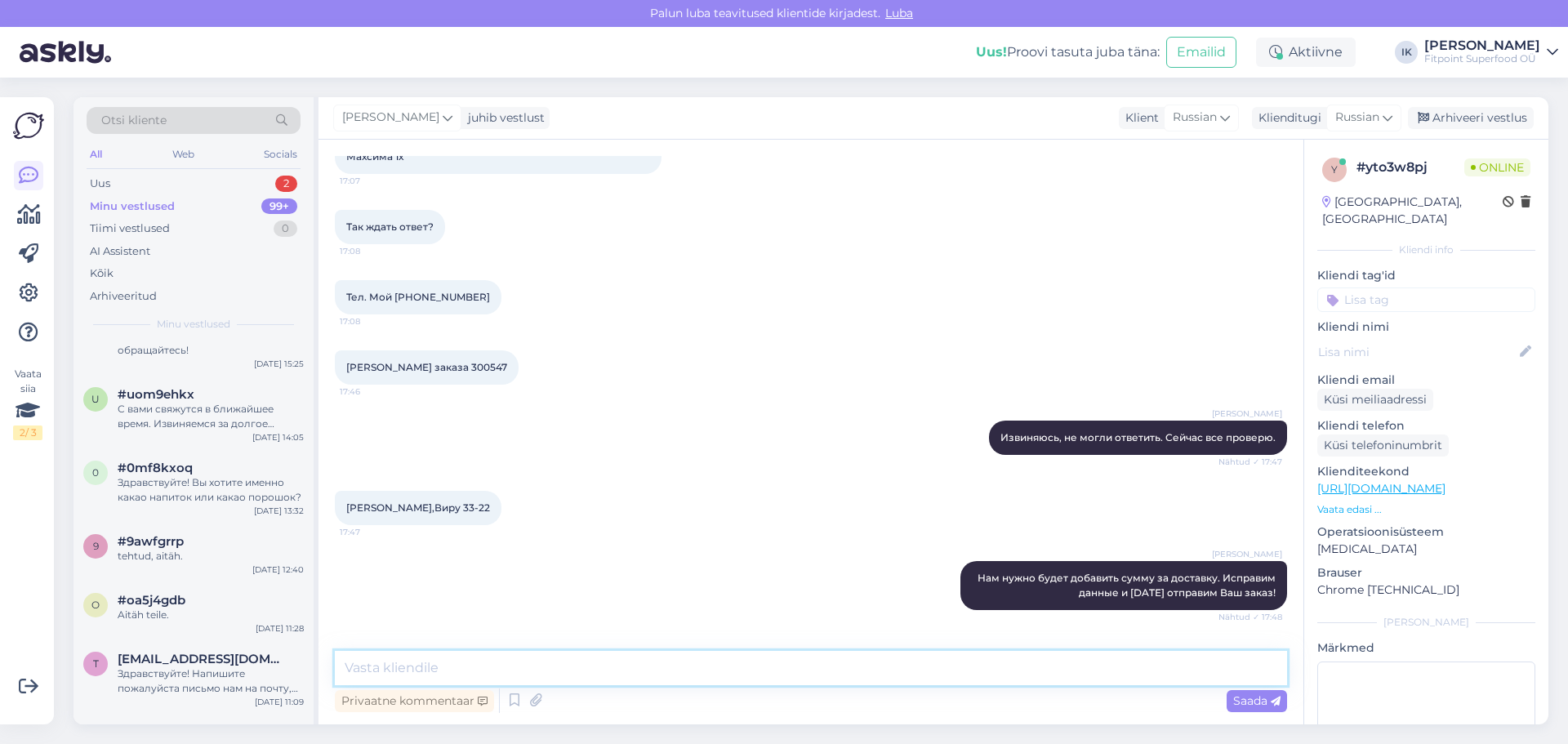
scroll to position [343, 0]
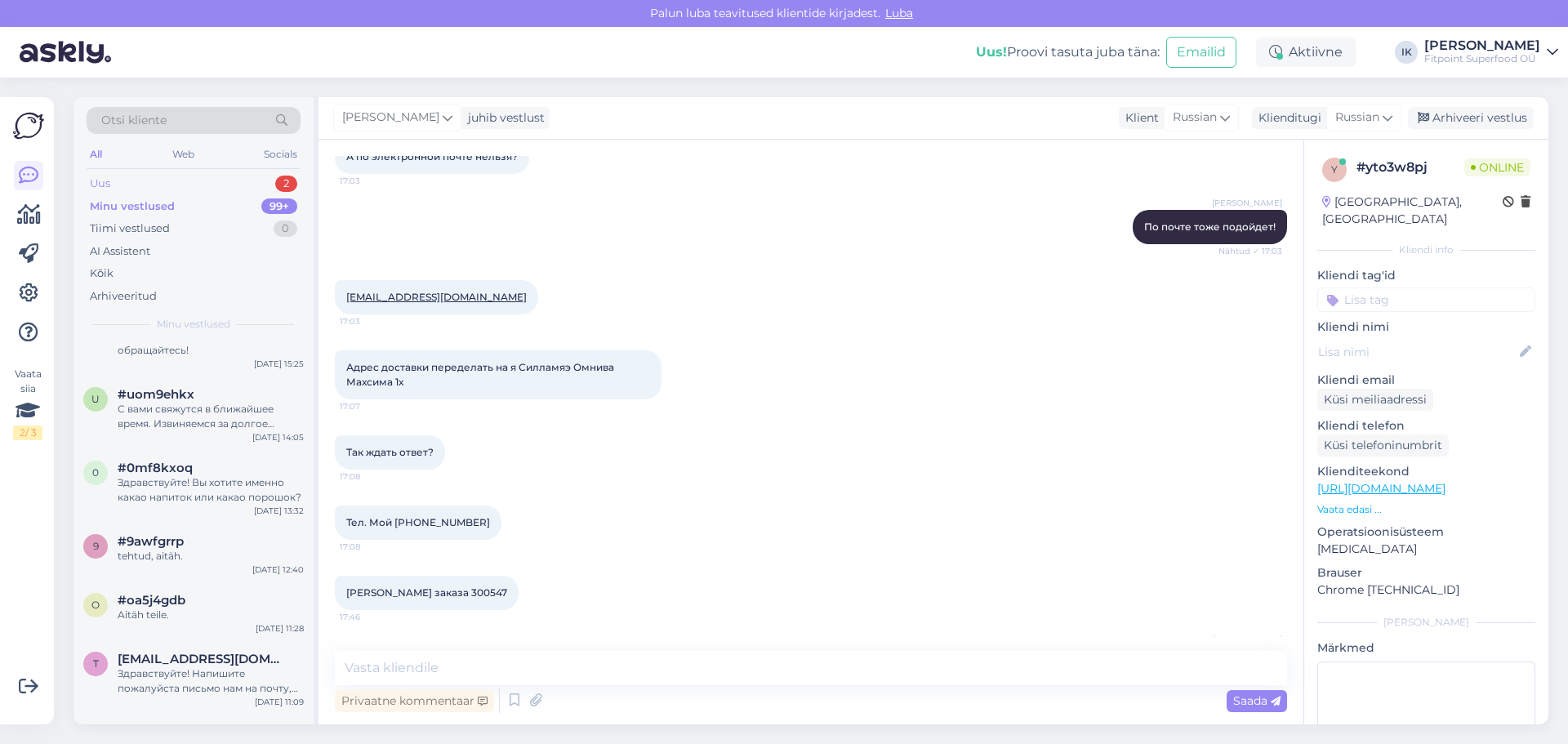
click at [144, 189] on div "Uus 2" at bounding box center [194, 184] width 214 height 23
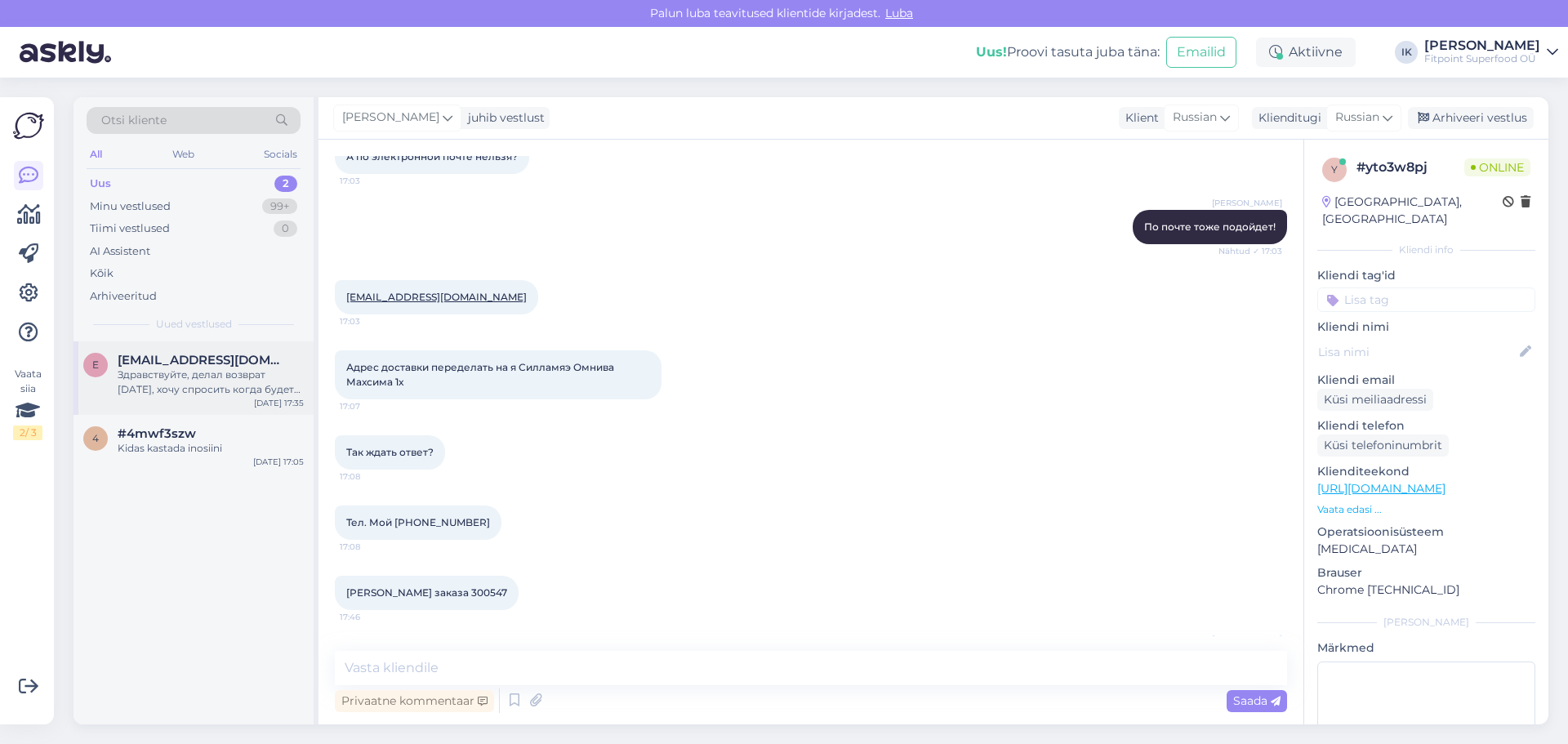
click at [215, 389] on div "Здравствуйте, делал возврат [DATE], хочу спросить когда будет сделан возврат ср…" at bounding box center [211, 382] width 187 height 30
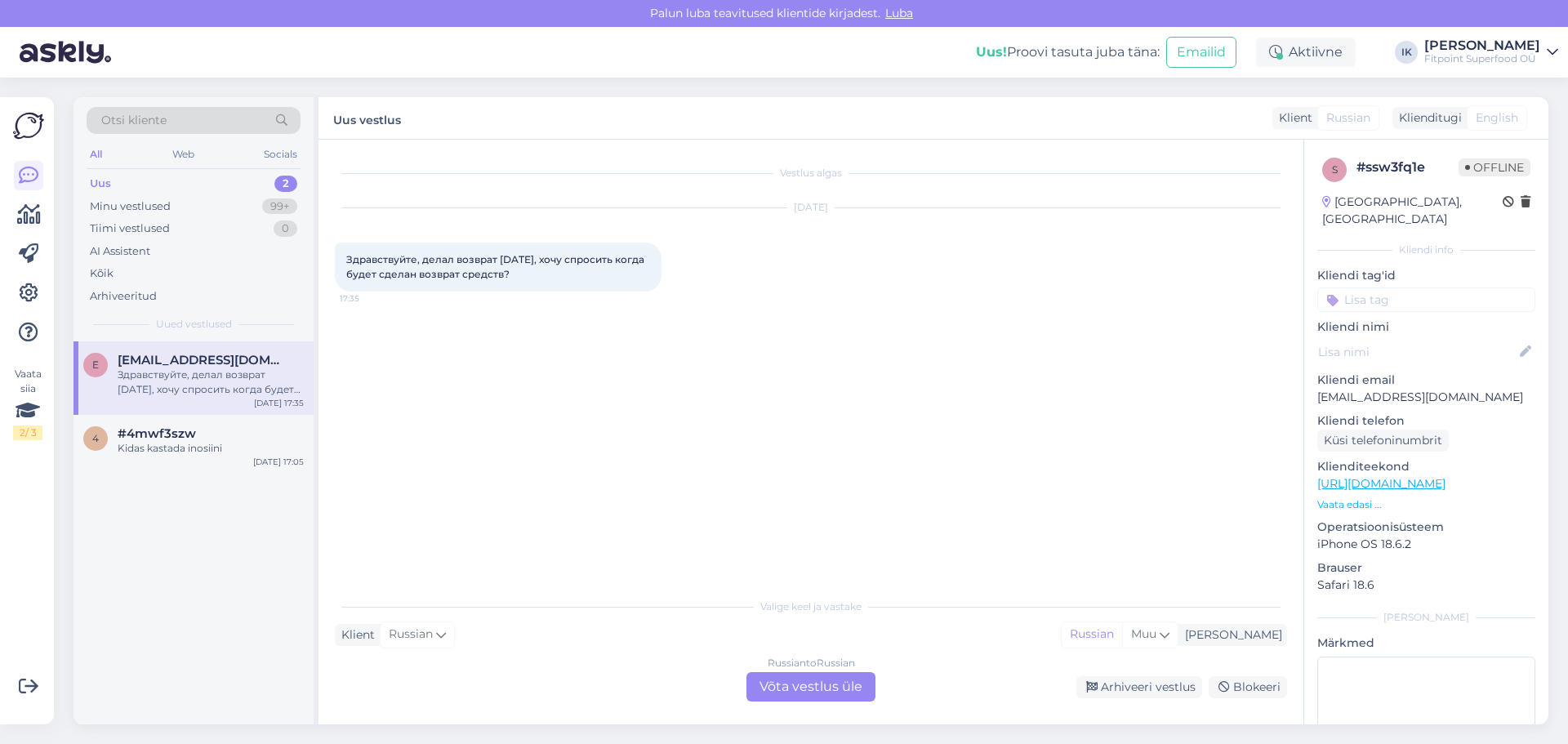
click at [780, 677] on div "Russian to Russian Võta vestlus üle" at bounding box center [810, 688] width 129 height 30
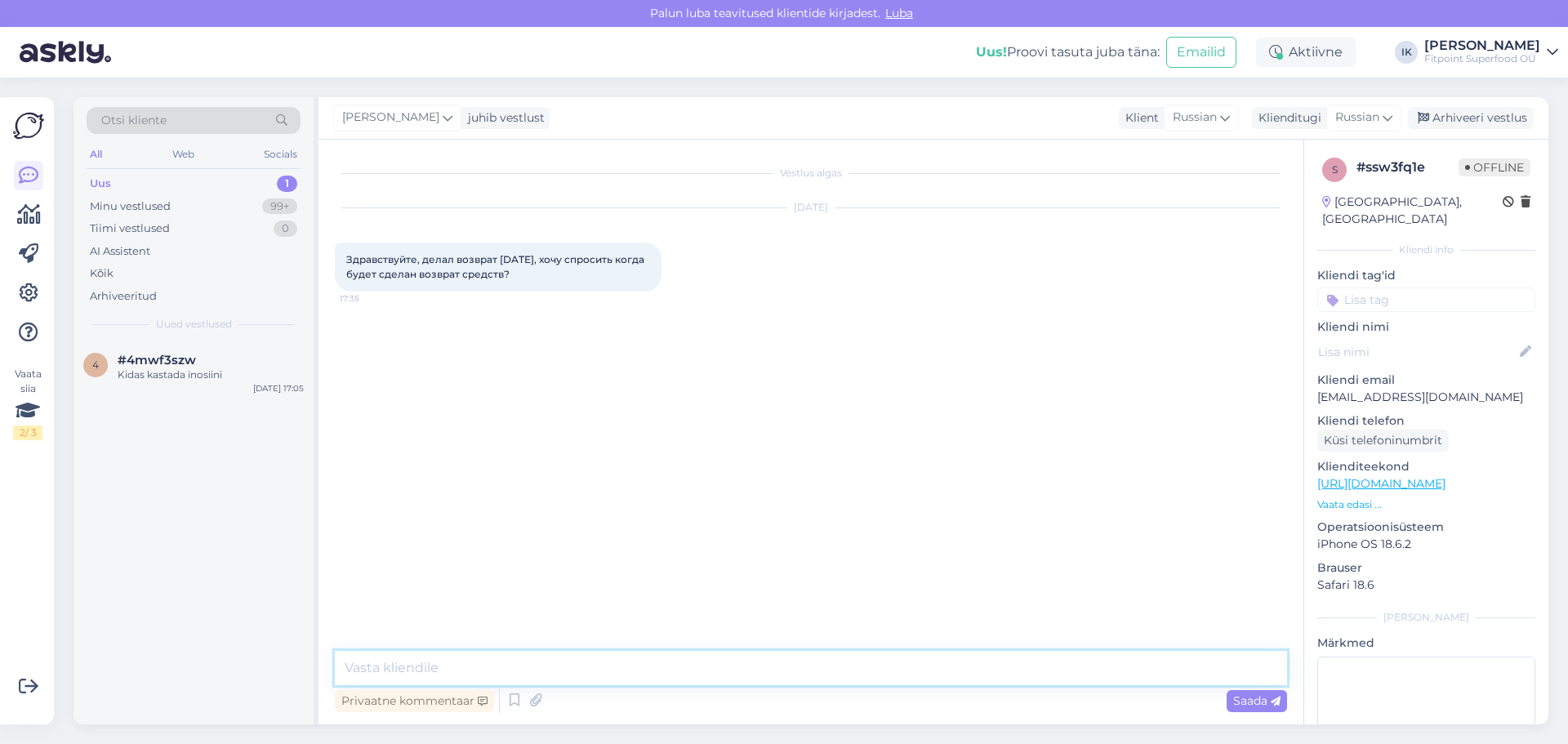
click at [454, 675] on textarea at bounding box center [810, 668] width 952 height 35
type textarea "Здравствуйте! Можно номер заказа?"
click at [889, 680] on textarea "Здравствуйте! Можно номер заказа?" at bounding box center [810, 668] width 952 height 35
click at [1235, 699] on span "Saada" at bounding box center [1256, 701] width 48 height 15
click at [704, 663] on textarea at bounding box center [810, 668] width 952 height 35
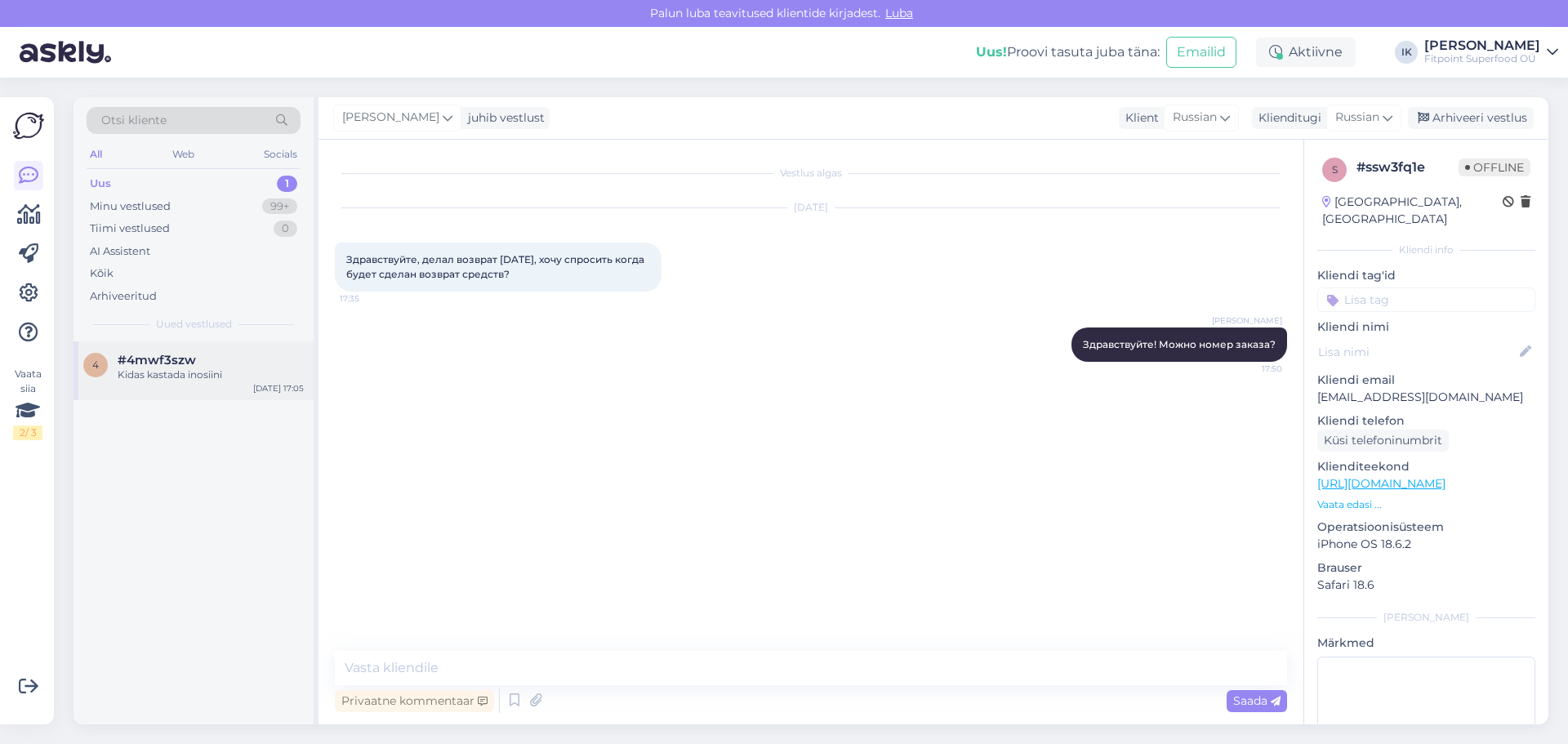
click at [209, 364] on div "#4mwf3szw" at bounding box center [211, 360] width 187 height 15
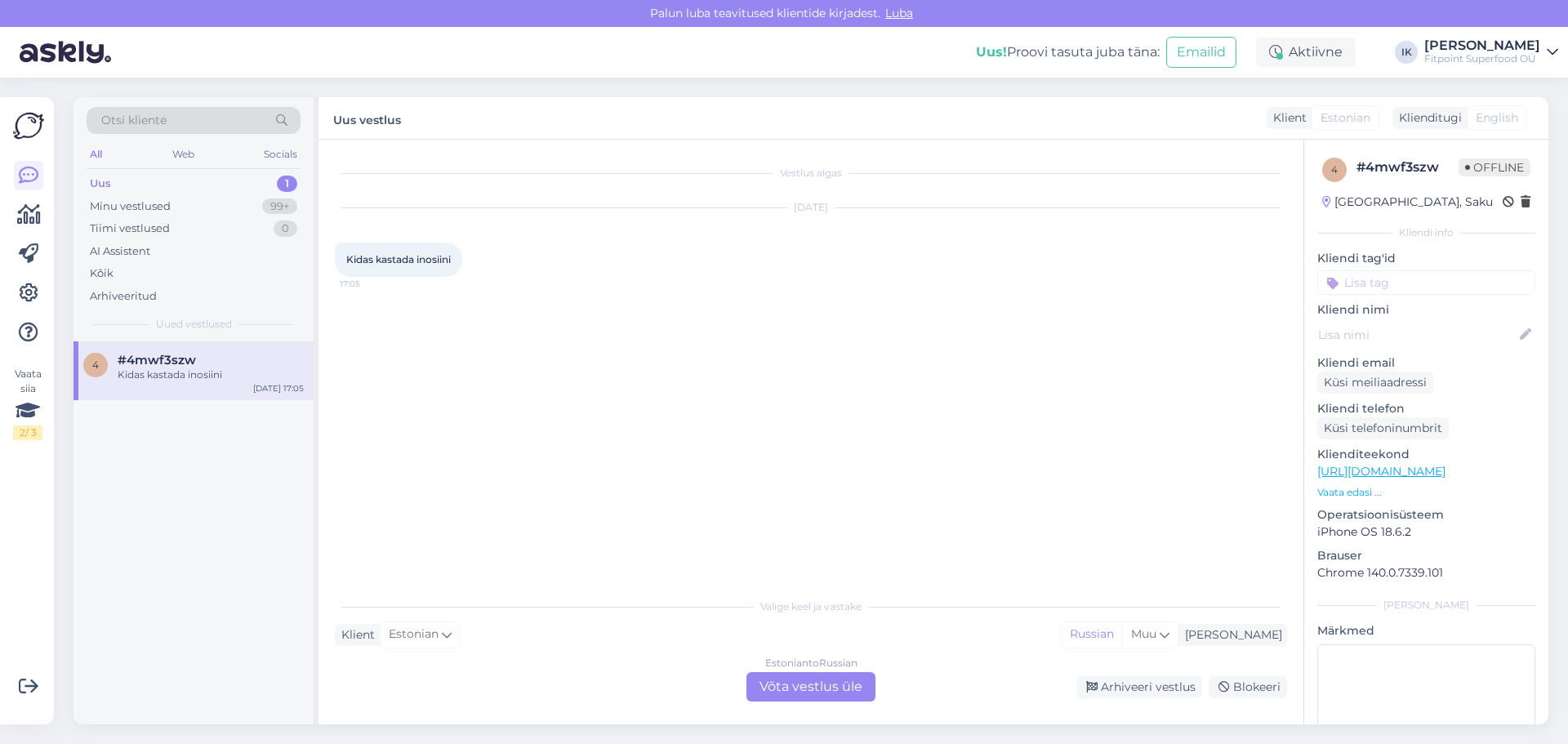
click at [845, 690] on div "Estonian to Russian Võta vestlus üle" at bounding box center [810, 688] width 129 height 30
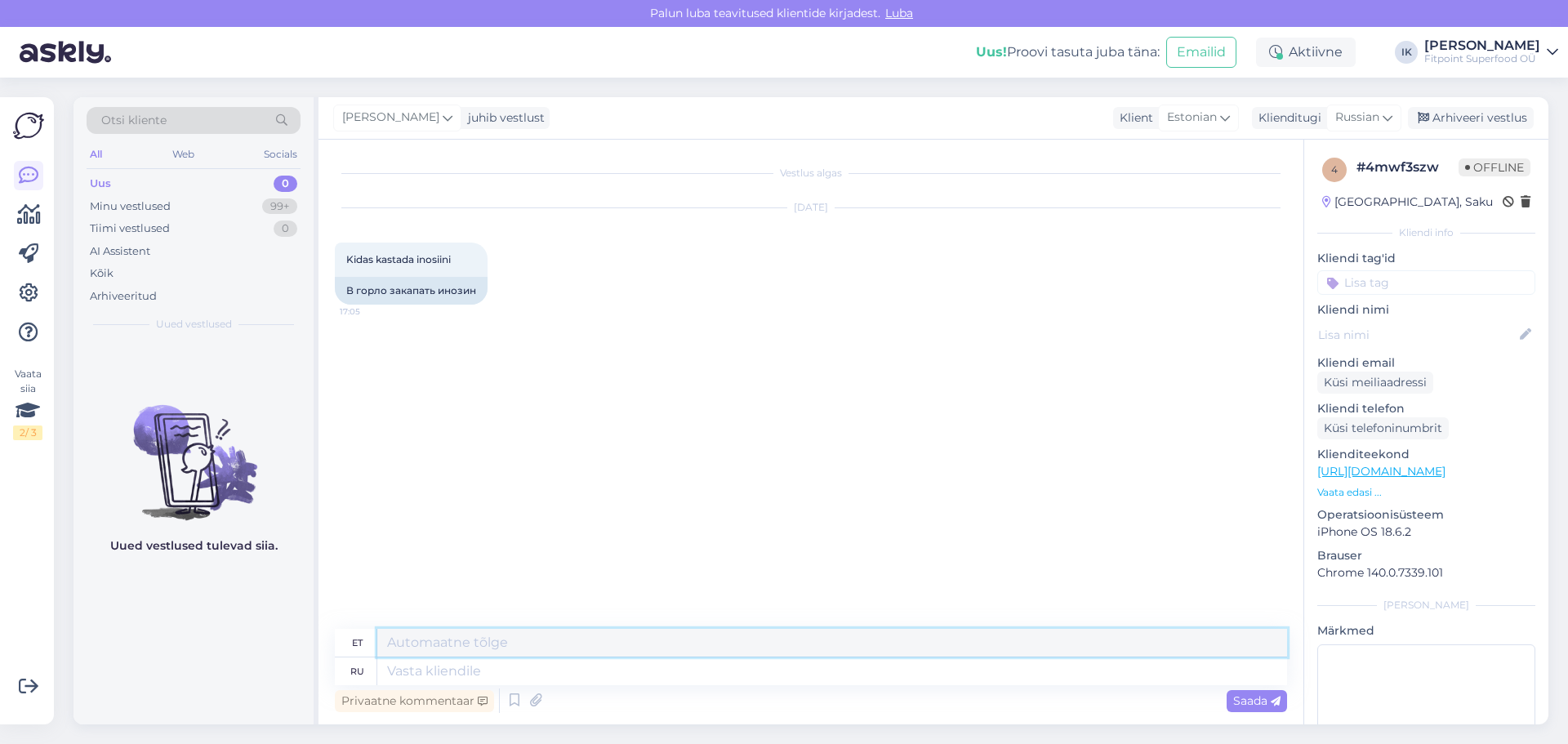
click at [510, 651] on textarea at bounding box center [832, 643] width 909 height 28
click at [506, 665] on textarea at bounding box center [832, 672] width 909 height 28
type textarea "Здравствуйте!"
type textarea "Tere!"
type textarea "Здравствуйте! По 1"
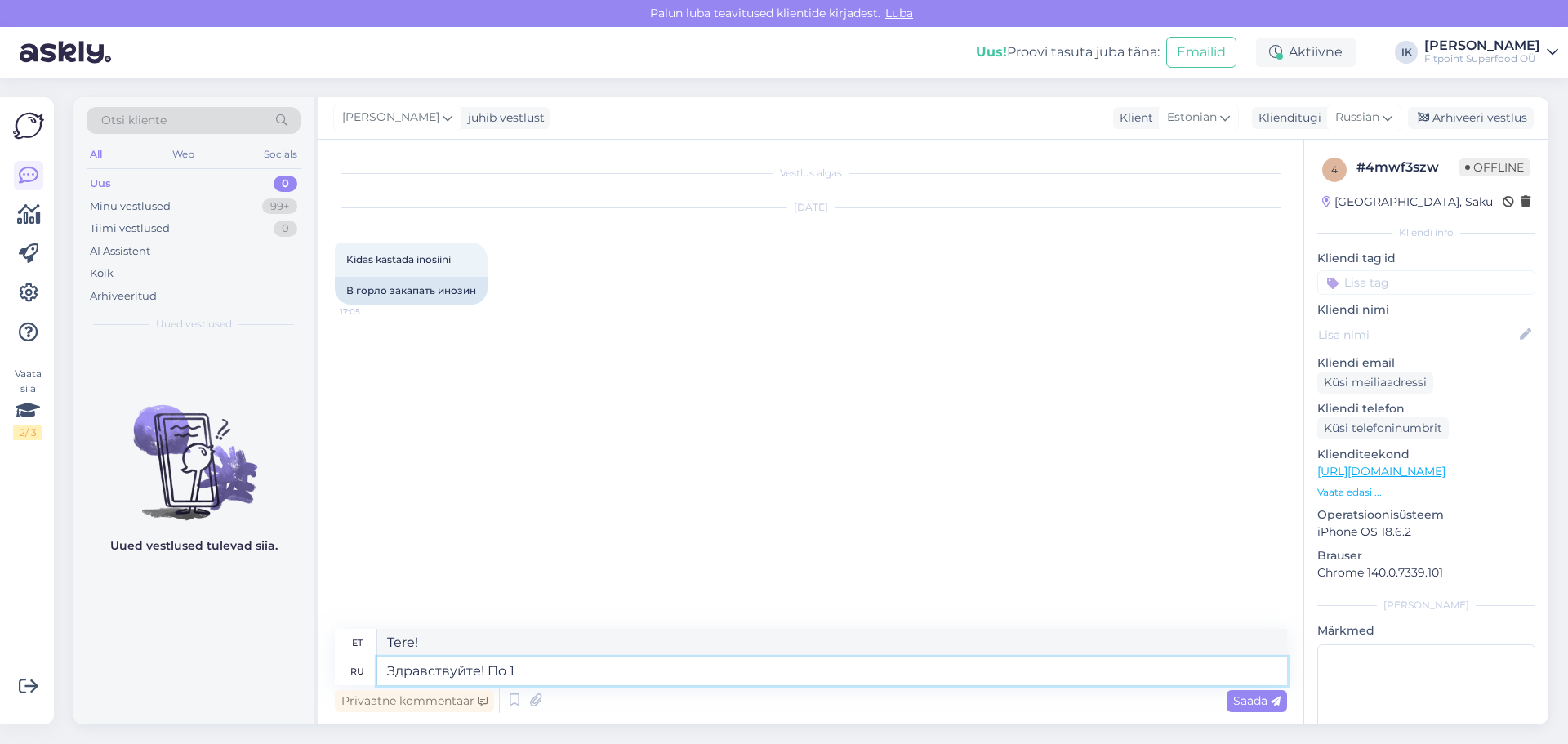
type textarea "Tere! Autor:"
type textarea "Здравствуйте! По 1-2 т"
type textarea "Tere! 1-2 igale"
type textarea "Здравствуйте! По 1-2 капсуле в д"
type textarea "Tere! 1-2 kapslit"
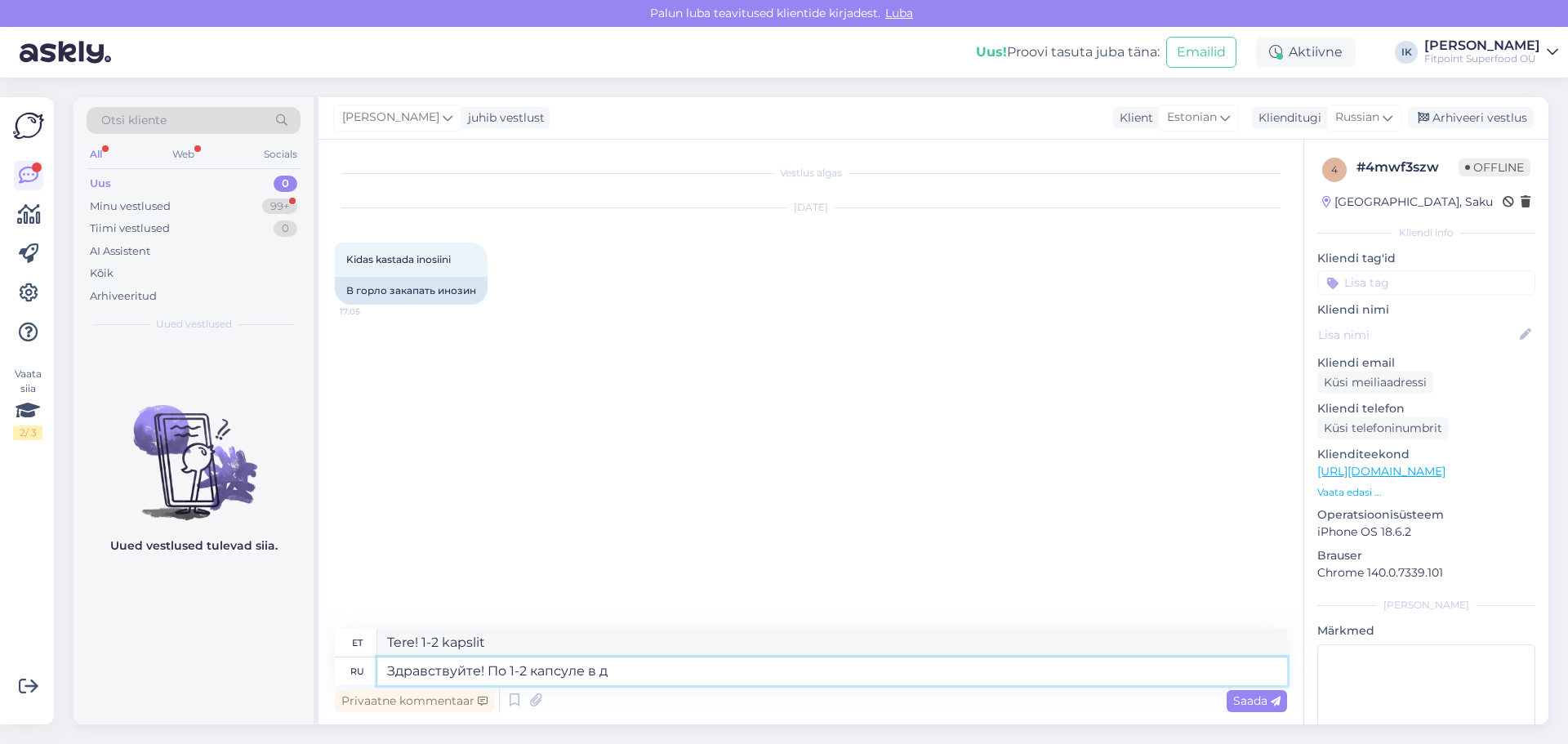
type textarea "Здравствуйте! По 1-2 капсуле в де"
type textarea "Tere! 1-2 kapslit inimese kohta"
type textarea "Здравствуйте! По 1-2 капсуле в день."
type textarea "Tere! 1-2 kapslit päevas."
type textarea "Здравствуйте! По 1-2 капсуле в день. Лучше пос"
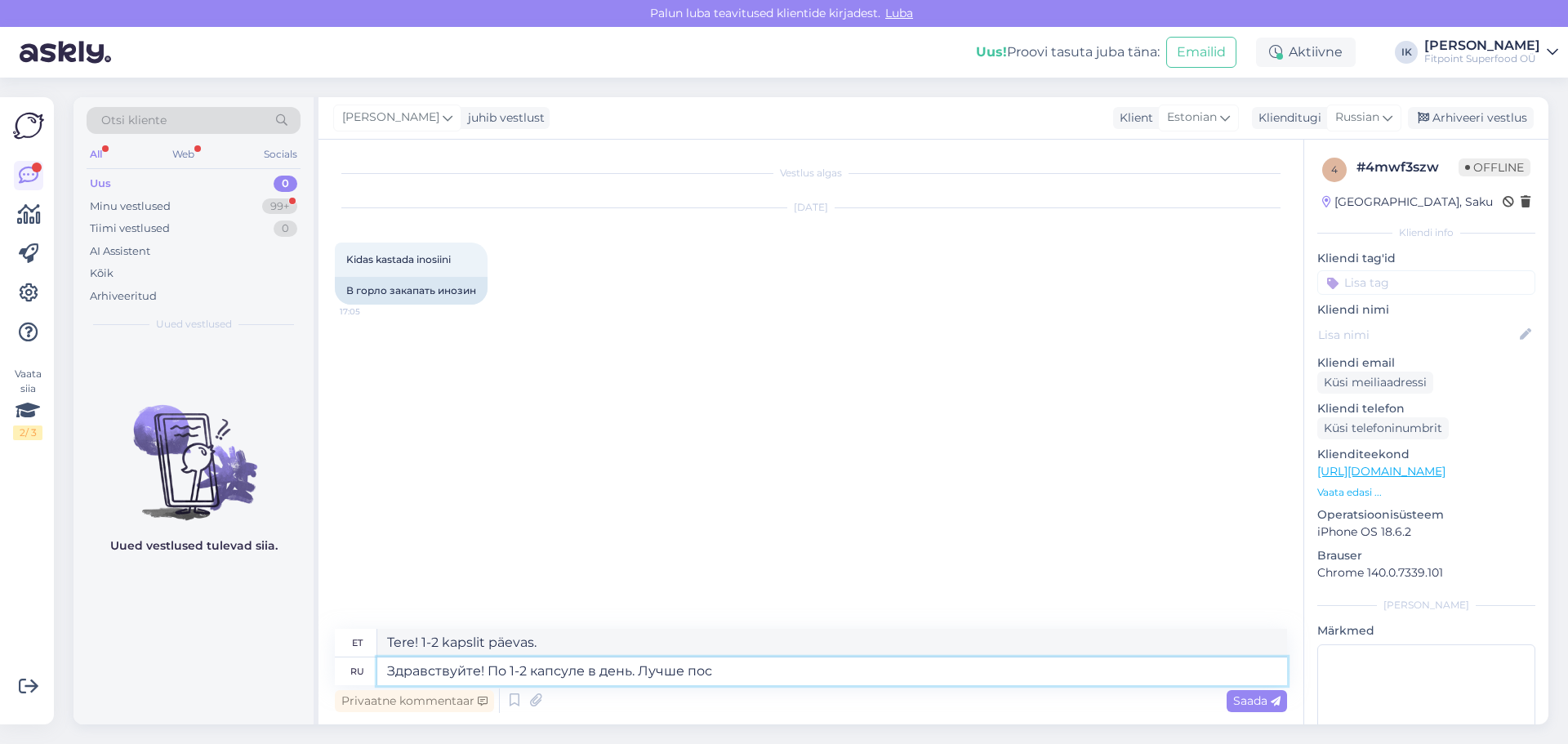
type textarea "Tere! 1-2 kapslit päevas. Parem."
type textarea "Здравствуйте! По 1-2 капсуле в день. Лучше после ед"
type textarea "Tere! 1-2 kapslit päevas. Parem pärast"
type textarea "Здравствуйте! По 1-2 капсуле в день. Лучше после еды, но"
type textarea "Tere! 1-2 kapslit päevas. Parem [PERSON_NAME] pärast sööki."
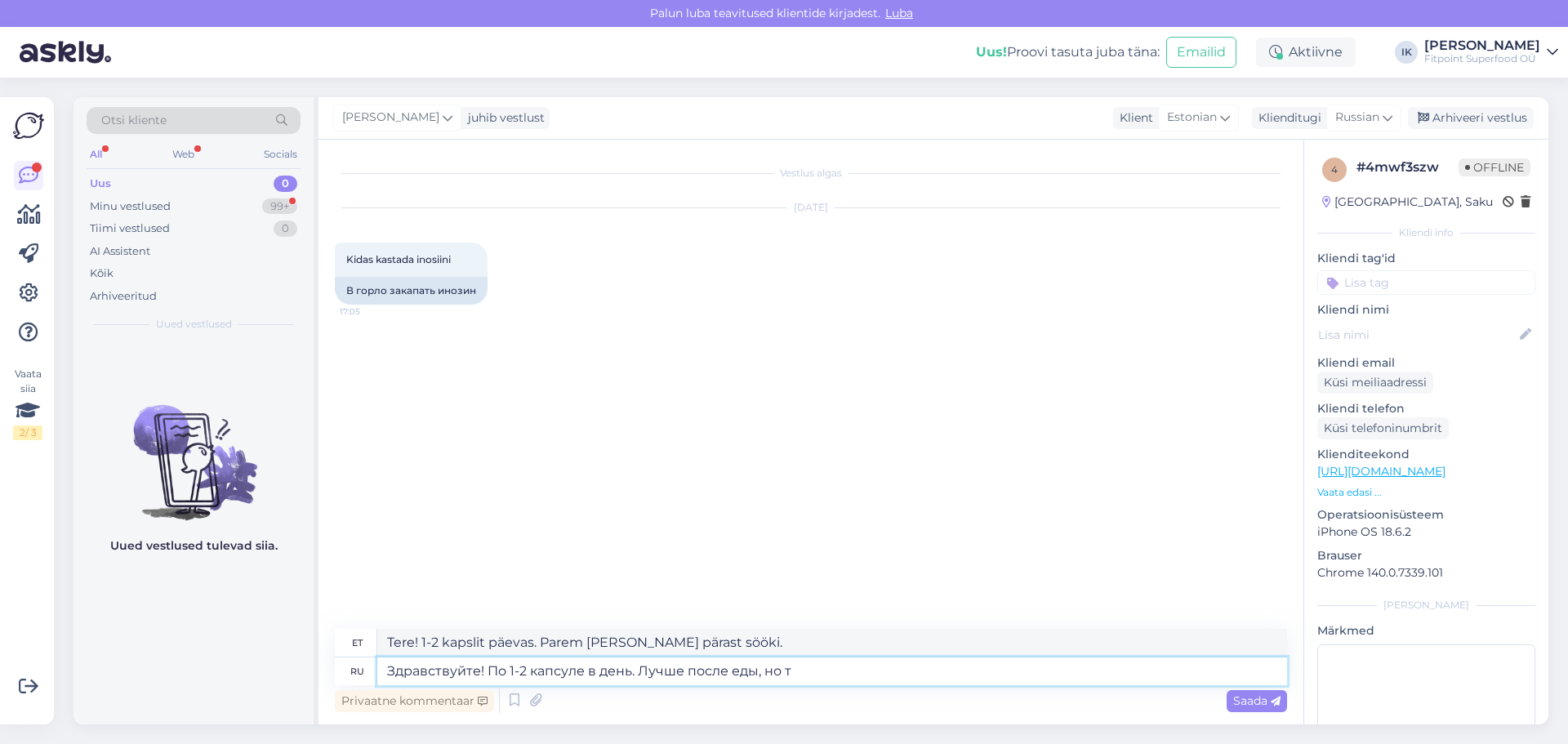
type textarea "Здравствуйте! По 1-2 капсуле в день. Лучше после еды, но то"
type textarea "Tere! 1-2 kapslit päevas. Parem pärast sööki, aga"
type textarea "Здравствуйте! По 1-2 капсуле в день. Лучше после еды, но точное оп"
type textarea "Tere! 1-2 kapslit päevas. Parem pärast sööki, aga täpselt nii palju kui vaja."
type textarea "Здравствуйте! По 1-2 капсуле в день. Лучше после еды, но точное описание"
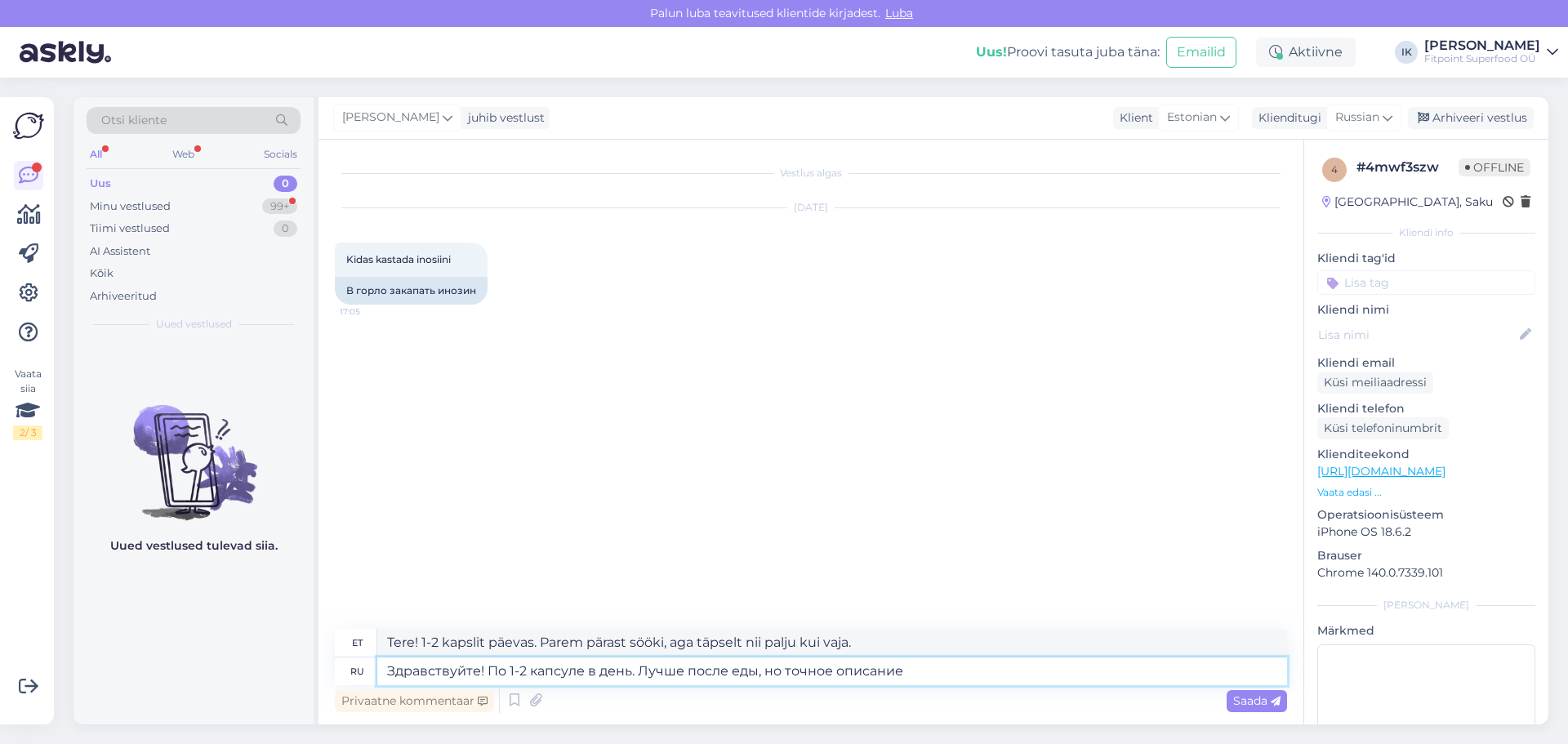
type textarea "Tere! 1-2 kapslit päevas. Parem pärast sööki, aga täpne kirjeldus"
type textarea "Здравствуйте! По 1-2 капсуле в день. Лучше после еды, но точное описание написа…"
type textarea "Tere! 1-2 kapslit päevas. Parem pärast sööki, aga täpne kirjeldus on kirjas."
type textarea "Здравствуйте! По 1-2 капсуле в день. Лучше после еды, но точное описание написа…"
type textarea "Tere! 1-2 kapslit päevas. Parem [PERSON_NAME] pärast sööki, aga täpne kirjeldus…"
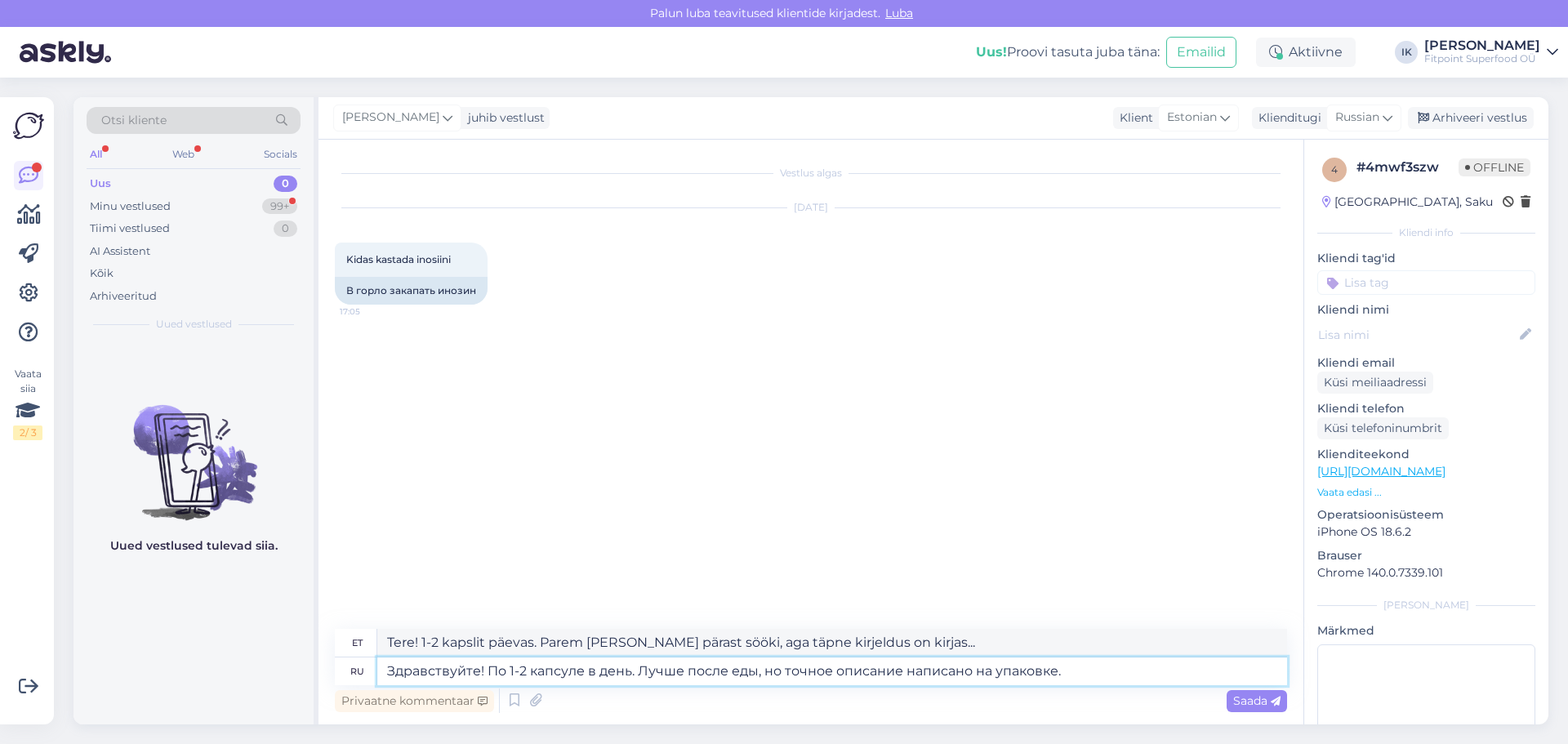
type textarea "Здравствуйте! По 1-2 капсуле в день. Лучше после еды, но точное описание написа…"
type textarea "Tere! 1-2 kapslit päevas. Parem pärast sööki, aga täpne kirjeldus on pakendil k…"
type textarea "Здравствуйте! По 1-2 капсуле в день. Лучше после еды, но точное описание написа…"
type textarea "Tere! 1-2 kapslit päevas. Parem pärast sööki, aga täpne kirjeldus on pakendil k…"
type textarea "Здравствуйте! По 1-2 капсуле в день. Лучше после еды, но точное описание написа…"
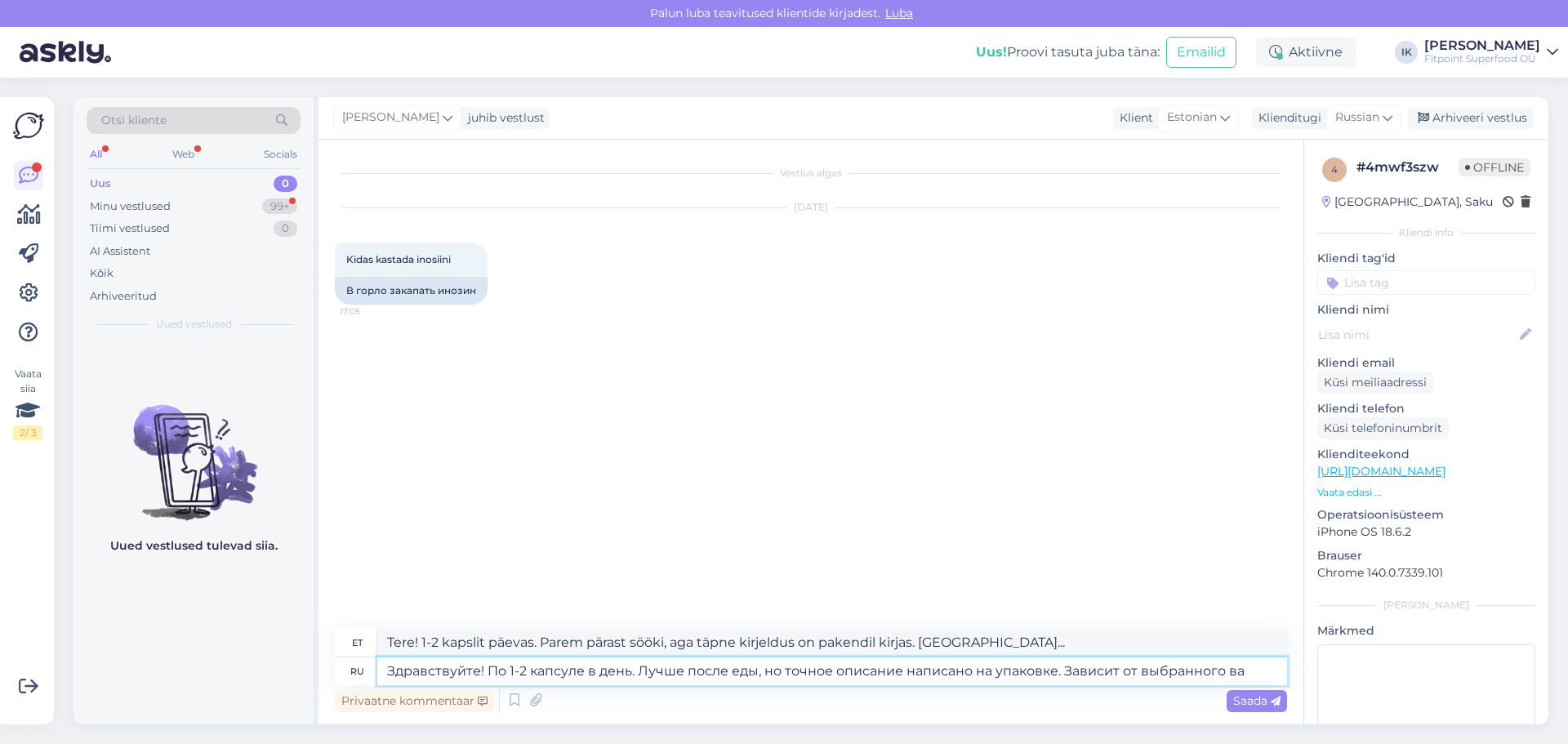
type textarea "Tere! 1-2 kapslit päevas. Parem pärast sööki, aga täpne kirjeldus on pakendil k…"
type textarea "Здравствуйте! По 1-2 капсуле в день. Лучше после еды, но точное описание написа…"
type textarea "Tere! 1-2 kapslit päevas. Parem pärast sööki, aga täpne kirjeldus on pakendil k…"
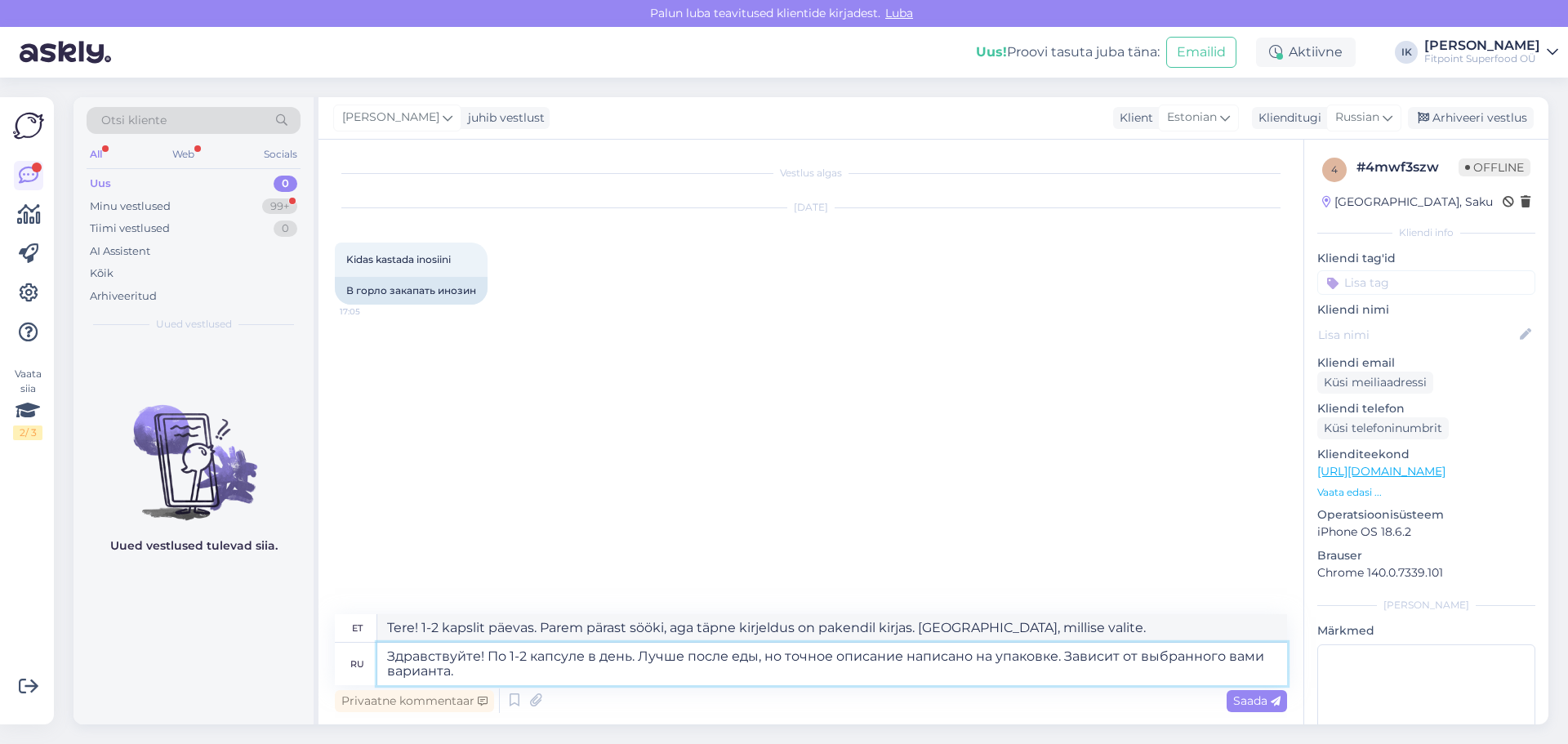
type textarea "Здравствуйте! По 1-2 капсуле в день. Лучше после еды, но точное описание написа…"
type textarea "Tere! 1-2 kapslit päevas. Parem pärast sööki, aga täpne kirjeldus on pakendil k…"
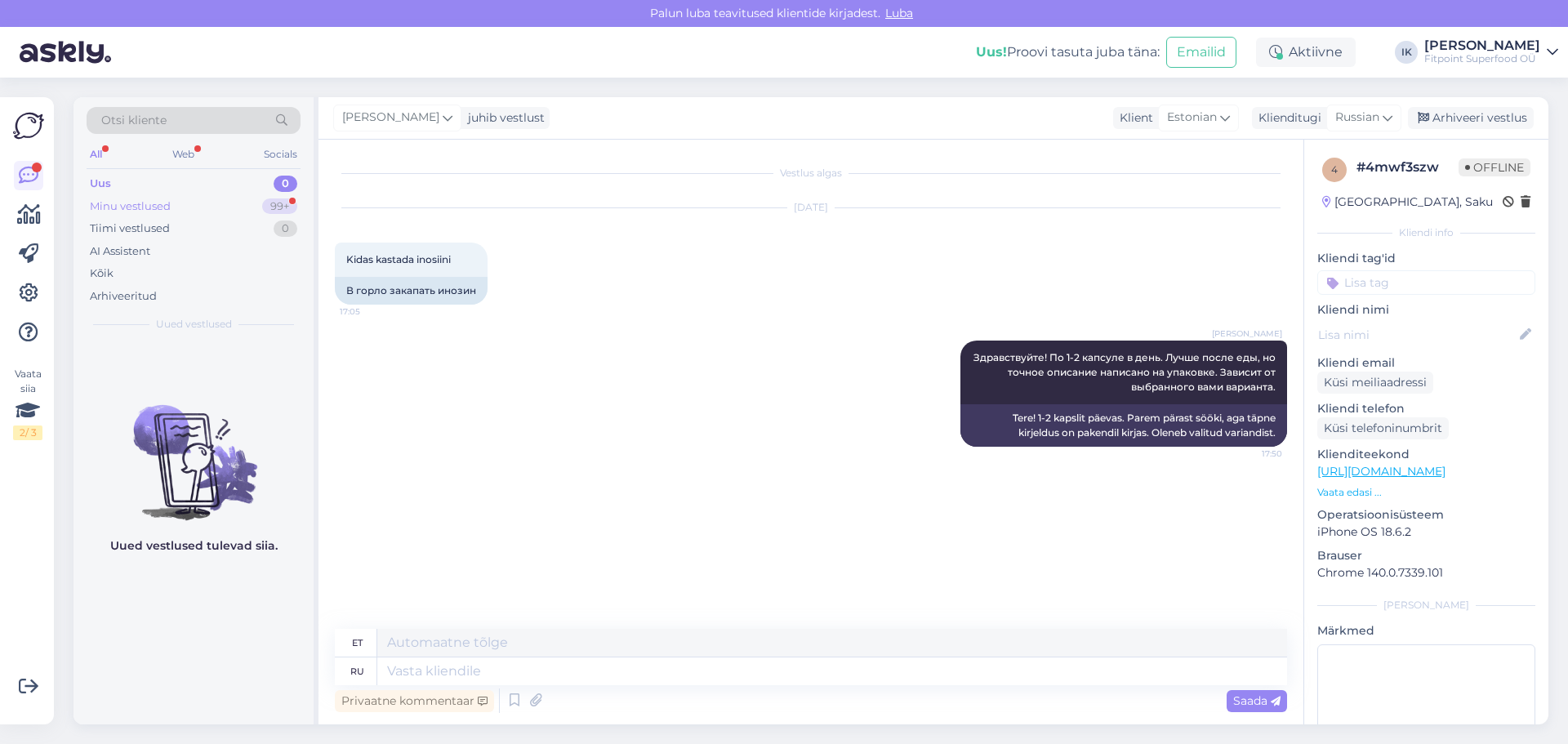
click at [158, 201] on div "Minu vestlused" at bounding box center [130, 207] width 81 height 16
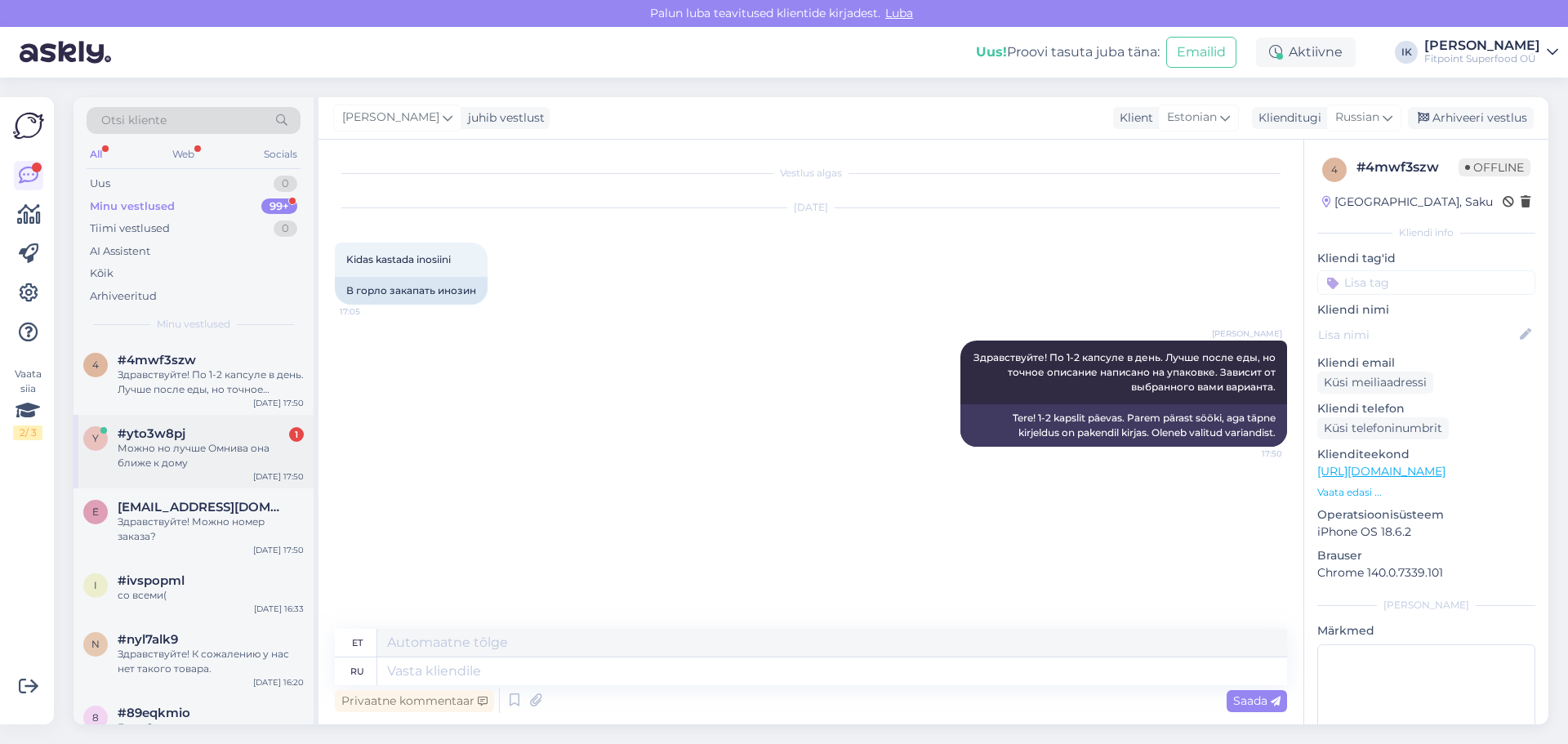
click at [181, 453] on div "Можно но лучше Омнива она ближе к дому" at bounding box center [211, 456] width 187 height 30
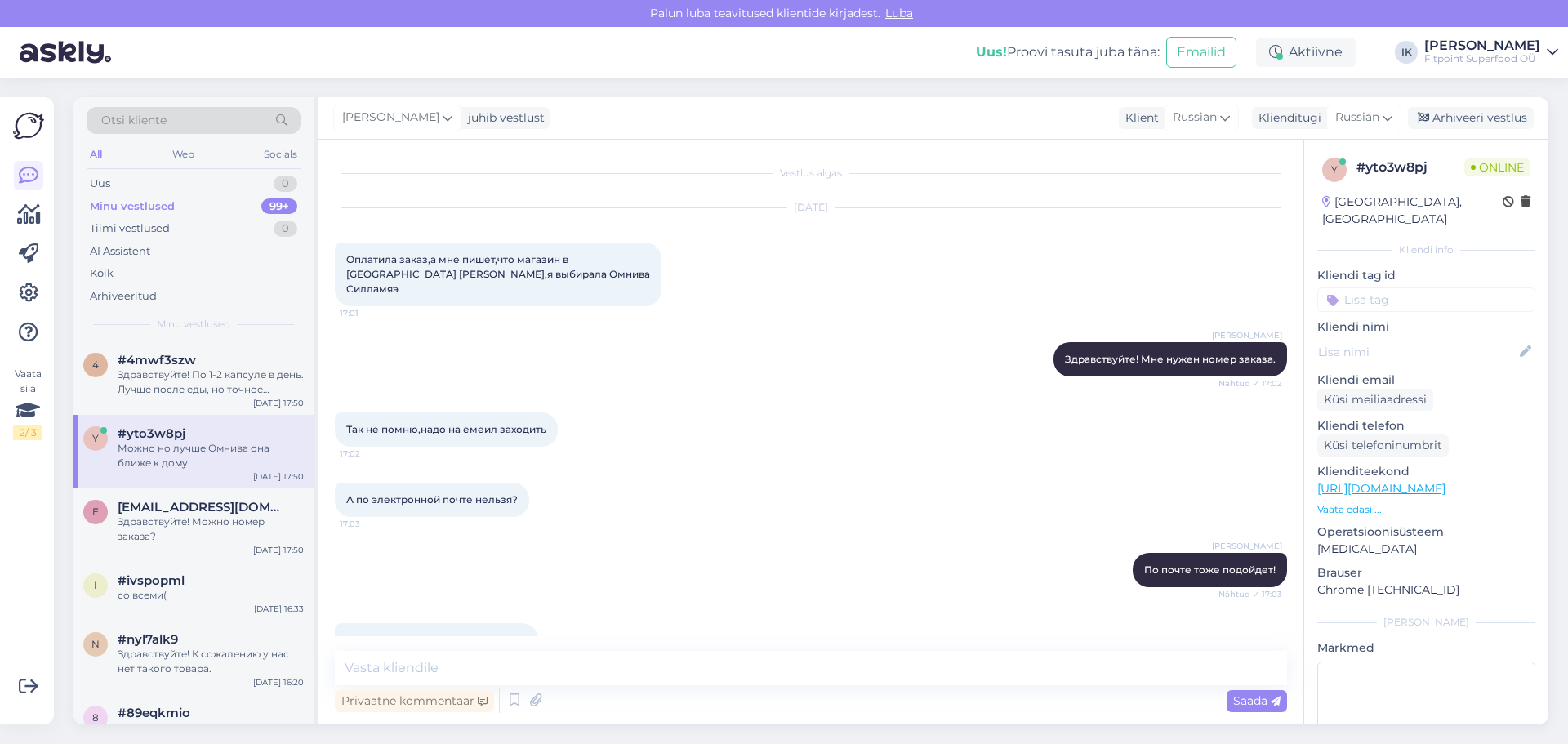
scroll to position [1067, 0]
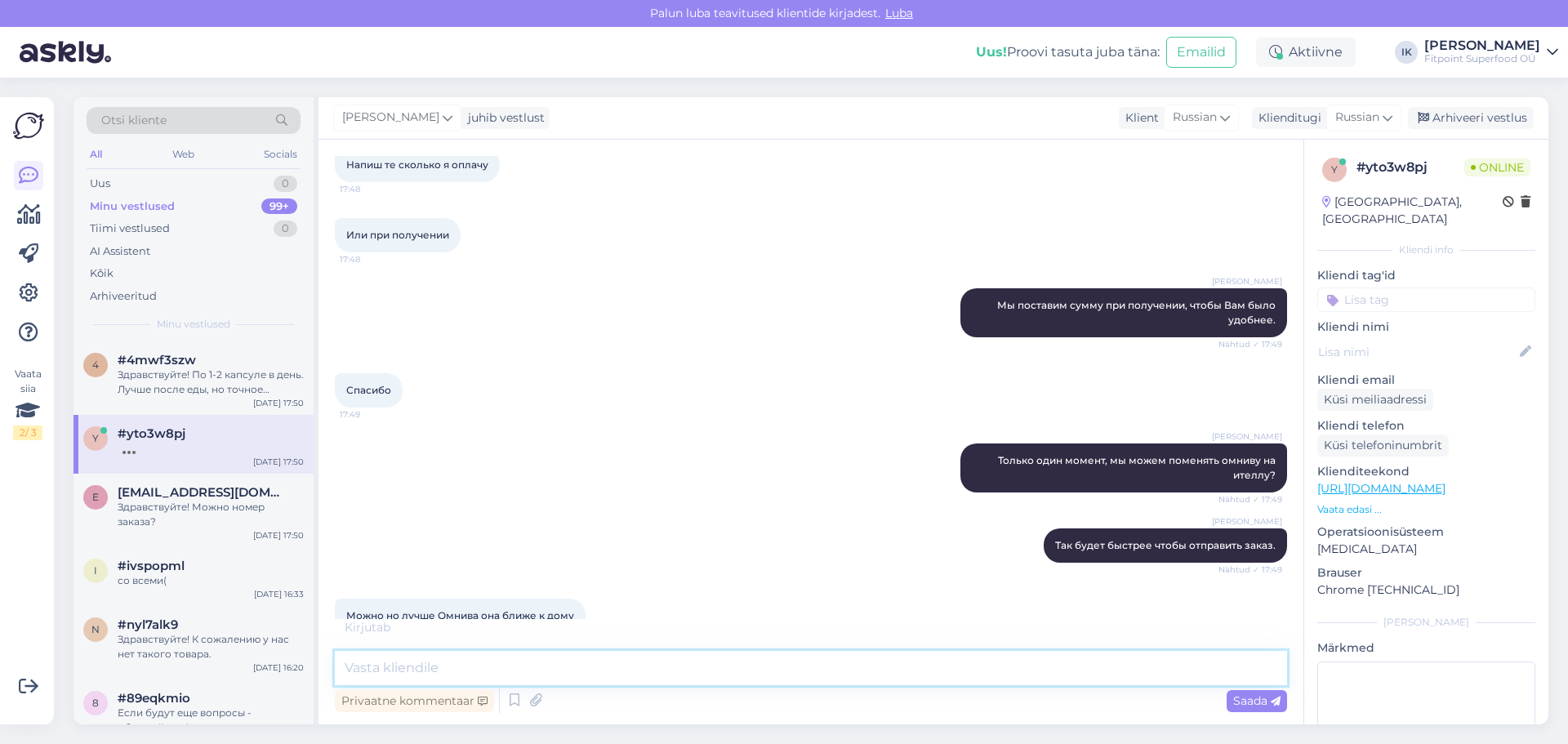
click at [535, 667] on textarea at bounding box center [810, 668] width 952 height 35
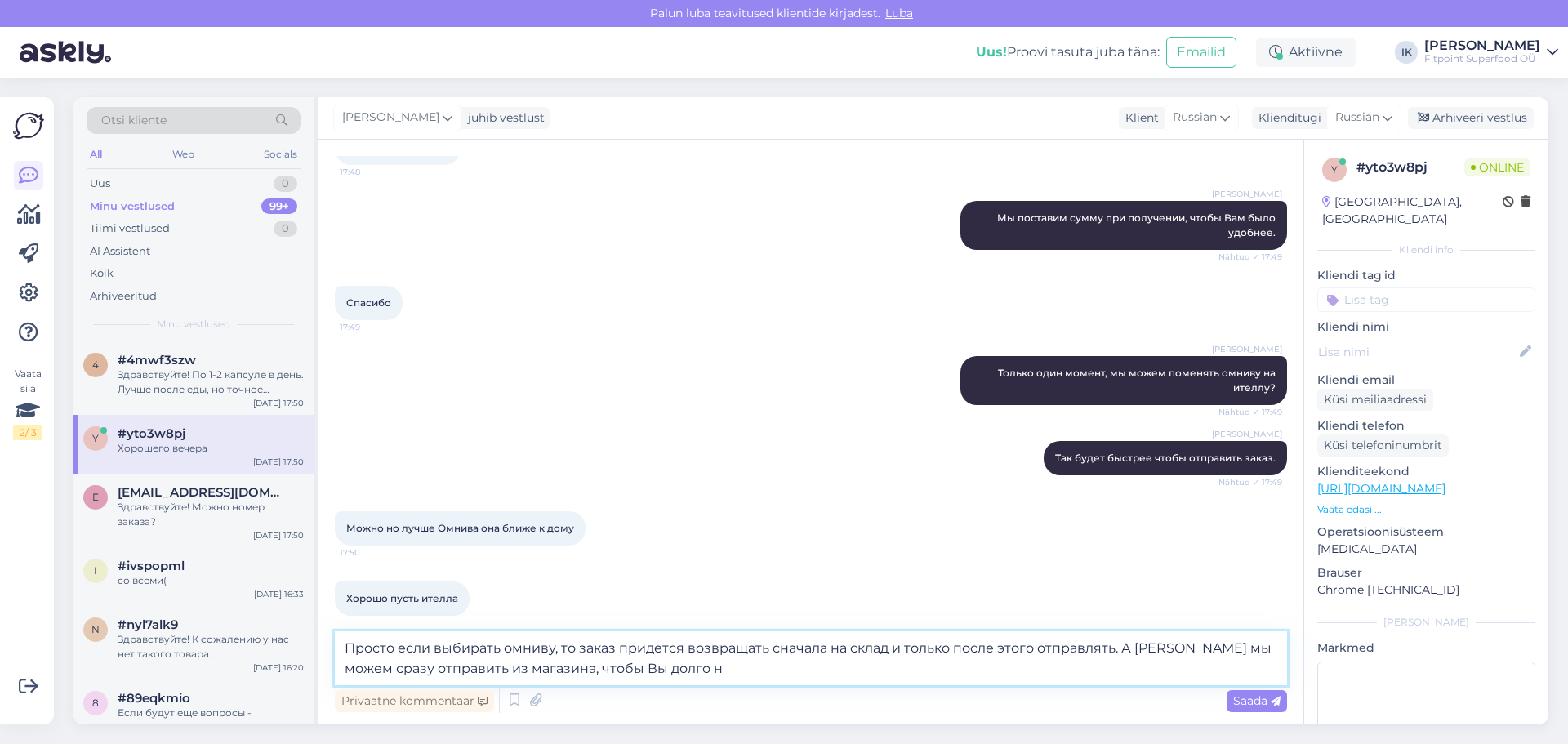
scroll to position [1228, 0]
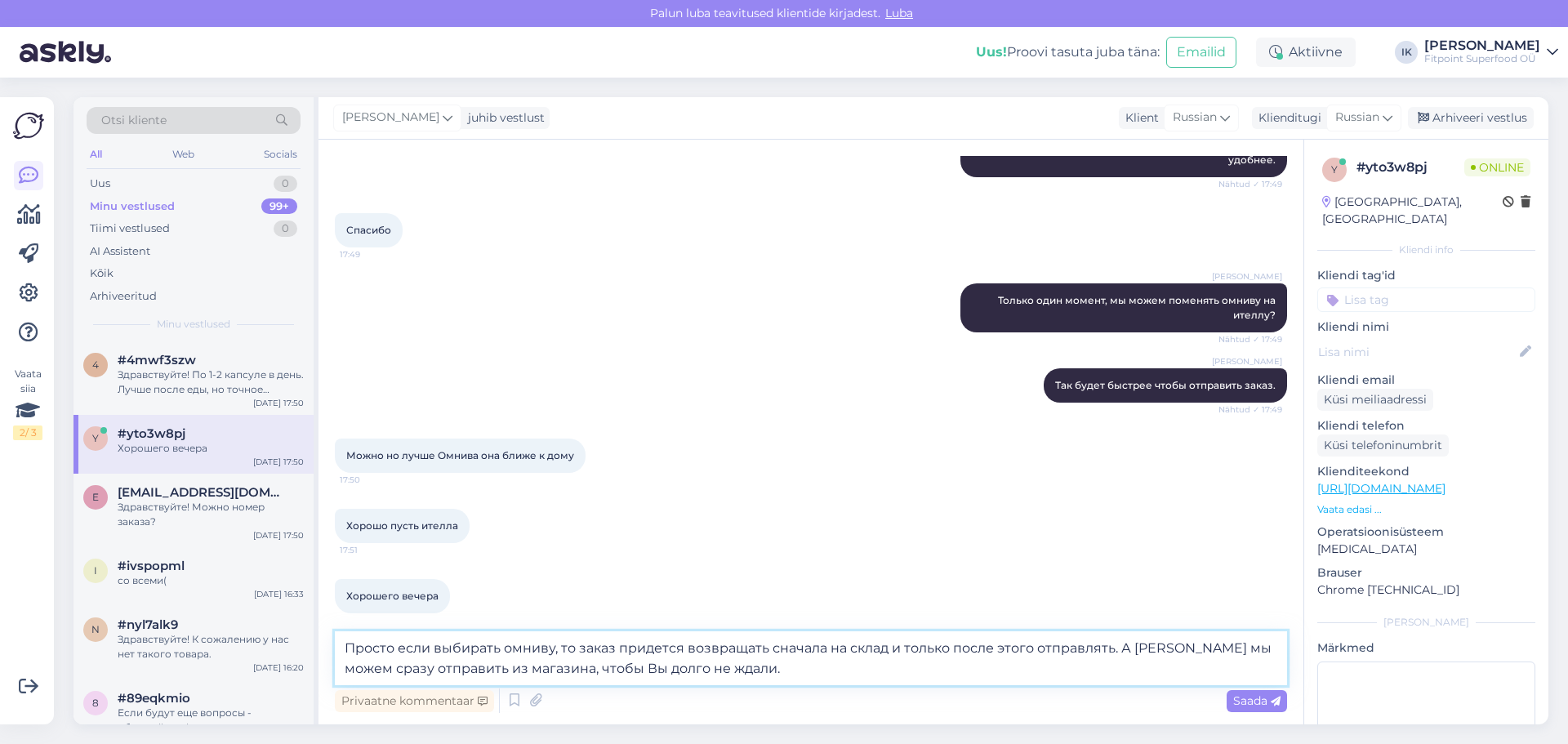
type textarea "Просто если выбирать омниву, то заказ придется возвращать сначала на склад и то…"
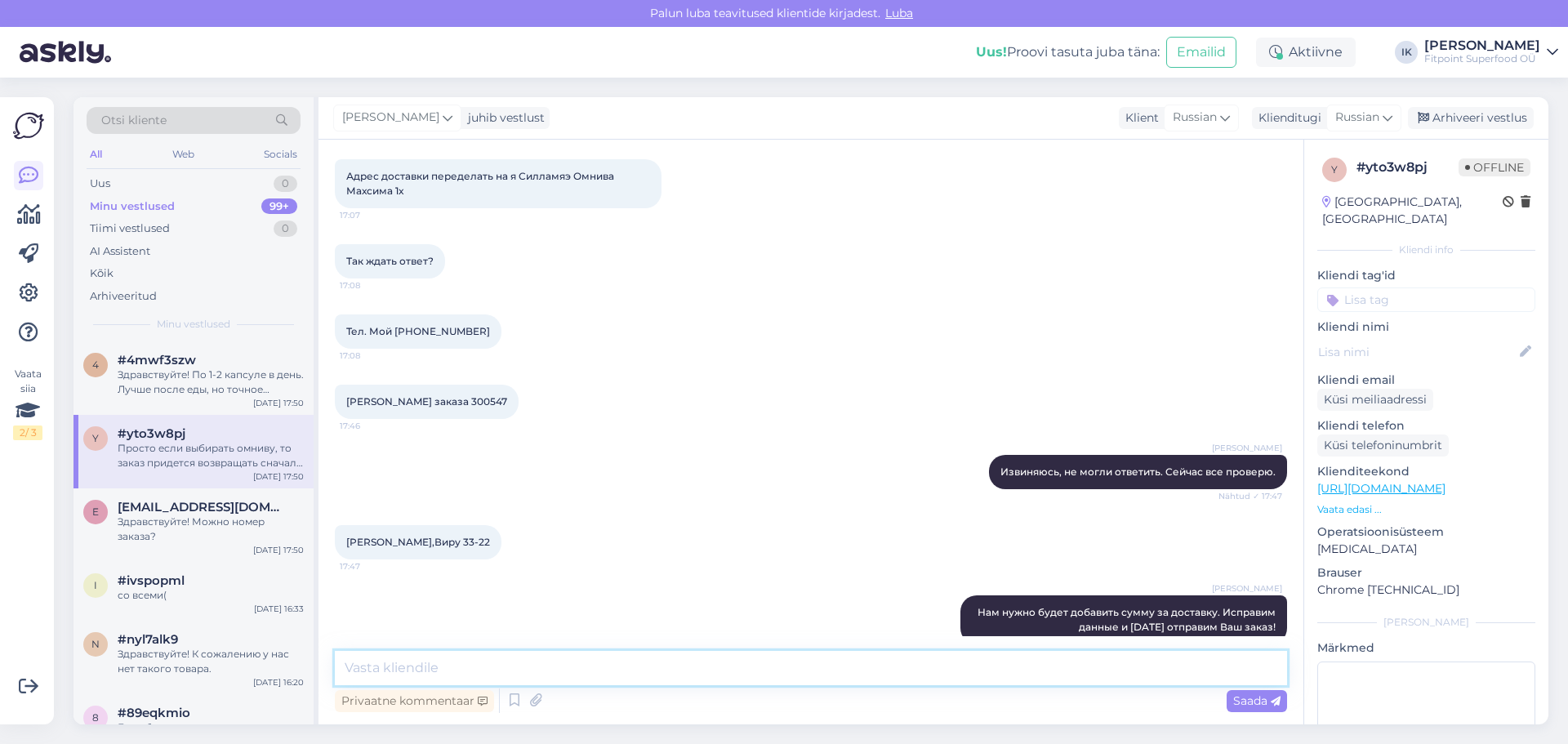
scroll to position [505, 0]
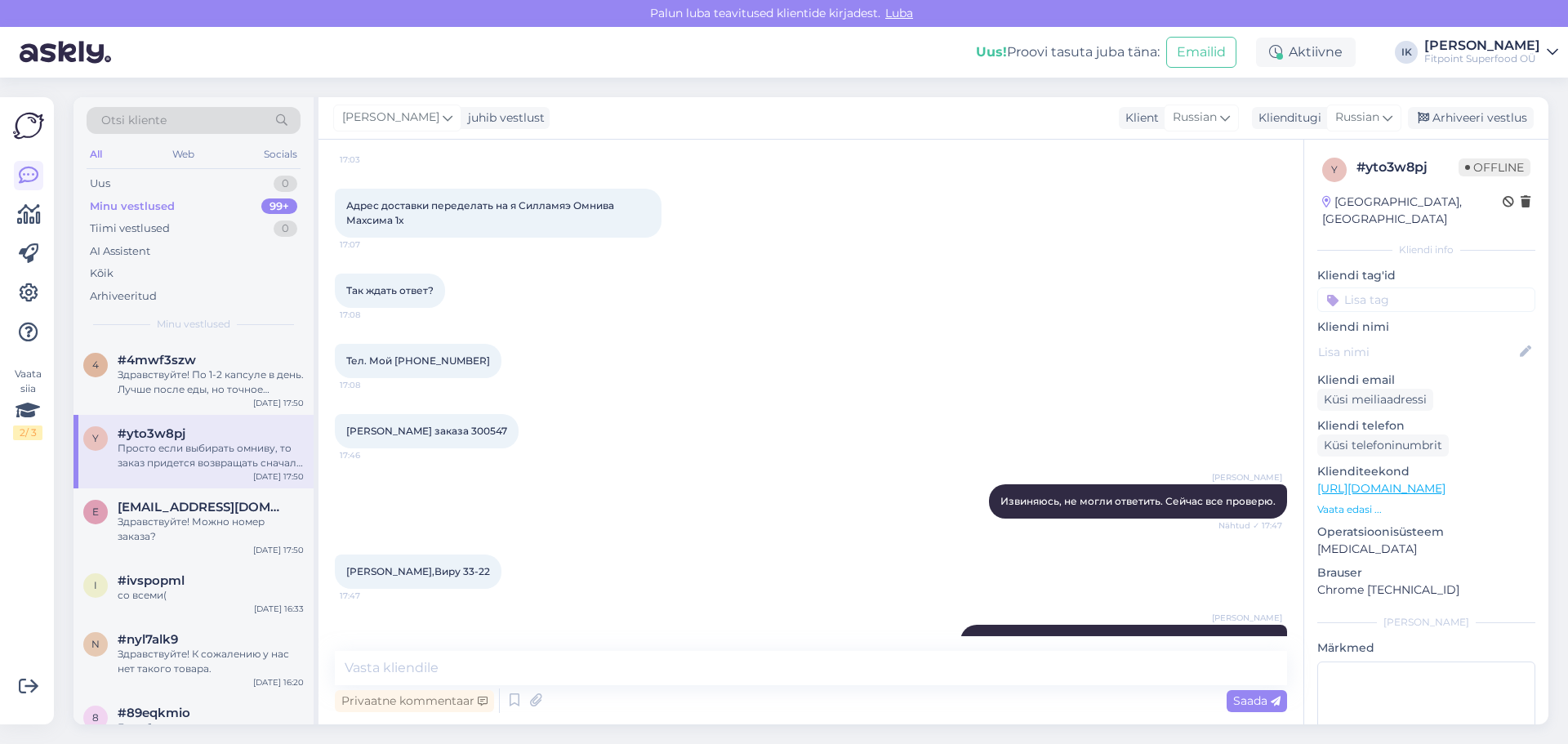
click at [401, 354] on span "Тел. Мой [PHONE_NUMBER]" at bounding box center [418, 360] width 144 height 12
copy div "56286524 17:08"
click at [425, 425] on span "[PERSON_NAME] заказа 300547" at bounding box center [426, 431] width 161 height 12
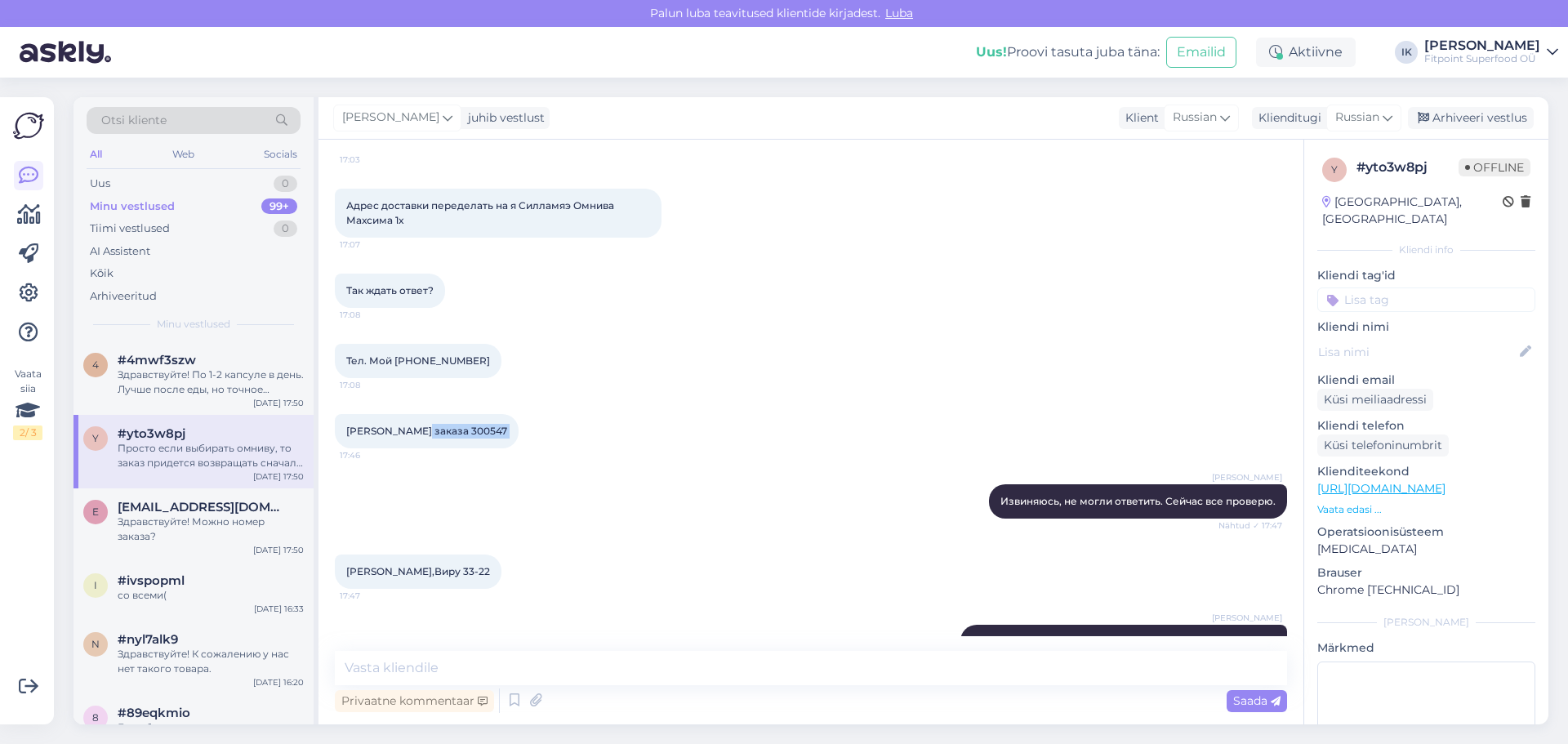
copy div "300547 17:46"
drag, startPoint x: 399, startPoint y: 559, endPoint x: 446, endPoint y: 561, distance: 47.0
click at [446, 561] on div "[PERSON_NAME],Виру 33-22 17:47" at bounding box center [418, 572] width 167 height 35
drag, startPoint x: 469, startPoint y: 555, endPoint x: 344, endPoint y: 555, distance: 125.0
click at [344, 555] on div "[PERSON_NAME],Виру 33-22 17:47" at bounding box center [418, 572] width 167 height 35
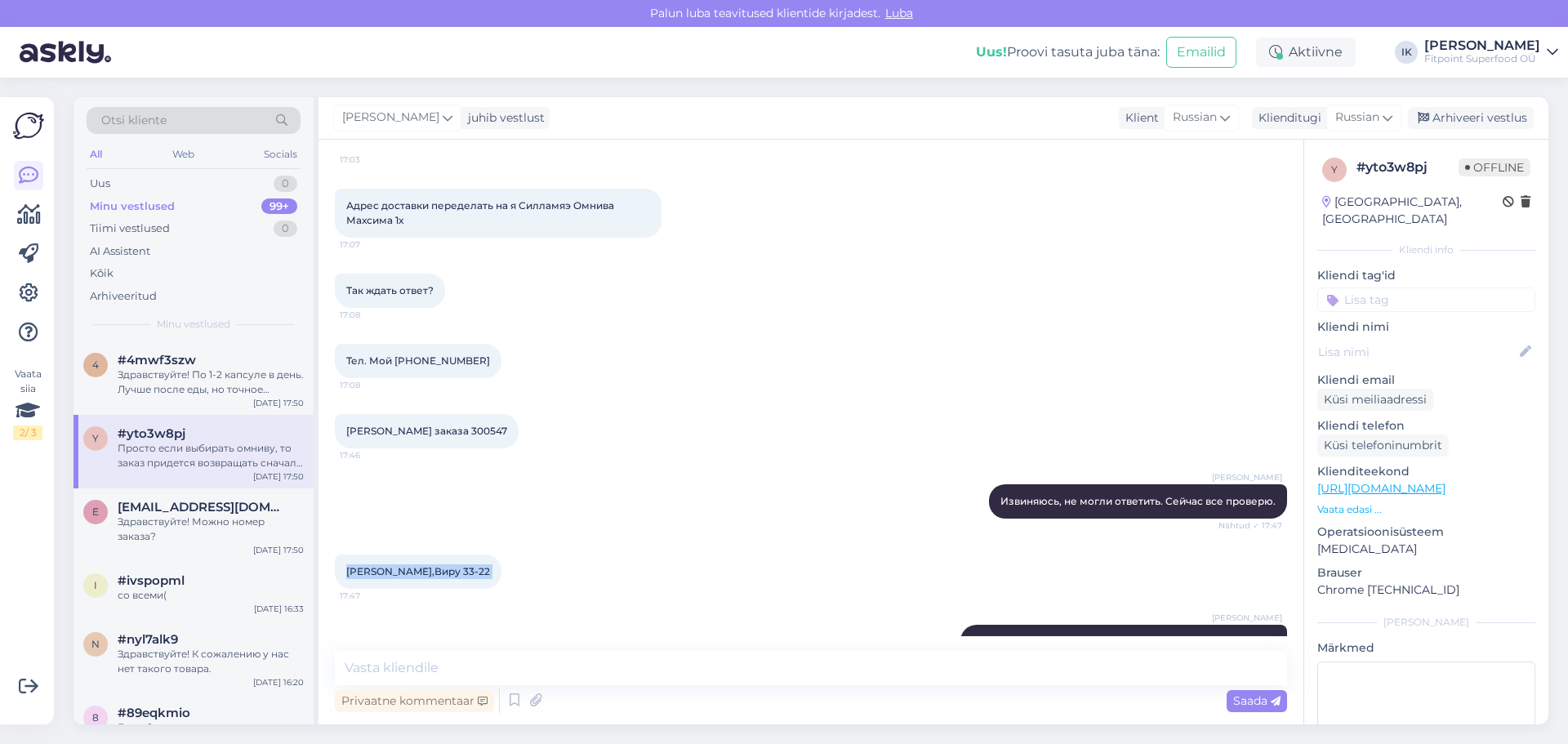
copy div "[PERSON_NAME],Виру 33-22 17:47"
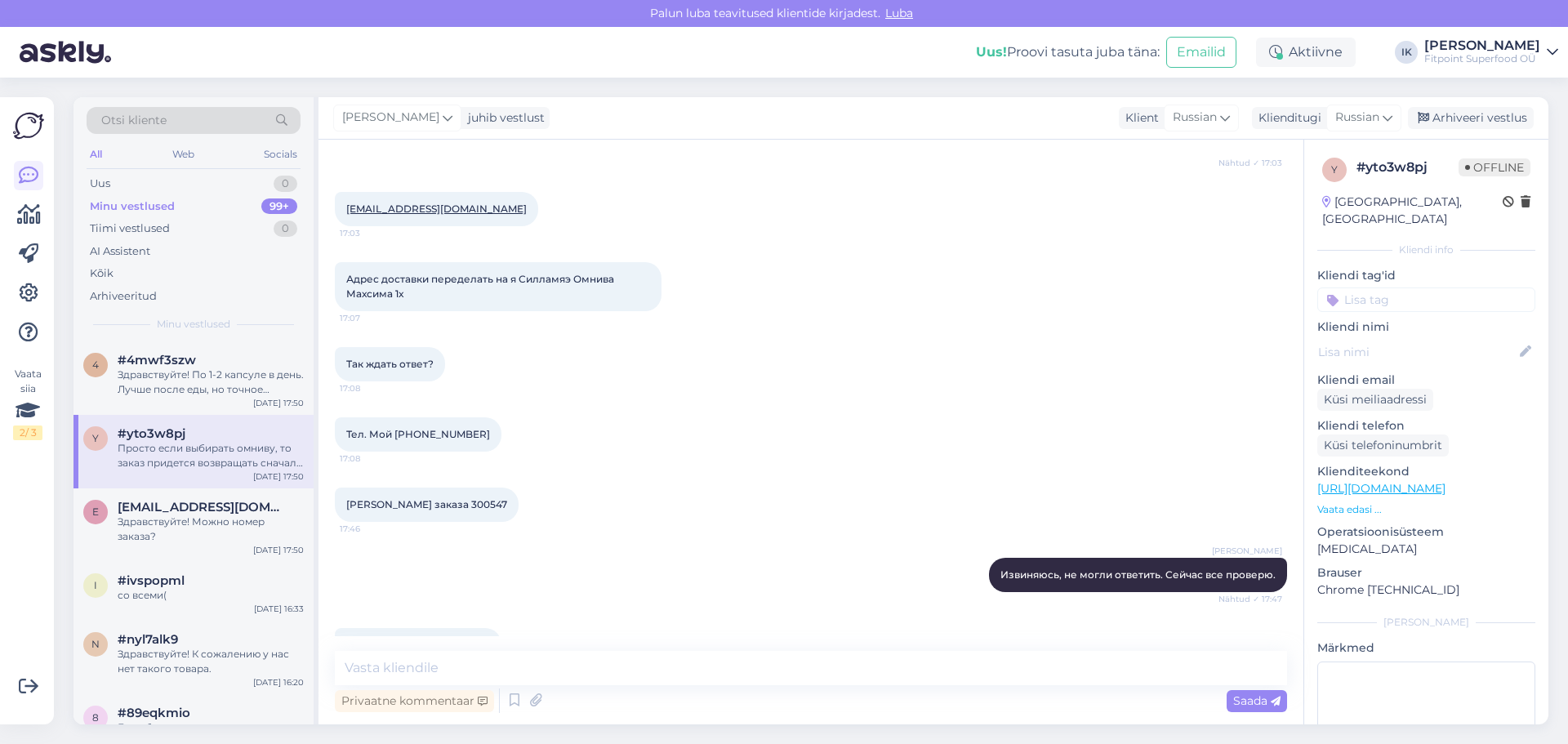
scroll to position [341, 0]
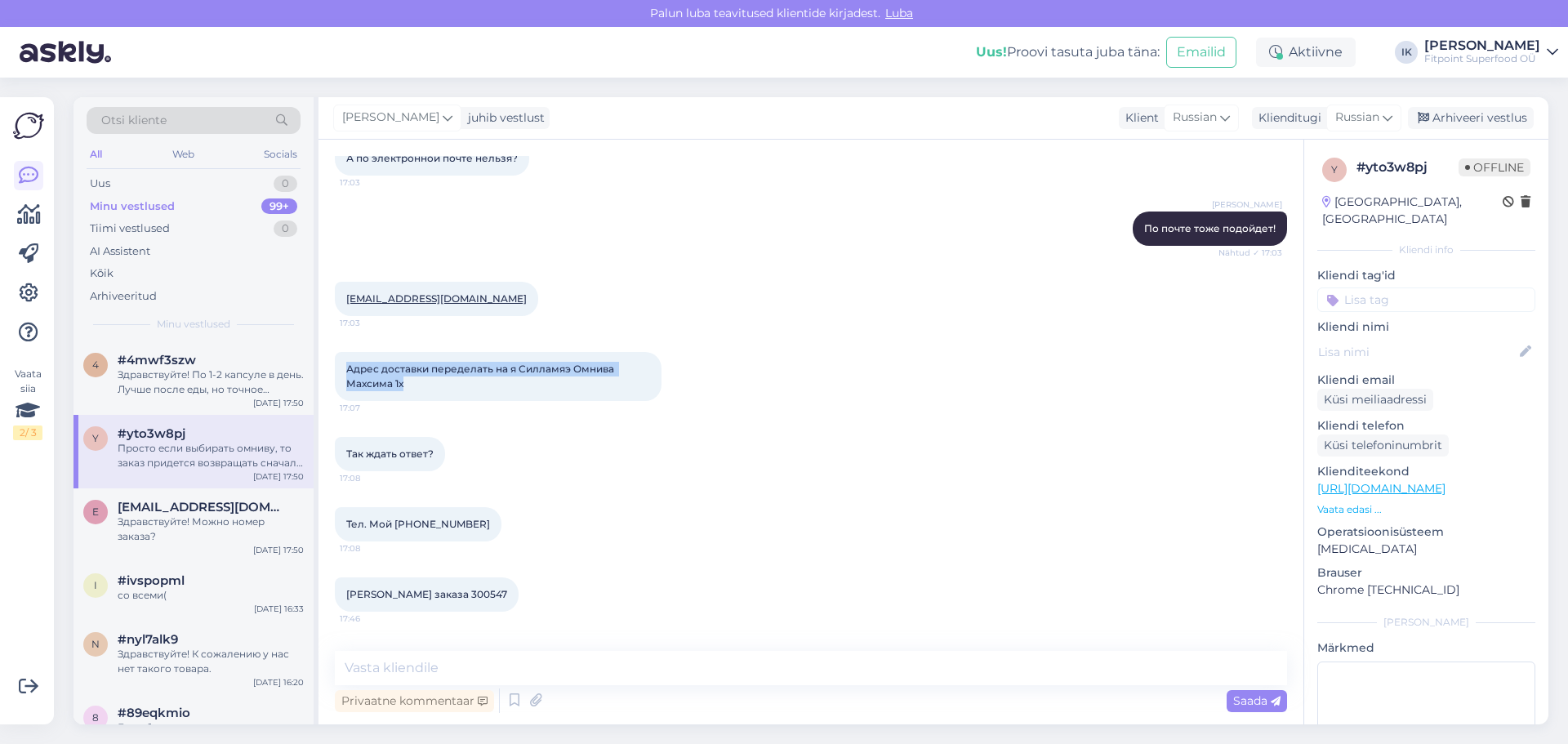
drag, startPoint x: 338, startPoint y: 353, endPoint x: 456, endPoint y: 367, distance: 118.8
click at [456, 367] on div "Vestlus algas [DATE] Оплатила заказ,а мне пишет,что магазин в [GEOGRAPHIC_DATA]…" at bounding box center [810, 432] width 985 height 585
copy span "Адрес доставки переделать на я Силламяэ Омнива Махсима 1х"
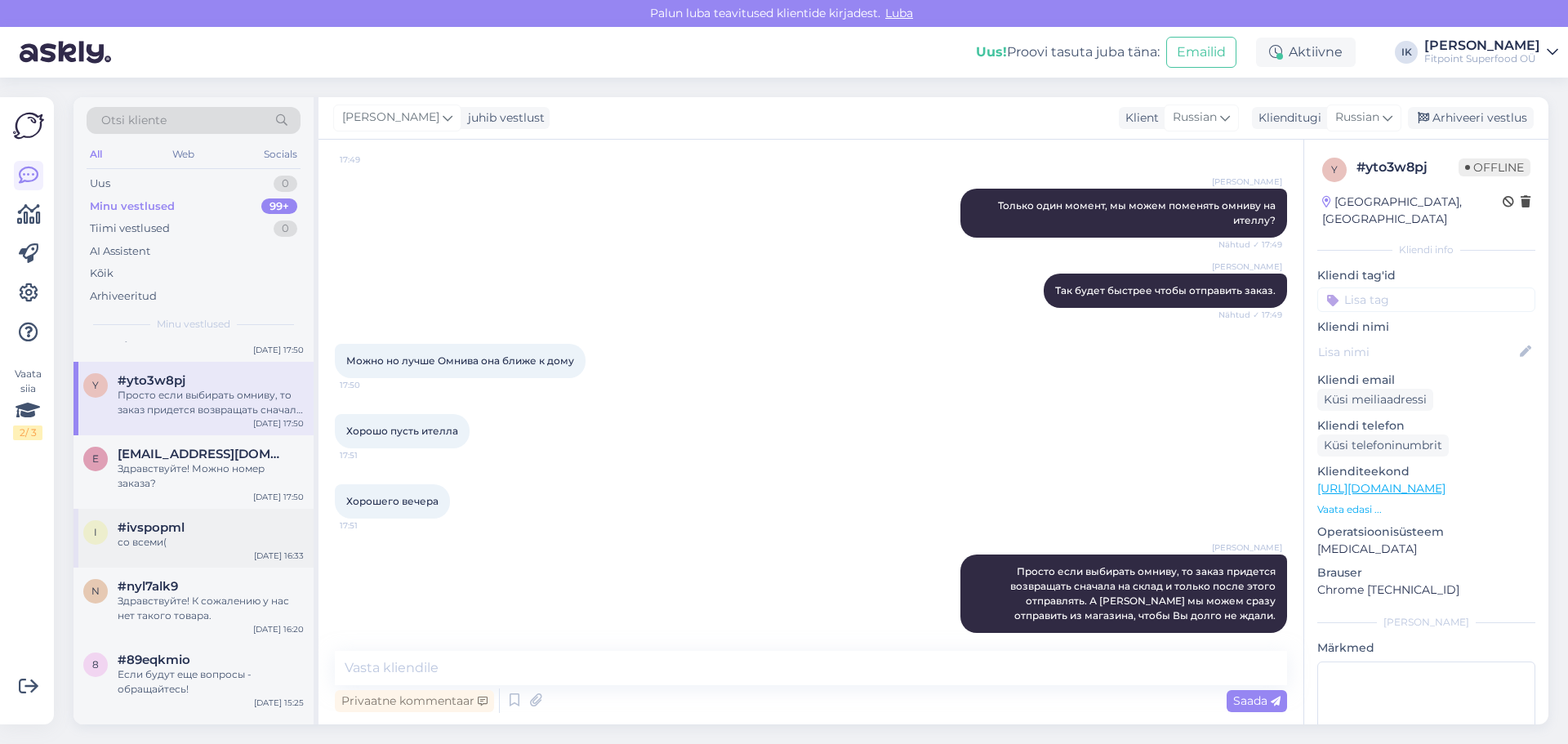
scroll to position [82, 0]
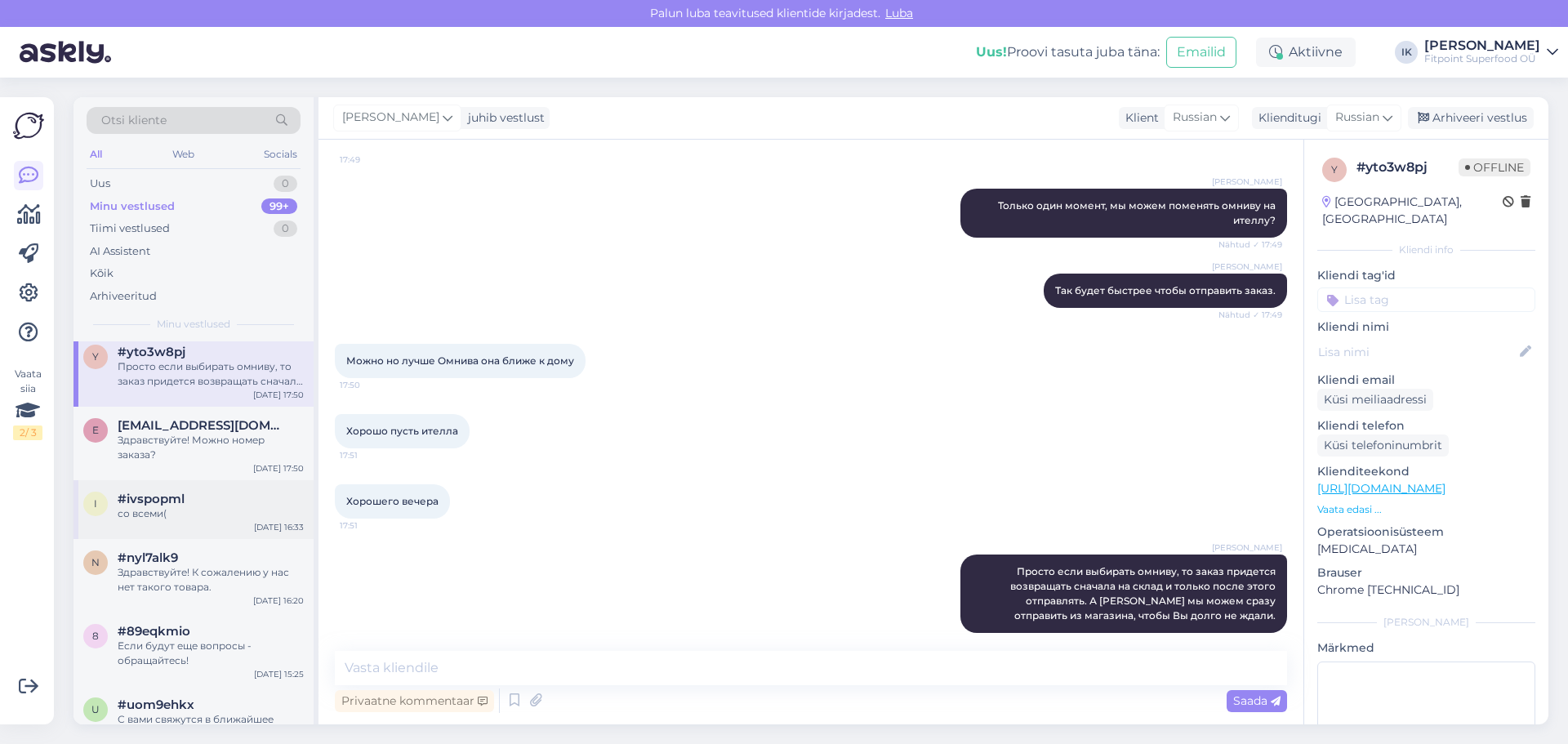
click at [198, 516] on div "со всеми(" at bounding box center [211, 513] width 187 height 15
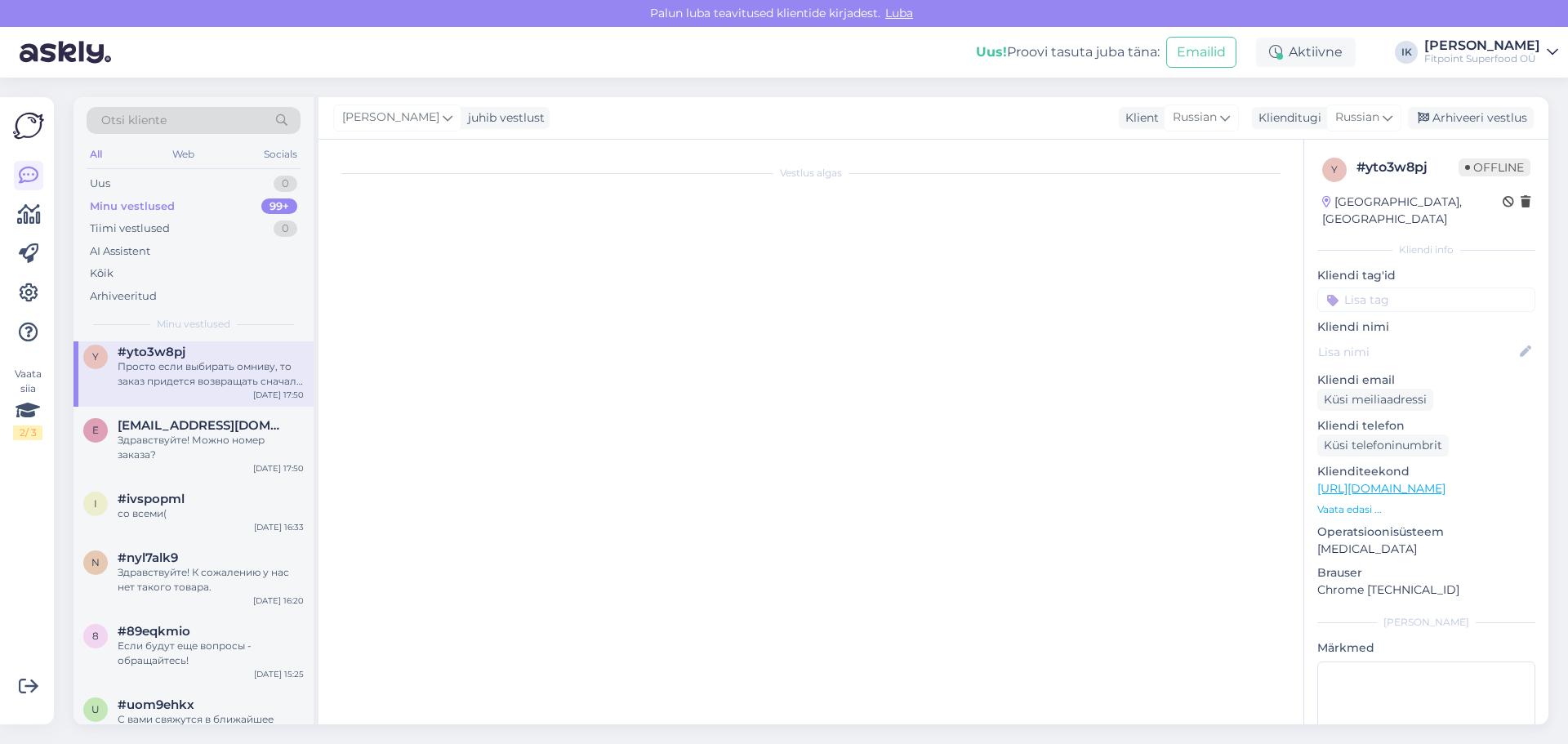
scroll to position [655, 0]
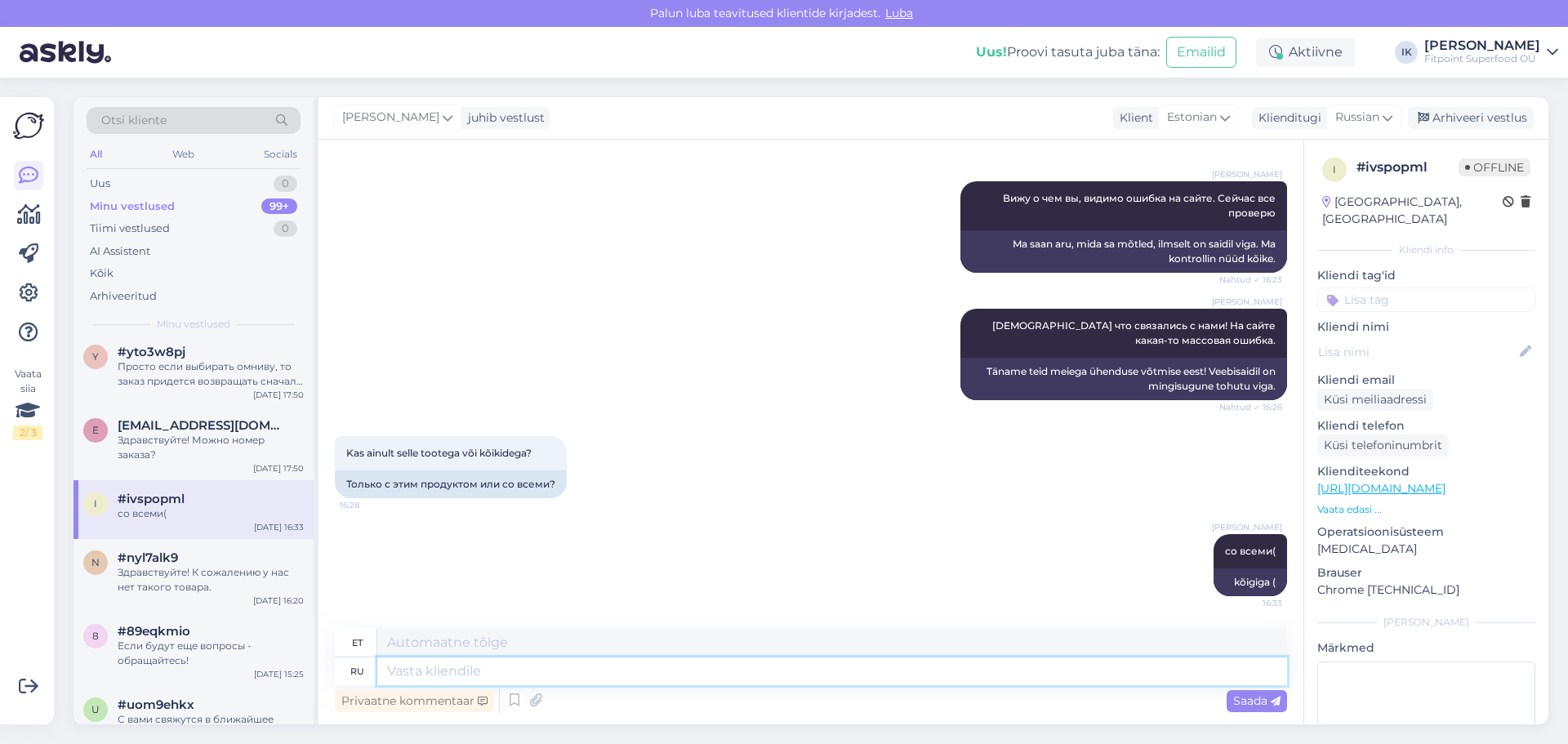
click at [606, 675] on textarea at bounding box center [832, 672] width 909 height 28
type textarea "N"
type textarea "Теперь вс"
type textarea "Nüüd"
type textarea "Теперь все рабд"
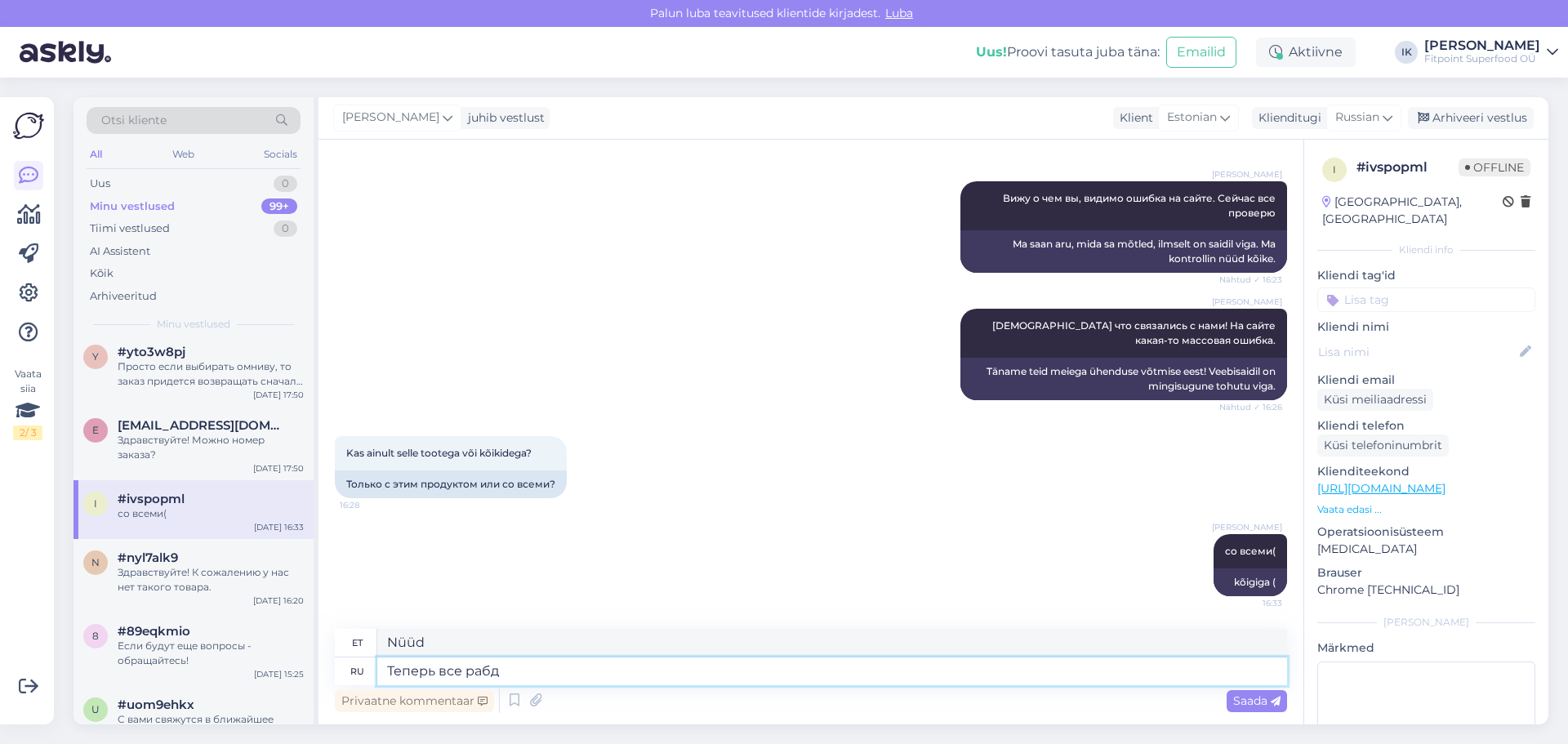
type textarea "See on nüüd kõik"
type textarea "Теперь все работает!"
type textarea "Nüüd kõik töötab!"
type textarea "Теперь все работает!"
click at [1276, 701] on icon at bounding box center [1275, 701] width 10 height 10
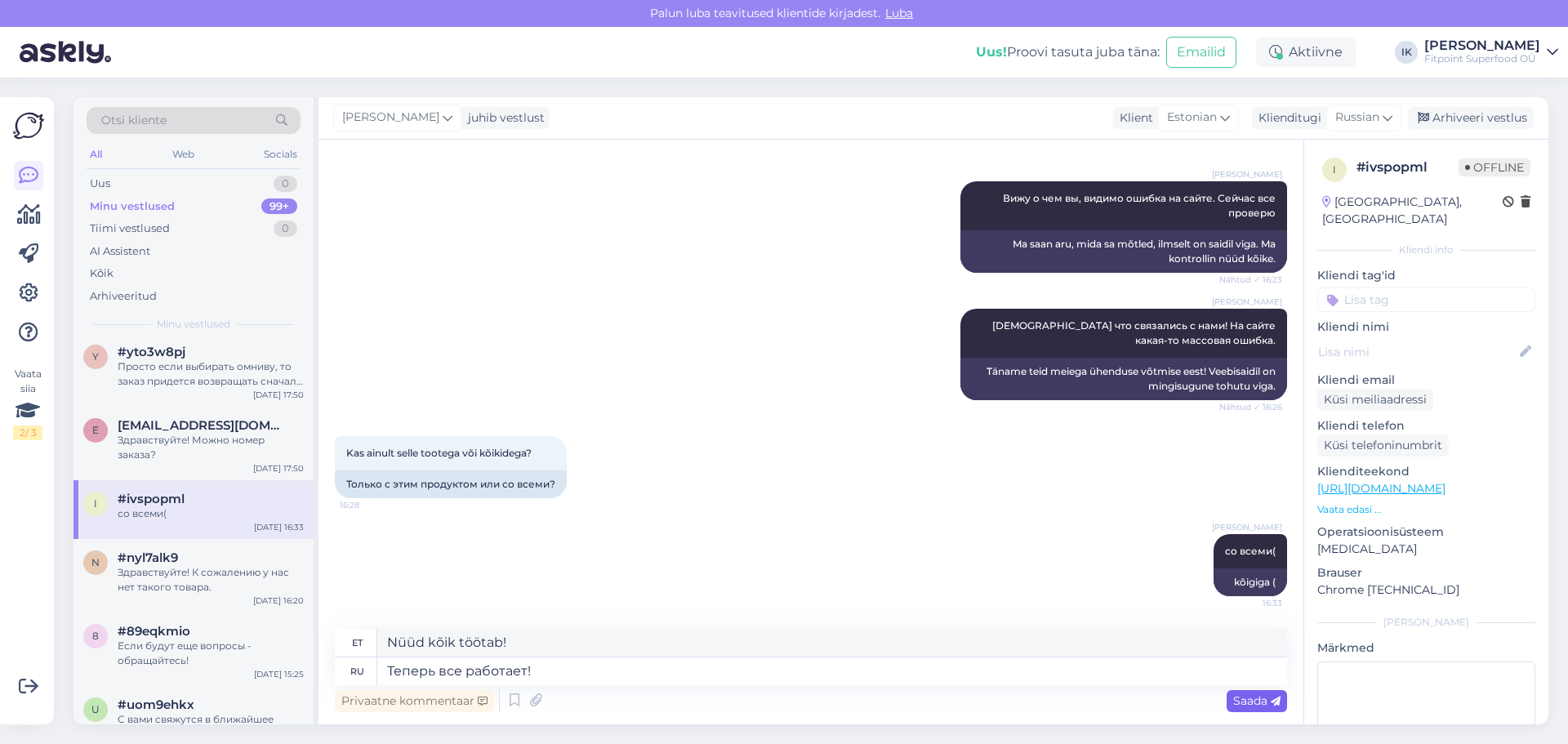
click at [1234, 699] on span "Saada" at bounding box center [1256, 701] width 48 height 15
click at [1267, 701] on span "Saada" at bounding box center [1256, 701] width 48 height 15
click at [1263, 707] on span "Saada" at bounding box center [1256, 701] width 48 height 15
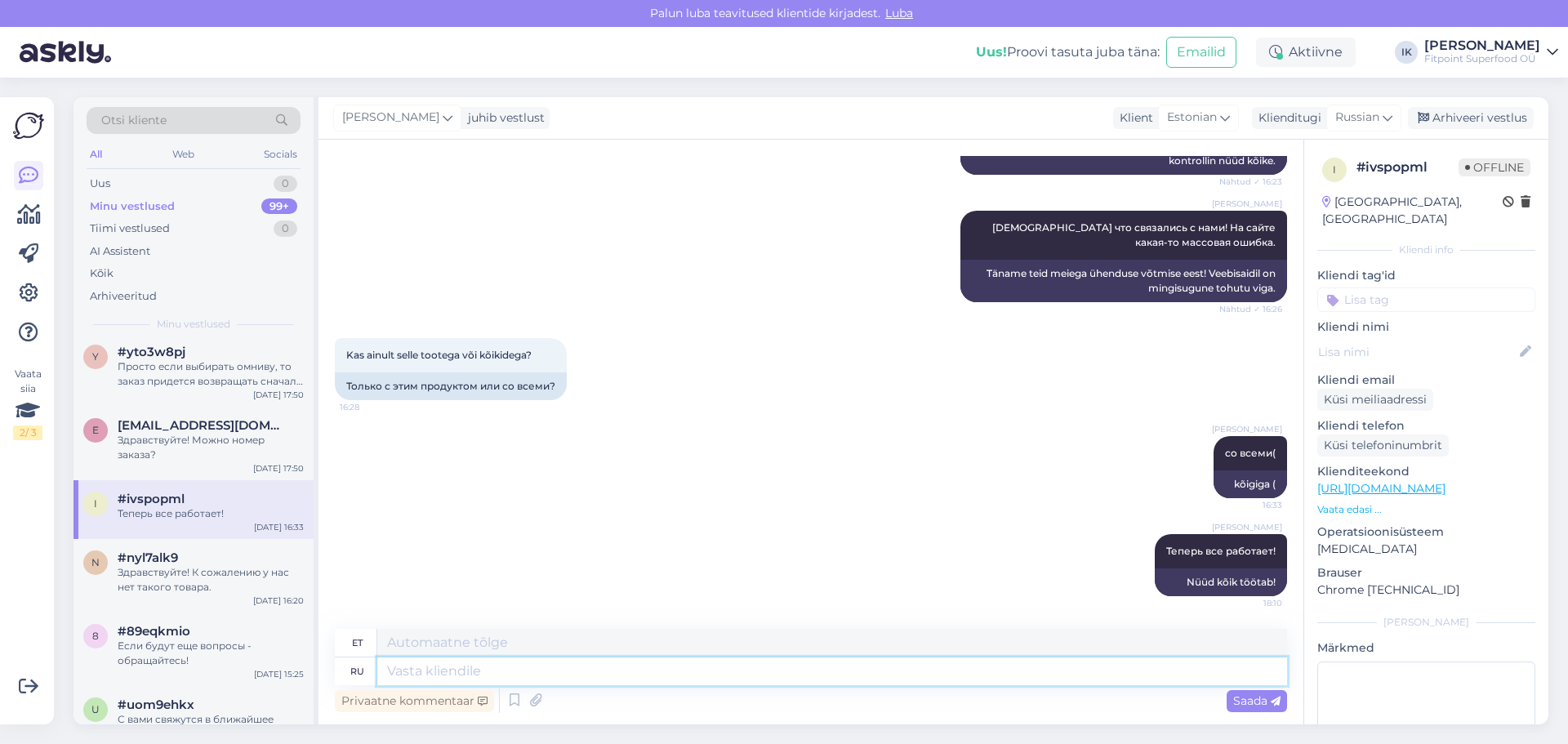
click at [1137, 675] on textarea at bounding box center [832, 672] width 909 height 28
type textarea "За [PERSON_NAME]"
type textarea "Sest"
type textarea "За Вашу вни"
type textarea "Sinu jaoks"
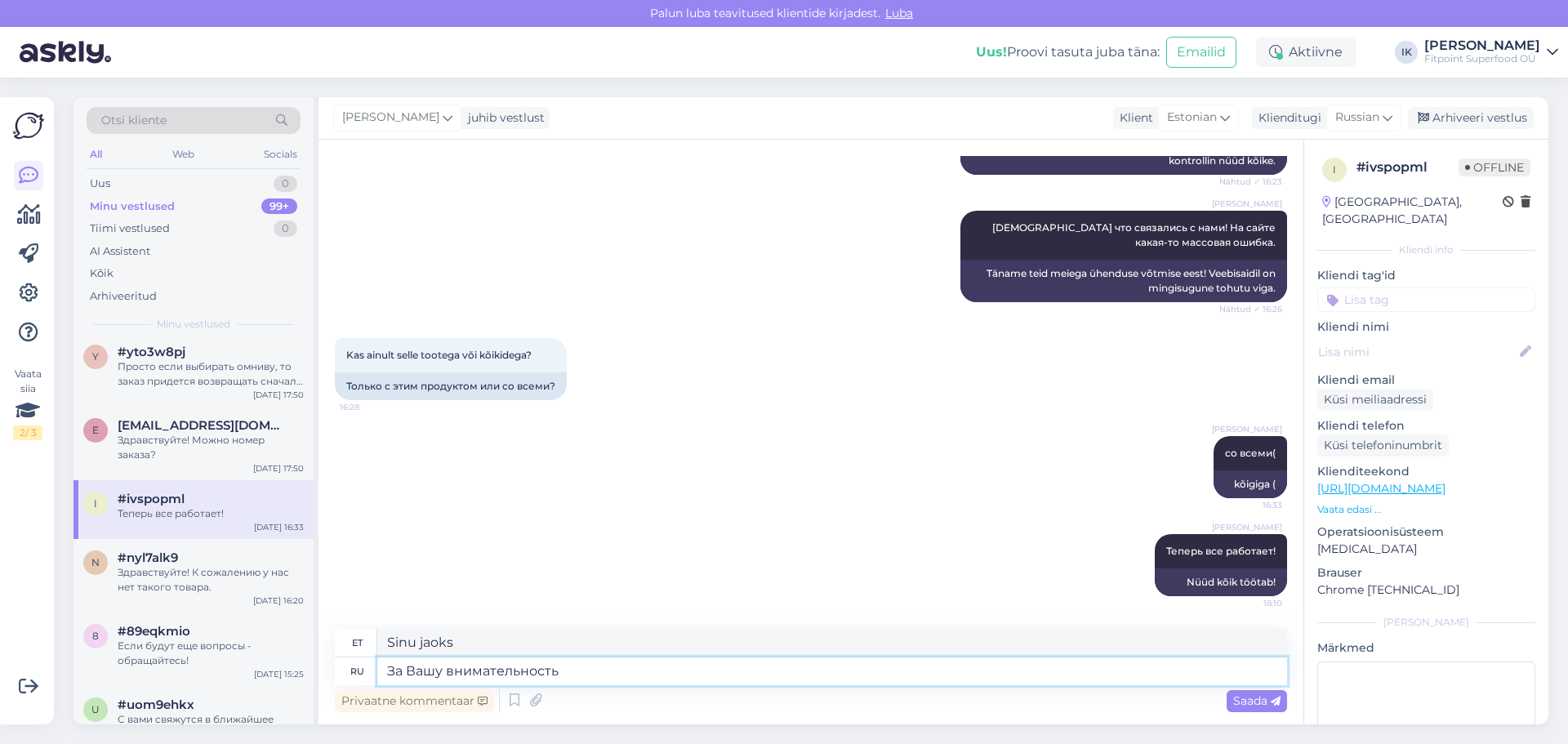
type textarea "За Вашу внимательность х"
type textarea "Teie tähelepanelikkuse eest"
type textarea "За Вашу внимательность хотим пре"
type textarea "Täname teid tähelepanu eest."
type textarea "За Вашу внимательность хотим предложить ски"
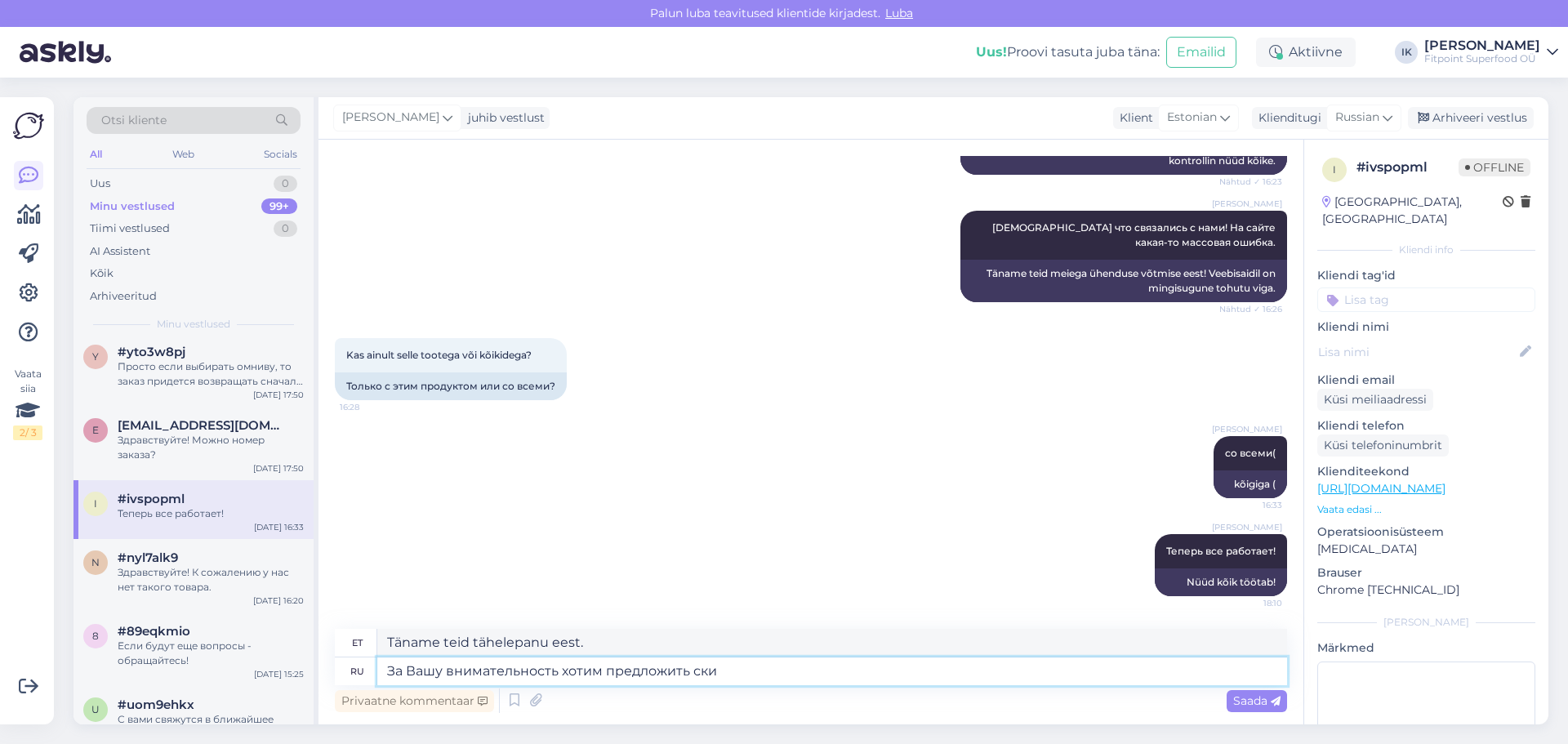
type textarea "Teie tähelepanuks pakume"
type textarea "За Вашу внимательность хотим предложить скидку 1"
type textarea "Teie tähelepanuks pakume allahindlust"
type textarea "За Вашу внимательность хотим предложить скидку 10 про"
type textarea "Teie tähelepanuks pakume 10% allahindlust"
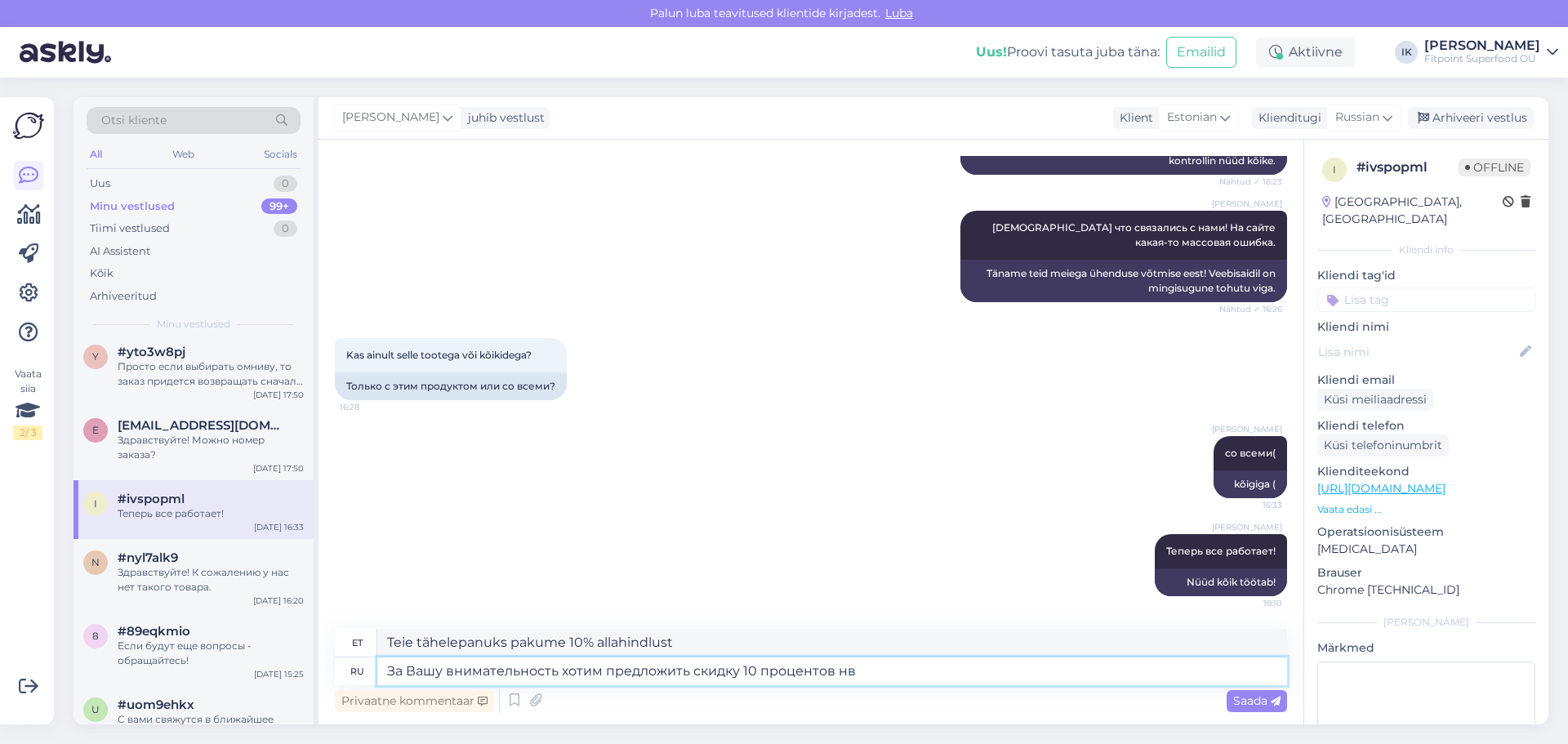
type textarea "За Вашу внимательность хотим предложить скидку 10 процентов нв с"
type textarea "Teie tähelepanuks pakume 10% allahindlust."
type textarea "За Вашу внимательность хотим предложить скидку 10 процентов нв сл"
type textarea "Teie tähelepanuks pakume teile 10% allahindlust"
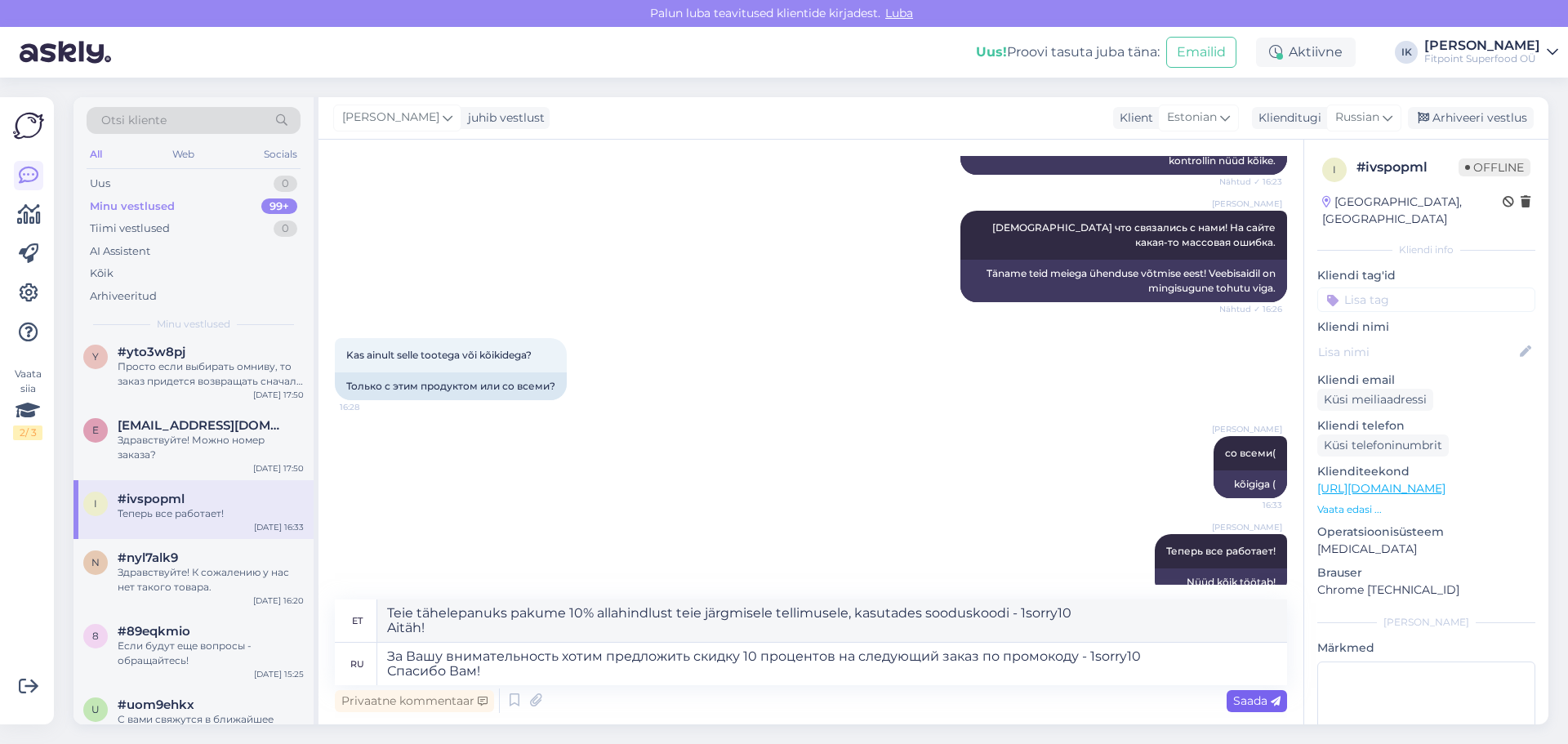
click at [1234, 695] on span "Saada" at bounding box center [1256, 701] width 48 height 15
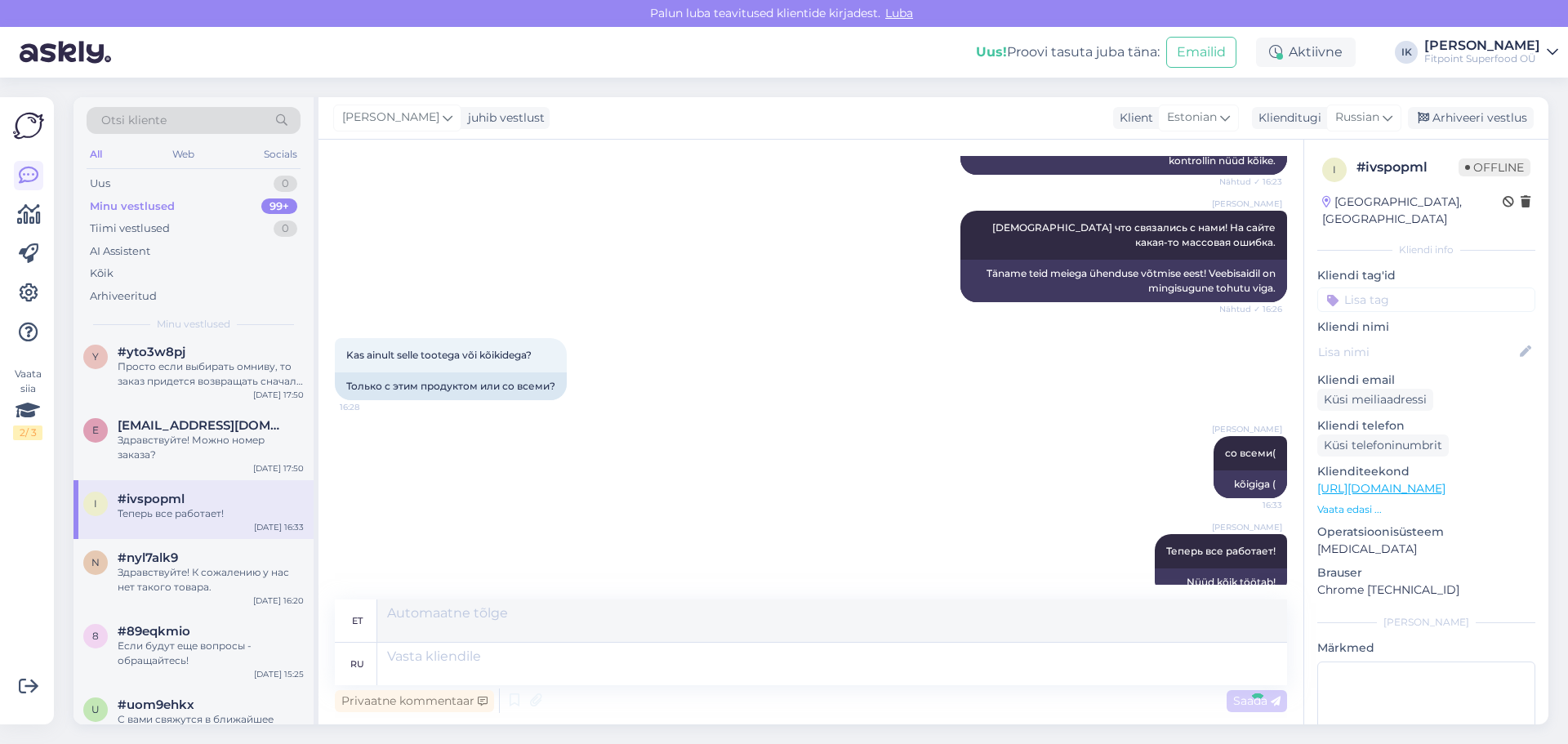
scroll to position [909, 0]
